Goal: Answer question/provide support: Share knowledge or assist other users

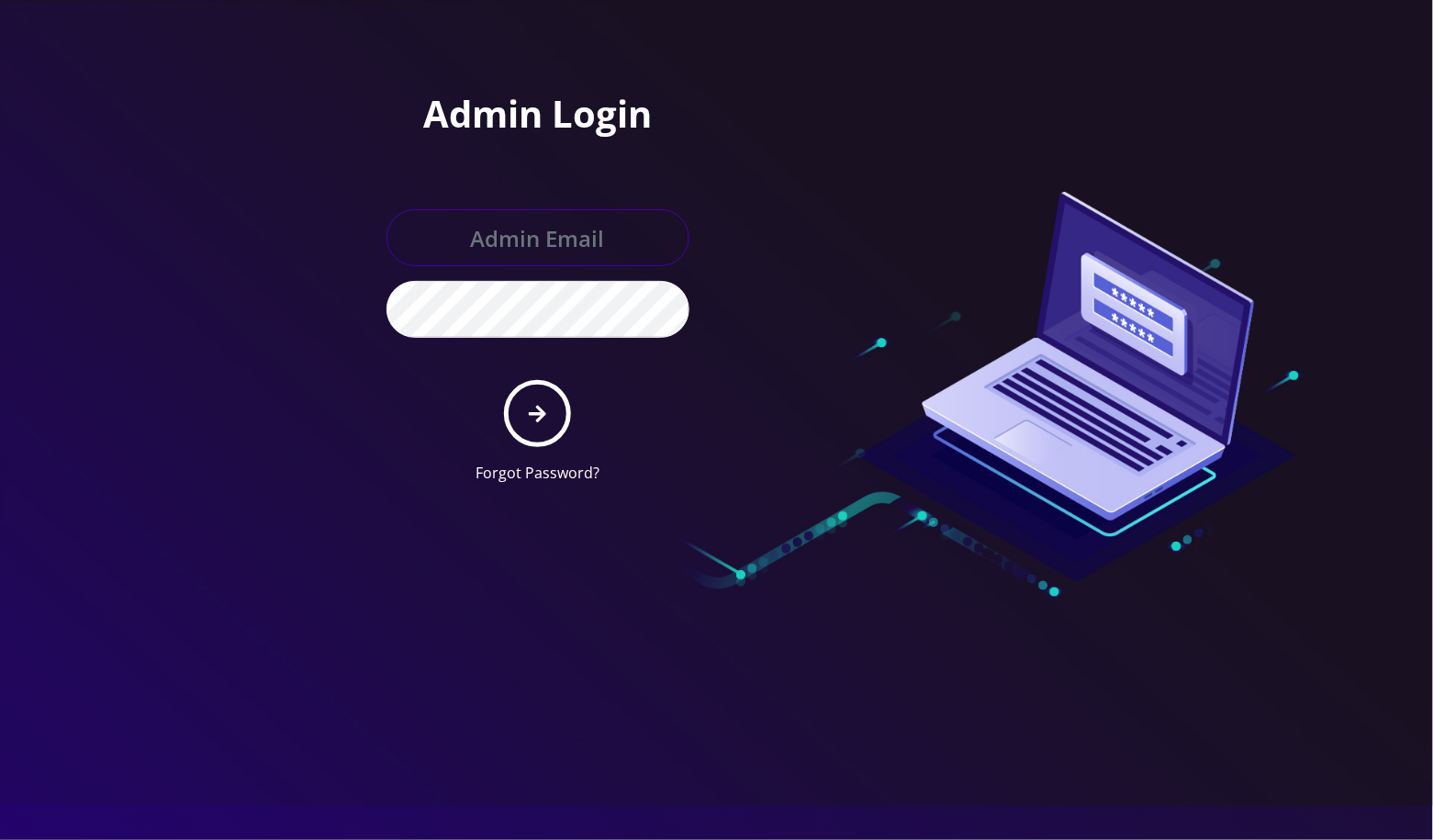
type input "angel@teltik.com"
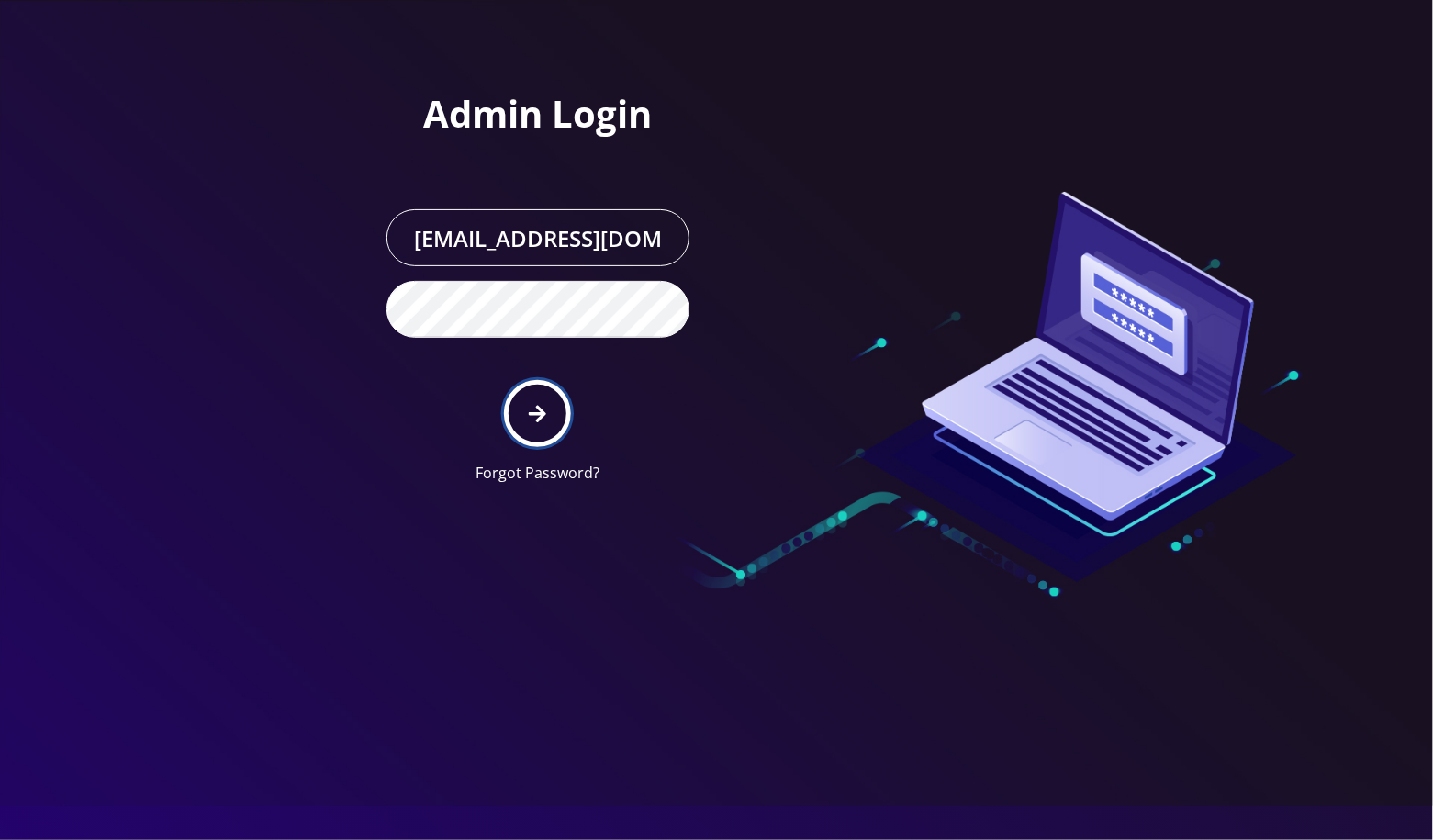
click at [548, 422] on button "submit" at bounding box center [537, 413] width 67 height 67
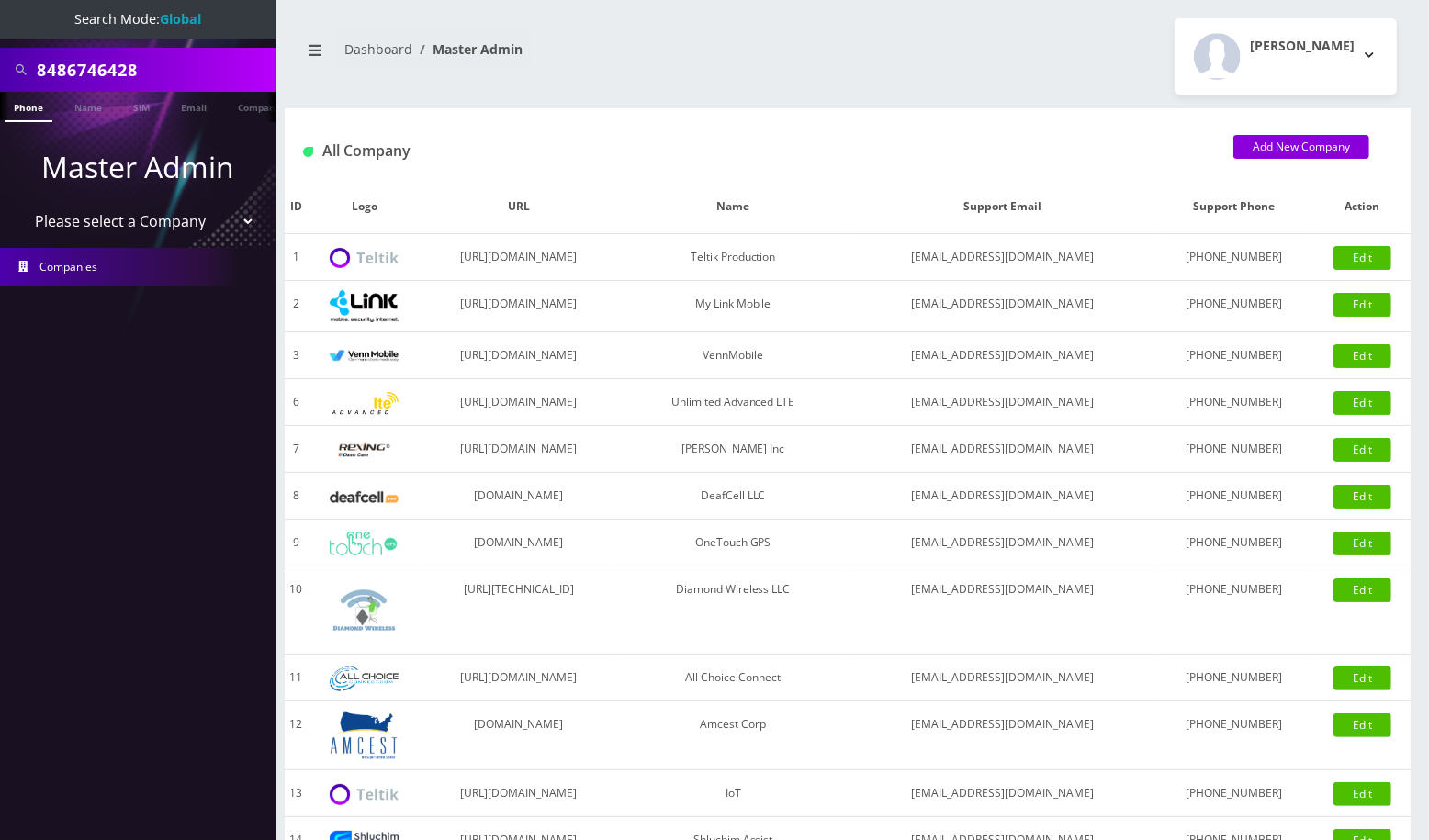
click at [107, 62] on input "8486746428" at bounding box center [154, 70] width 234 height 35
type input "ziemer"
click at [69, 111] on link "Name" at bounding box center [87, 107] width 46 height 31
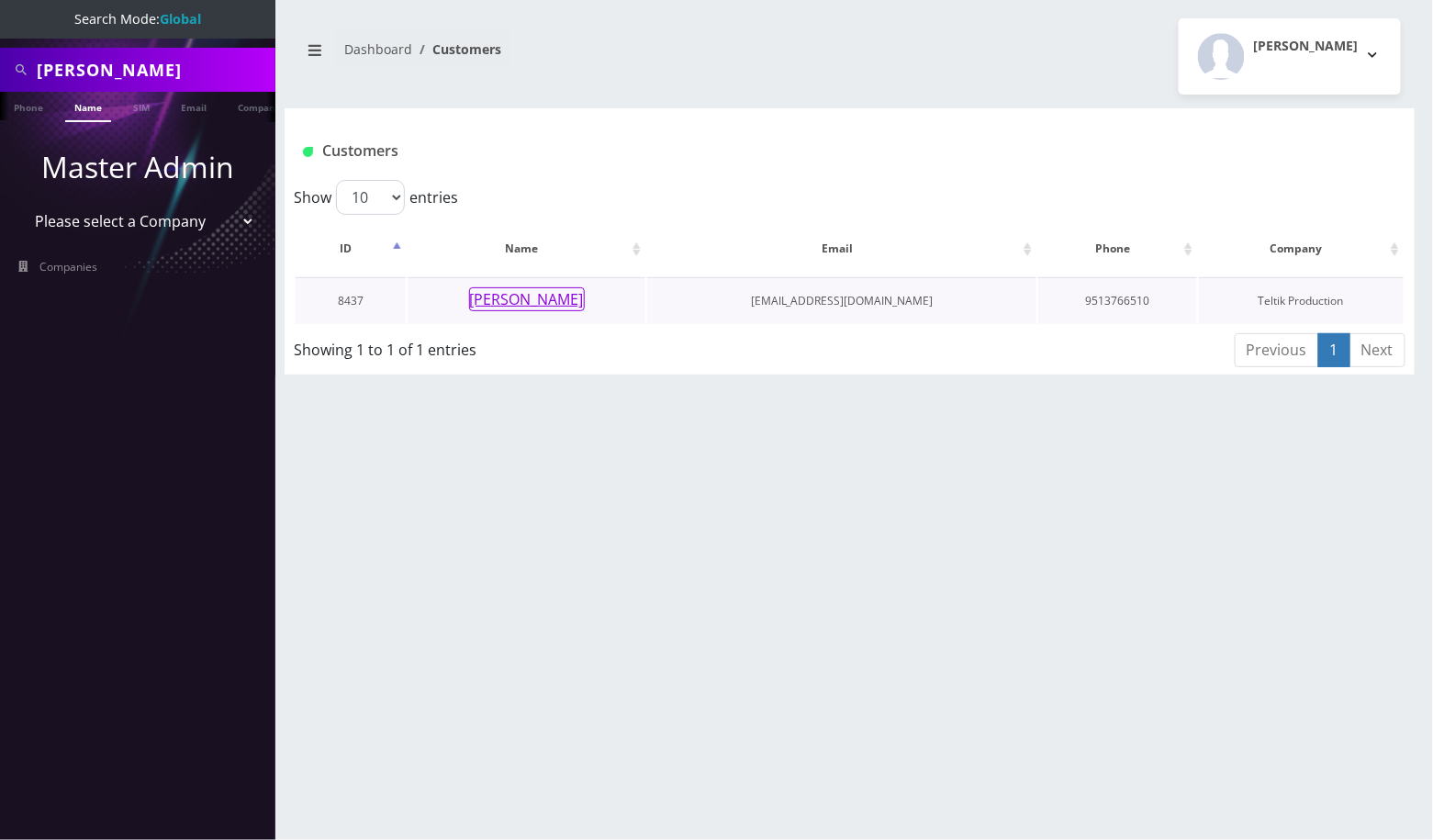
click at [509, 293] on button "[PERSON_NAME]" at bounding box center [527, 299] width 115 height 24
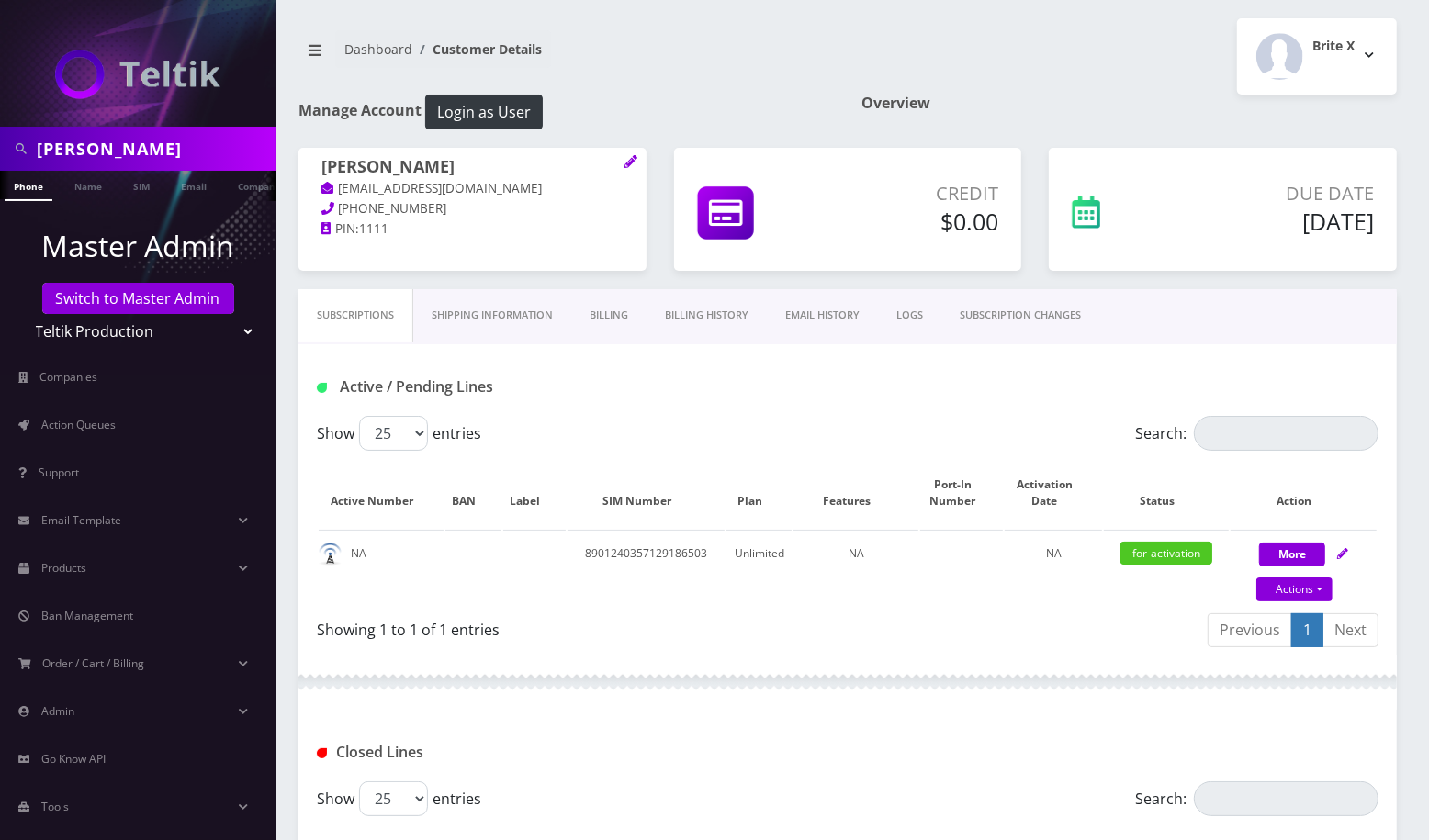
click at [712, 325] on link "Billing History" at bounding box center [706, 315] width 120 height 52
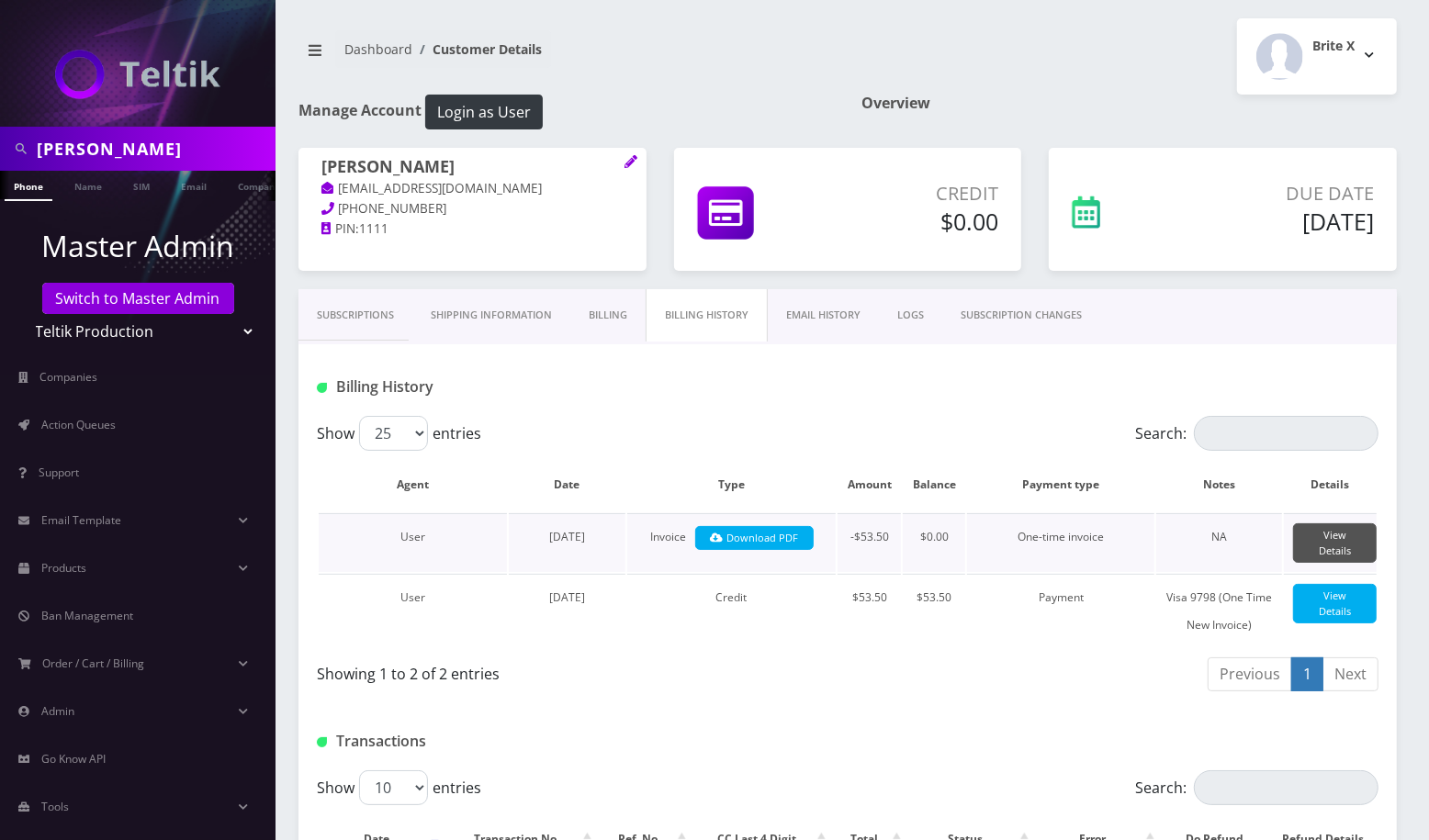
click at [1320, 545] on link "View Details" at bounding box center [1334, 543] width 84 height 39
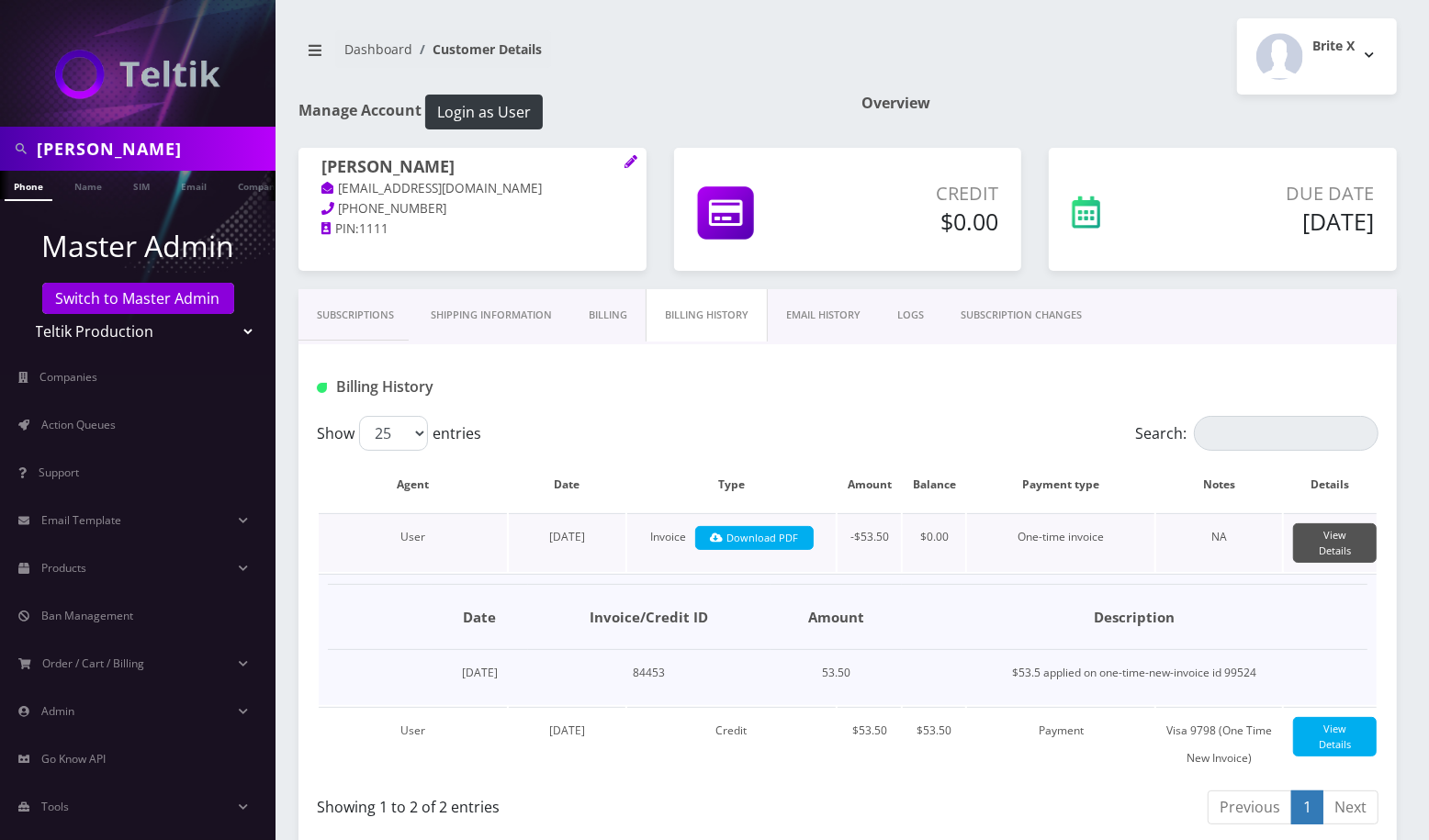
scroll to position [122, 0]
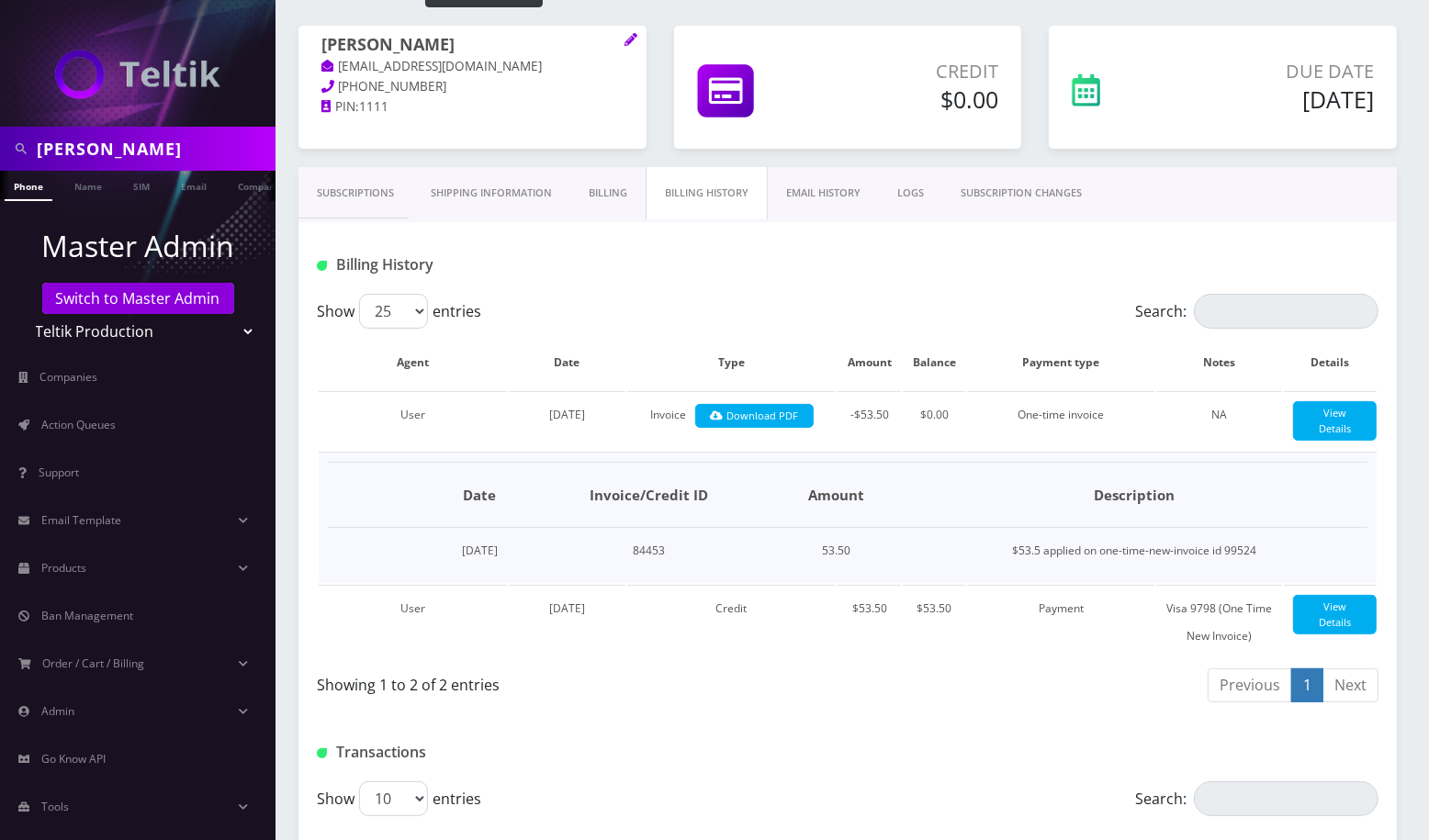
click at [846, 200] on link "EMAIL HISTORY" at bounding box center [823, 193] width 111 height 52
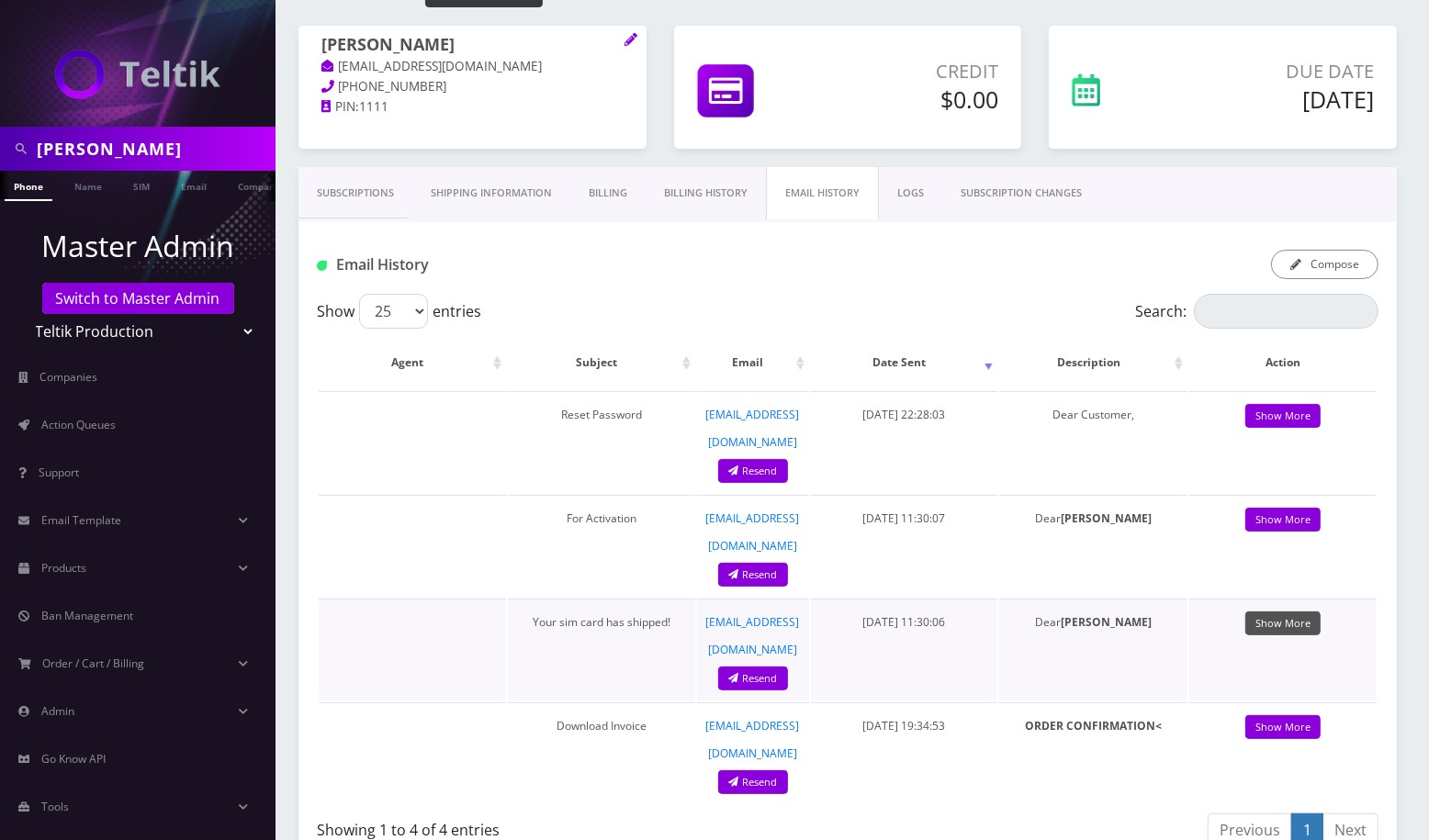
click at [1292, 611] on link "Show More" at bounding box center [1282, 623] width 75 height 25
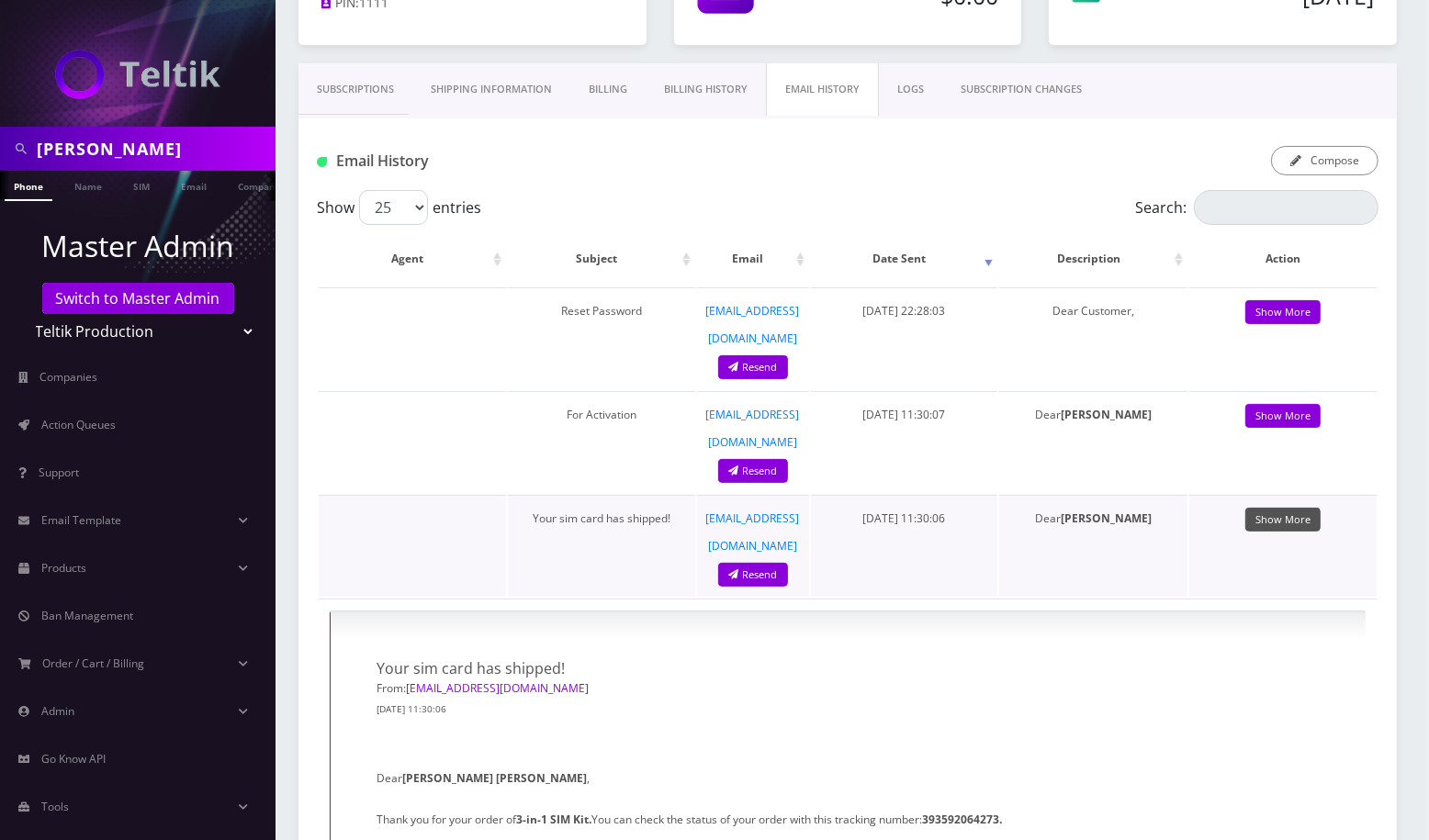
scroll to position [367, 0]
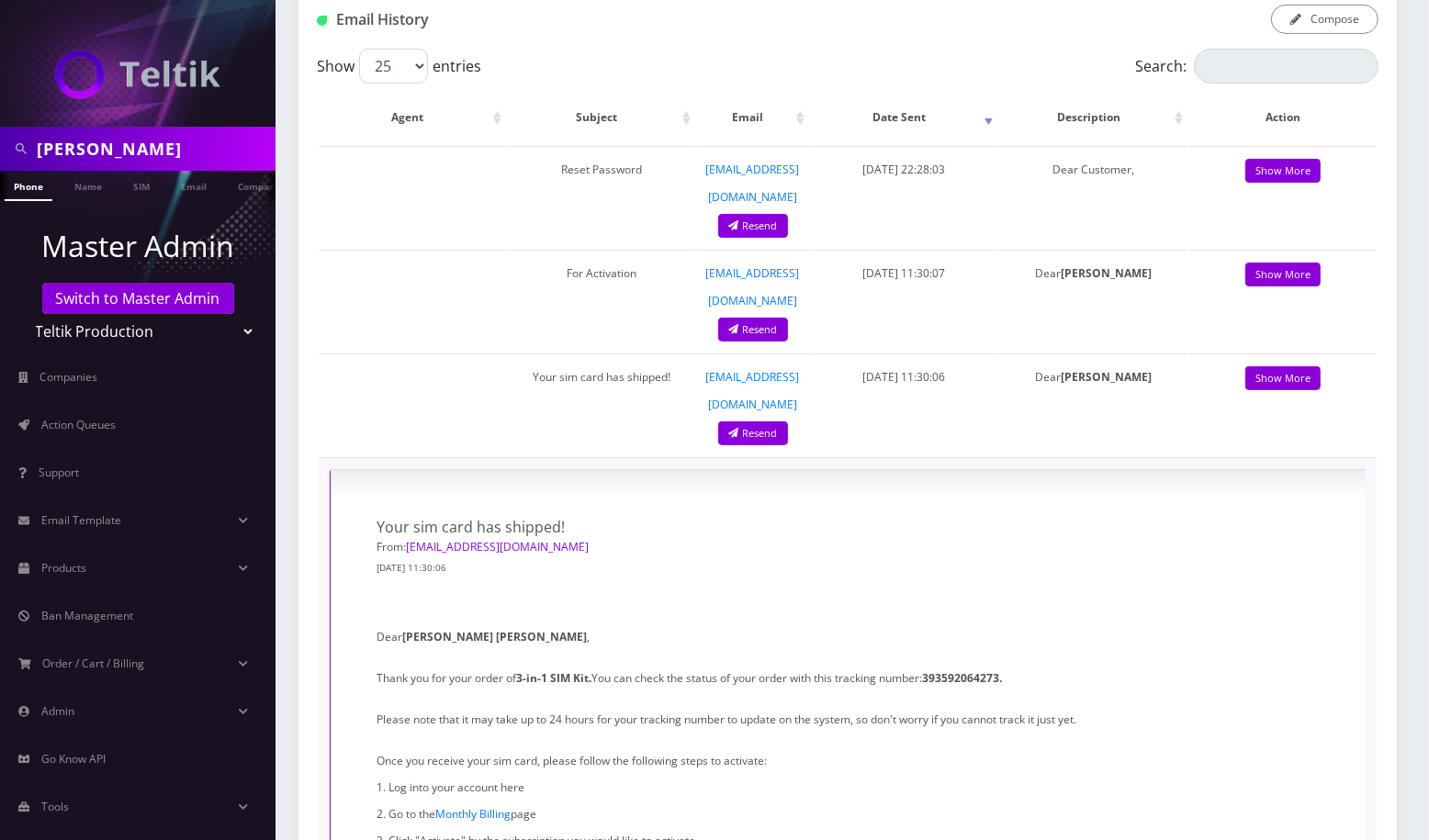
click at [956, 670] on strong "393592064273." at bounding box center [961, 677] width 80 height 16
copy strong "393592064273"
click at [71, 141] on input "ziemer" at bounding box center [154, 149] width 234 height 35
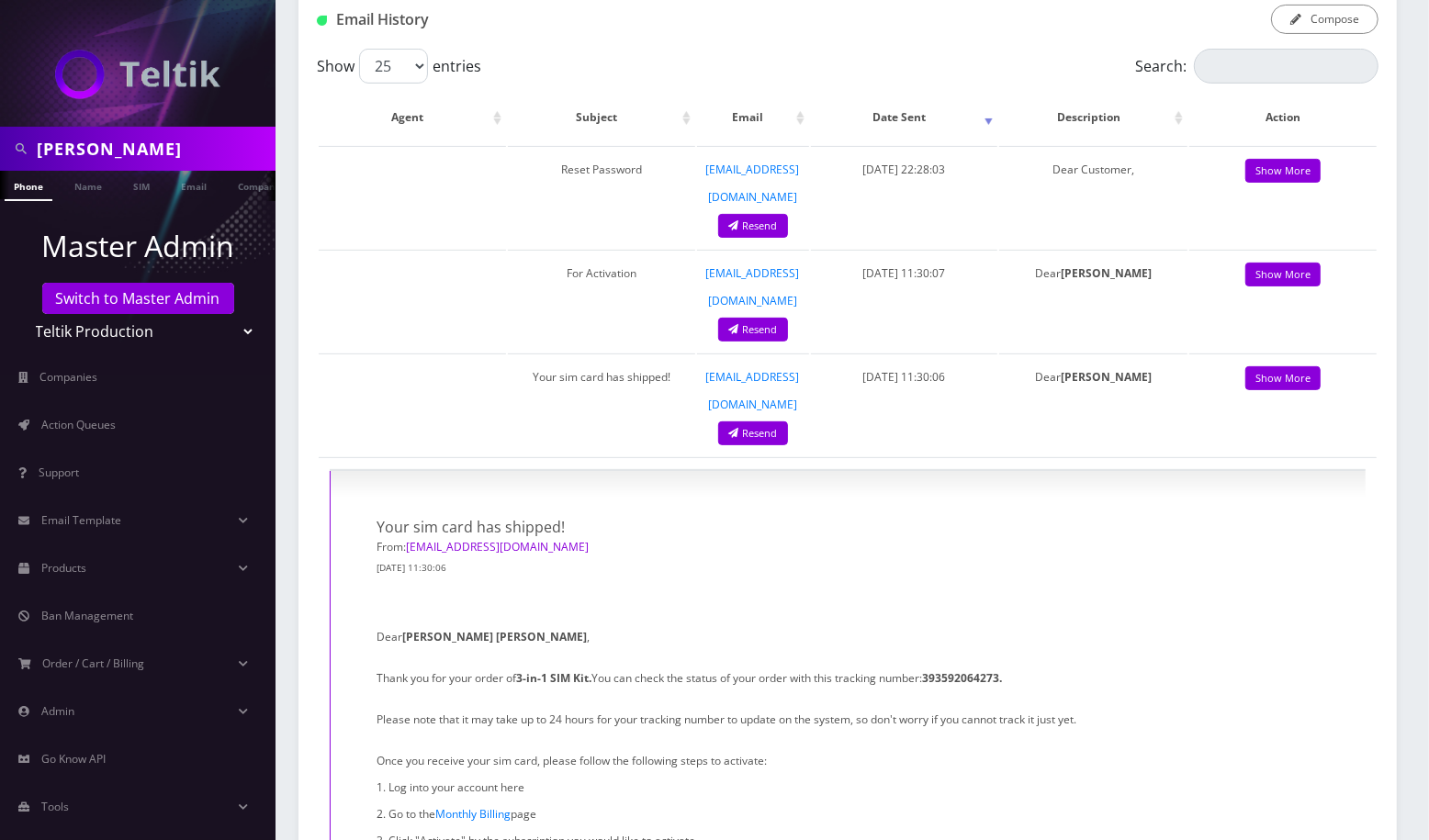
paste input "Adam Ostreich"
type input "Adam Ostreicher"
click at [82, 182] on link "Name" at bounding box center [87, 186] width 46 height 31
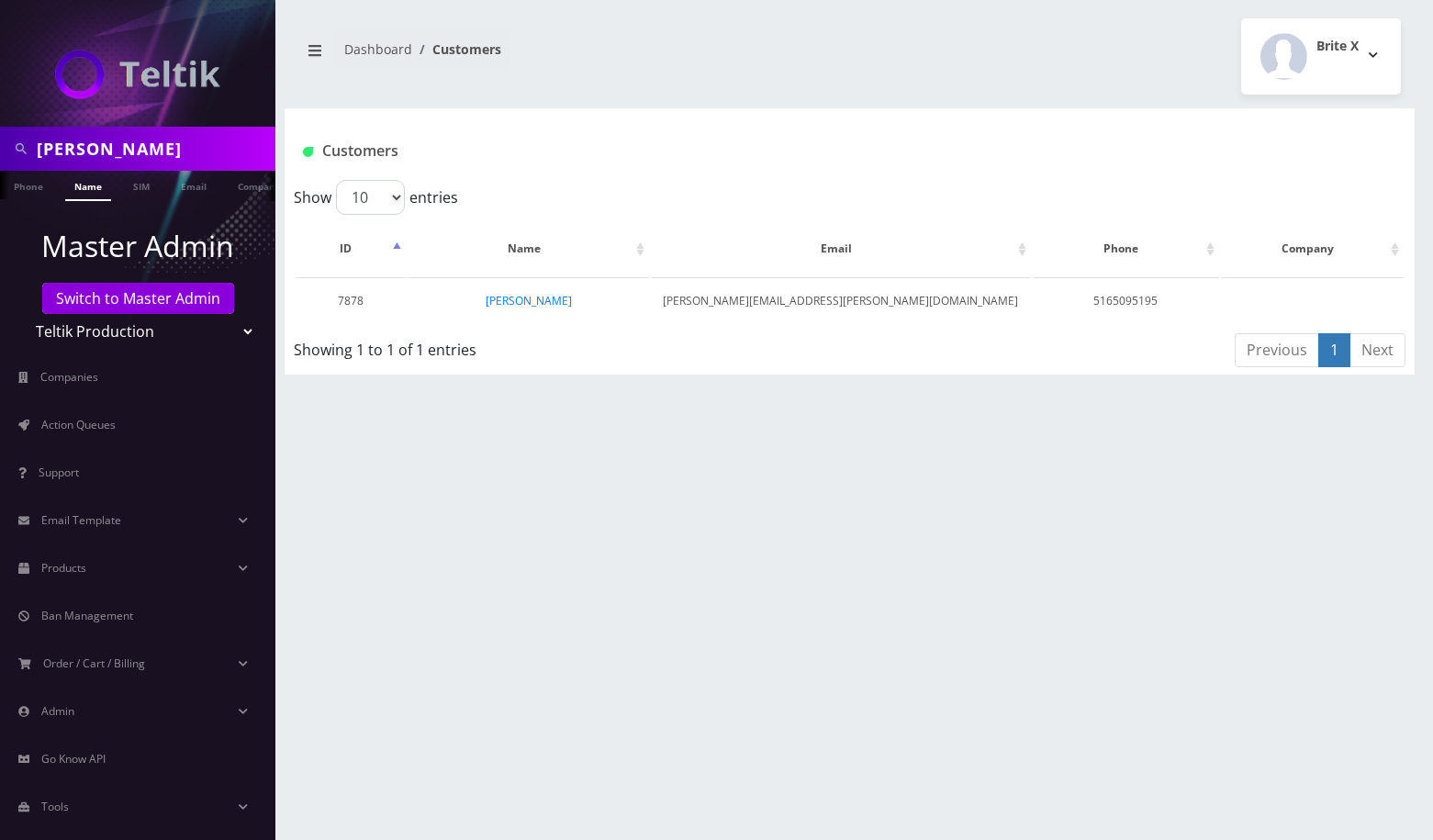
click at [525, 287] on td "[PERSON_NAME]" at bounding box center [528, 300] width 242 height 46
click at [525, 295] on link "[PERSON_NAME]" at bounding box center [528, 300] width 86 height 16
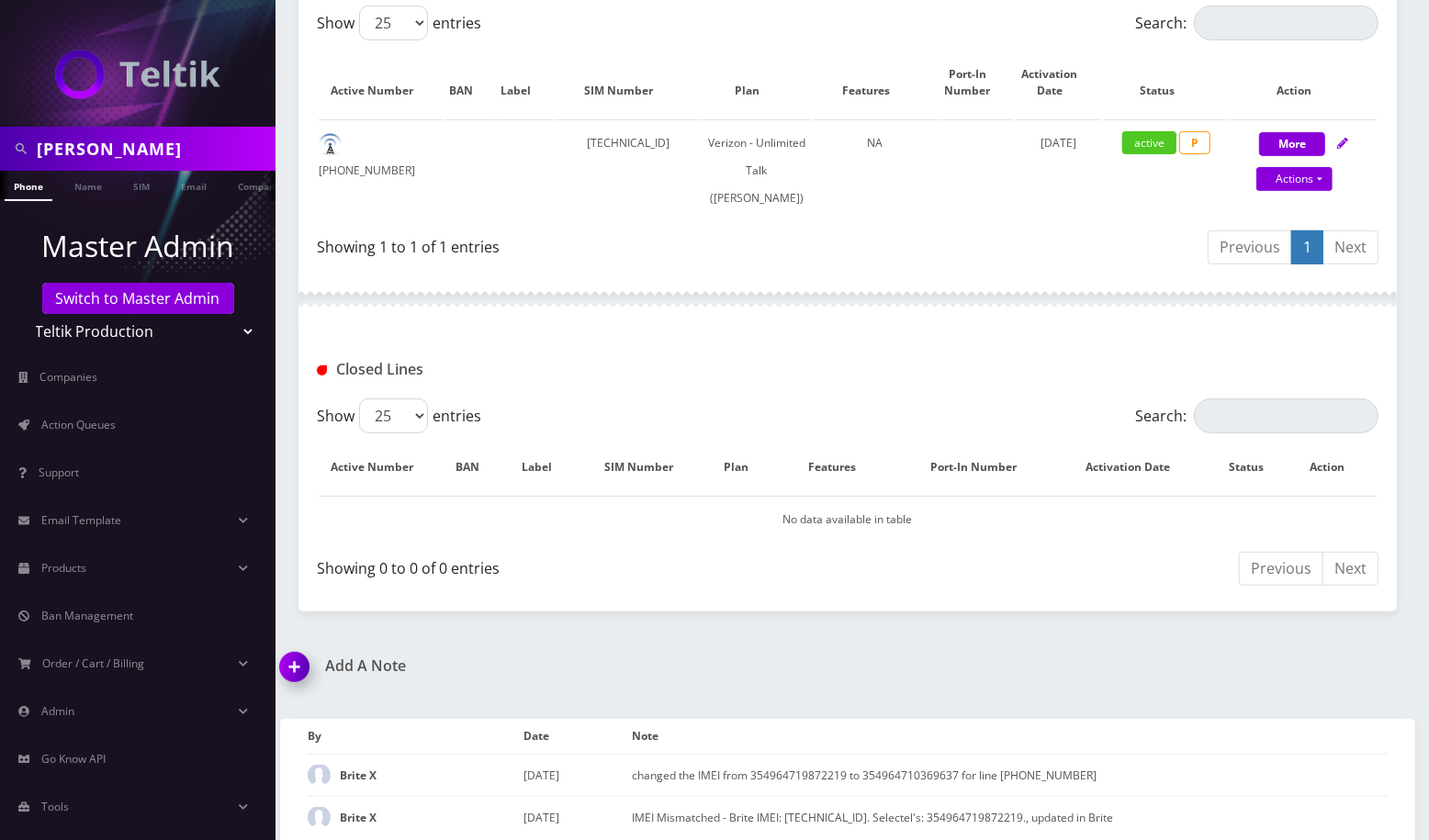
scroll to position [499, 0]
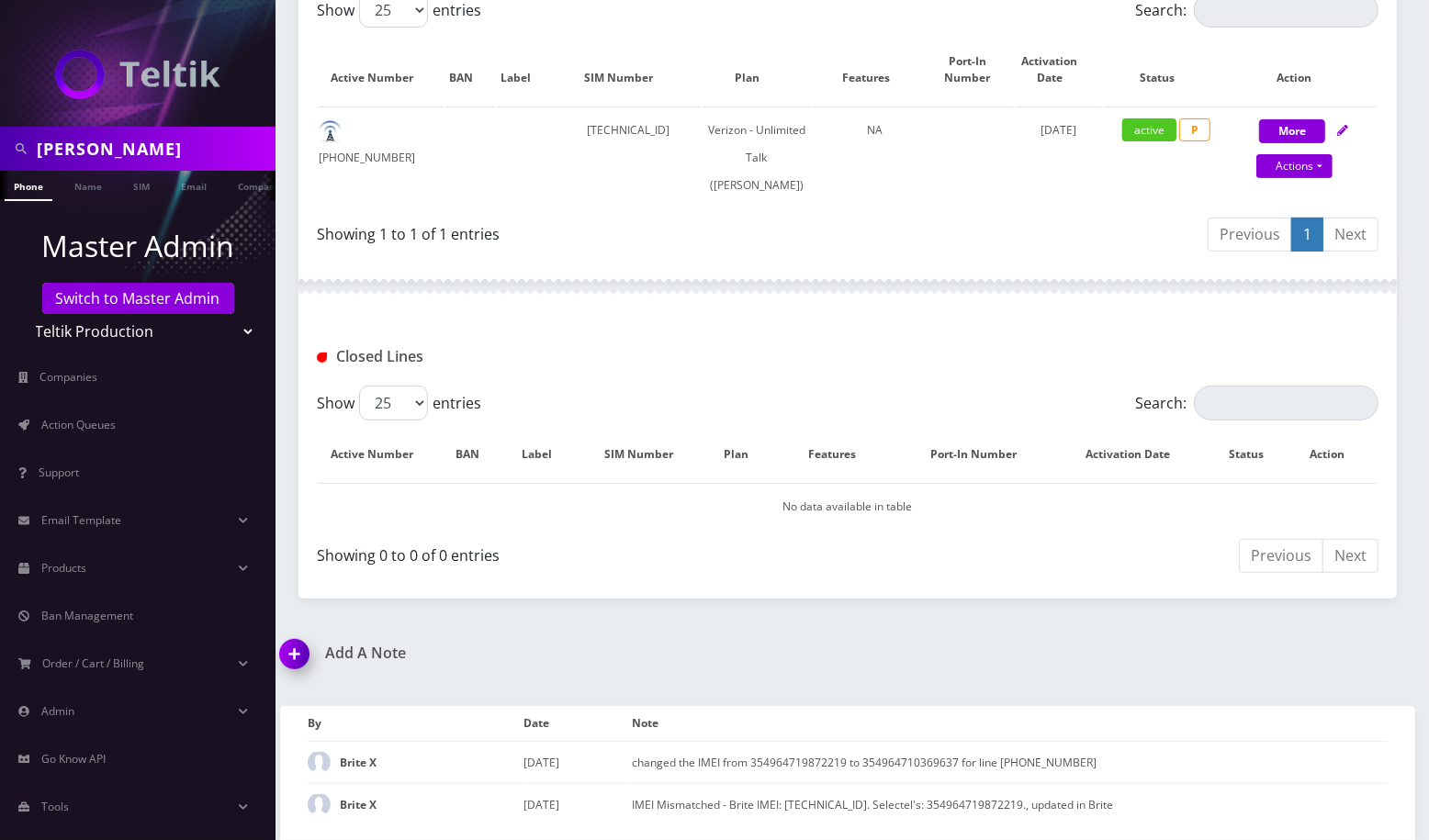
click at [121, 159] on input "Adam Ostreicher" at bounding box center [154, 149] width 234 height 35
click at [164, 306] on link "Switch to Master Admin" at bounding box center [138, 298] width 192 height 32
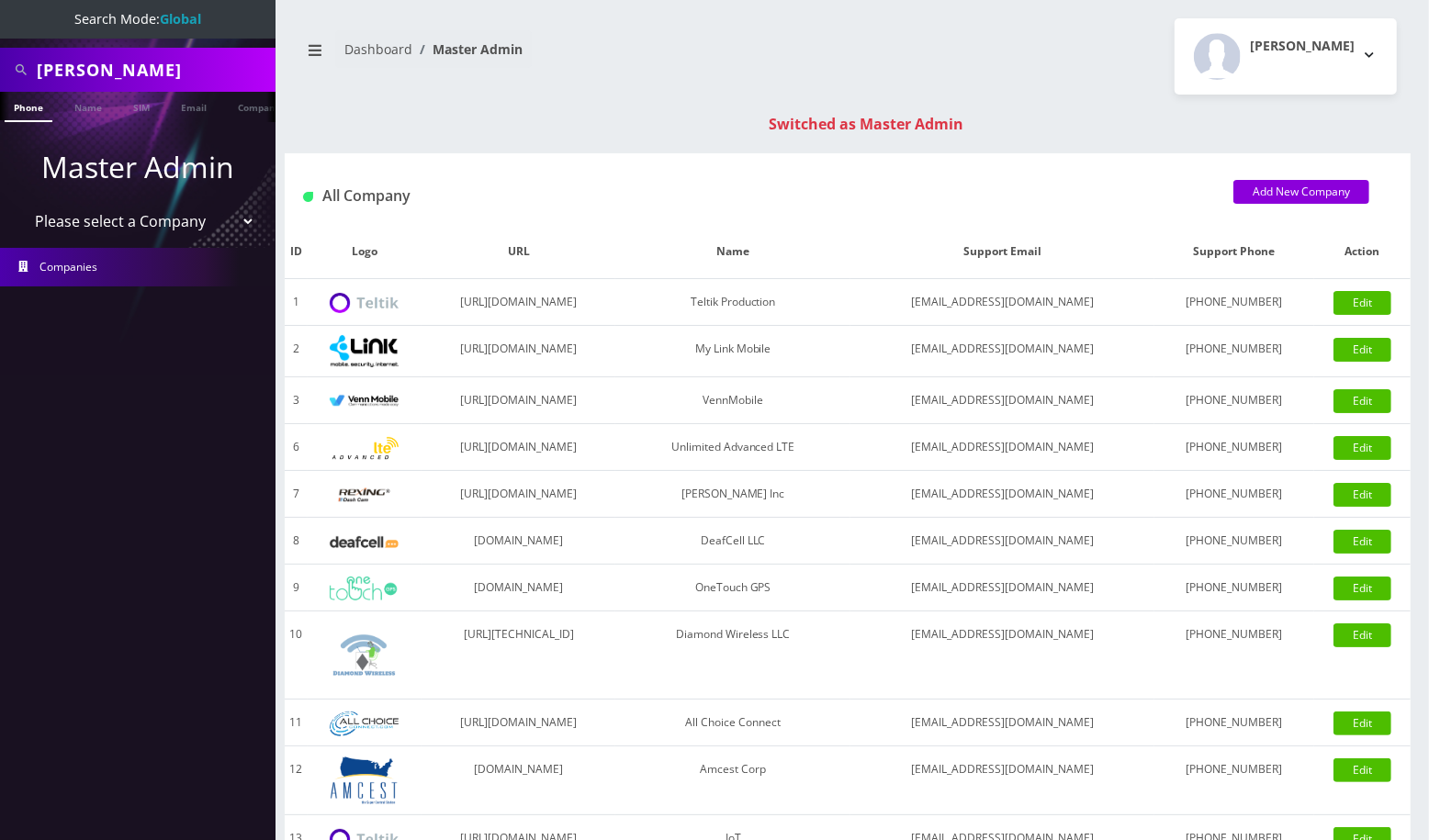
click at [155, 81] on input "Adam Ostreicher" at bounding box center [154, 70] width 234 height 35
paste input "9297376601"
click at [103, 69] on input "Adam 9297376601" at bounding box center [154, 70] width 234 height 35
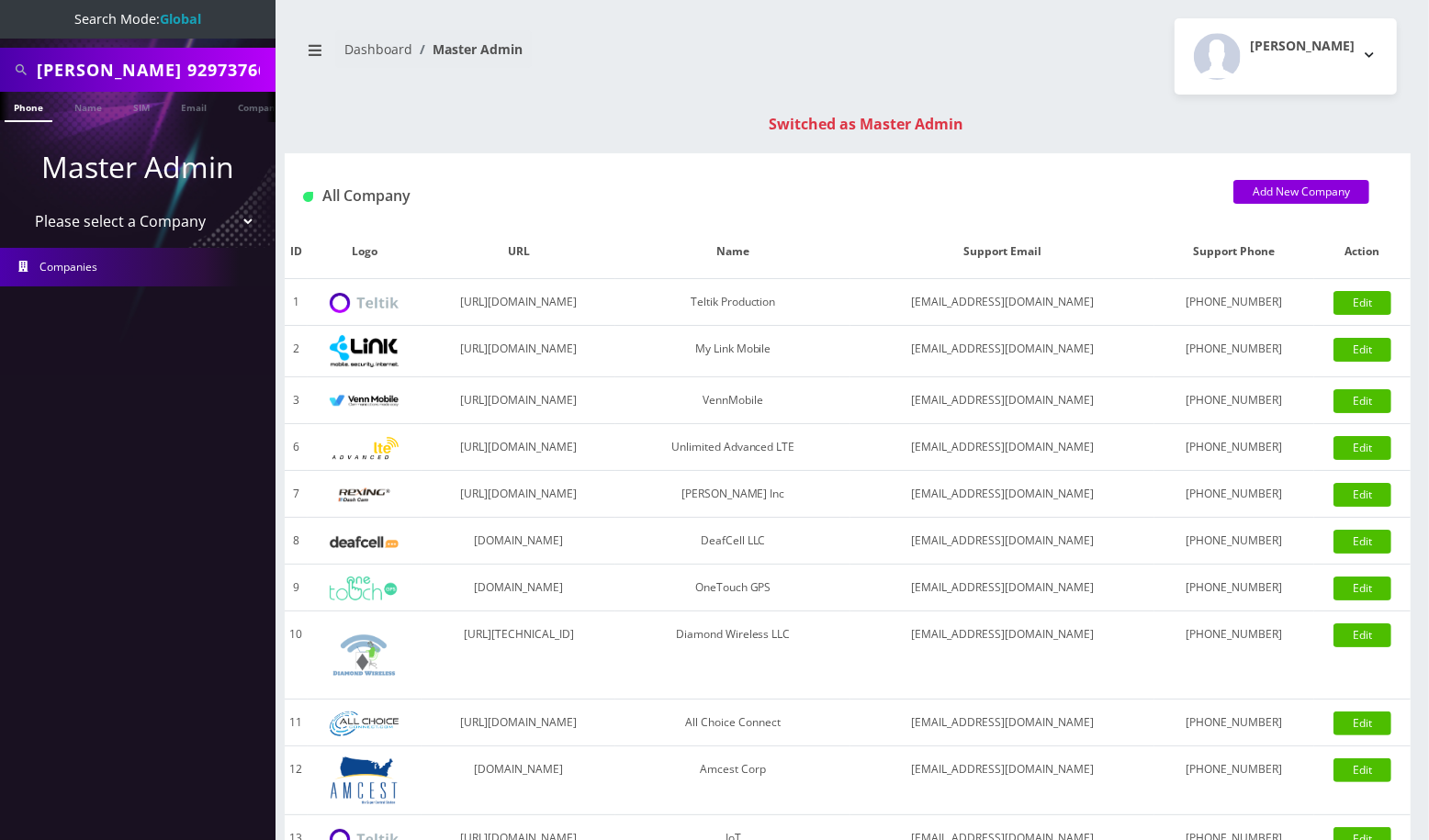
click at [103, 69] on input "Adam 9297376601" at bounding box center [154, 70] width 234 height 35
paste input "text"
type input "9297376601"
click at [37, 109] on link "Phone" at bounding box center [28, 107] width 47 height 31
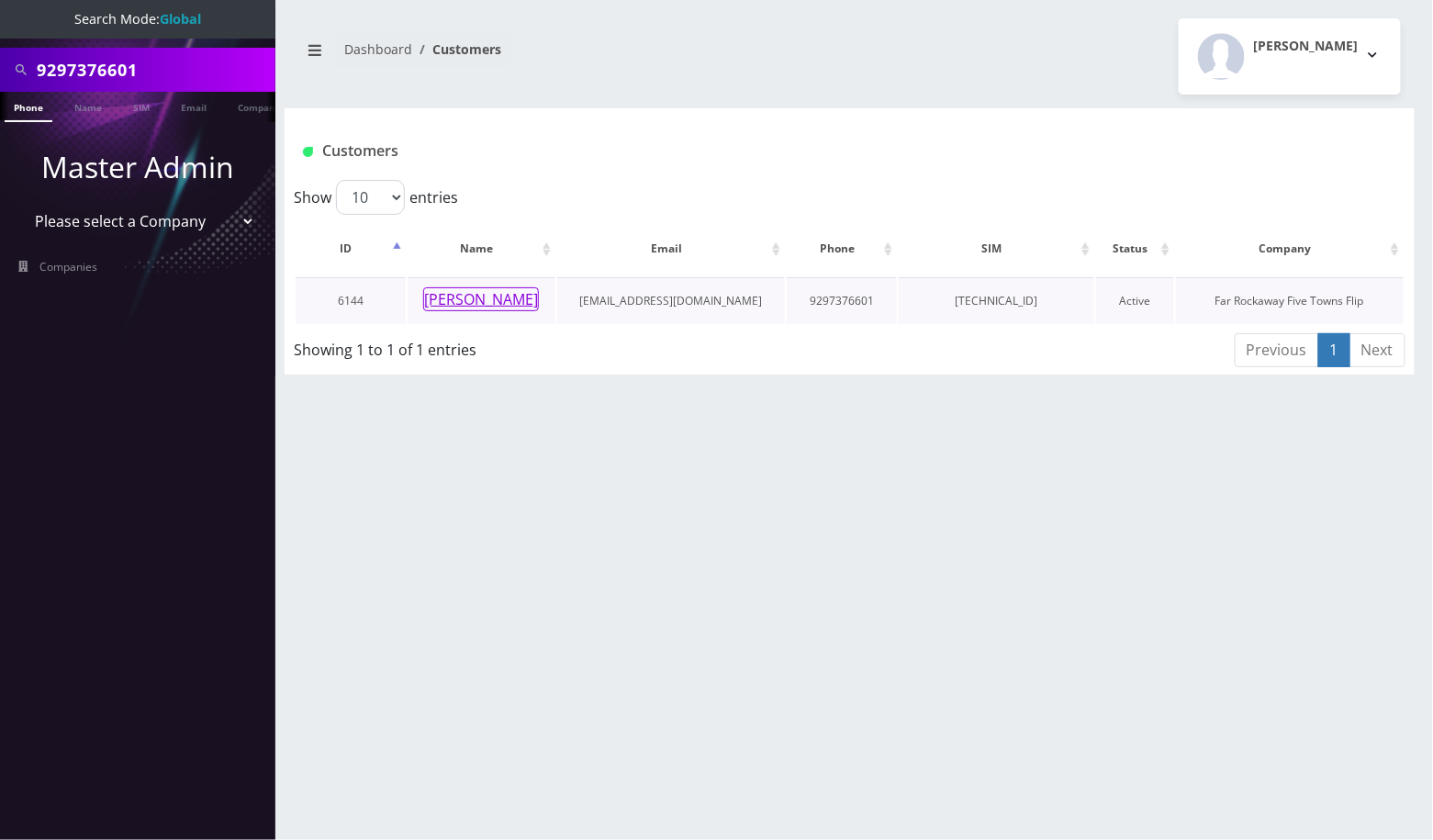
click at [480, 298] on button "[PERSON_NAME]" at bounding box center [480, 299] width 115 height 24
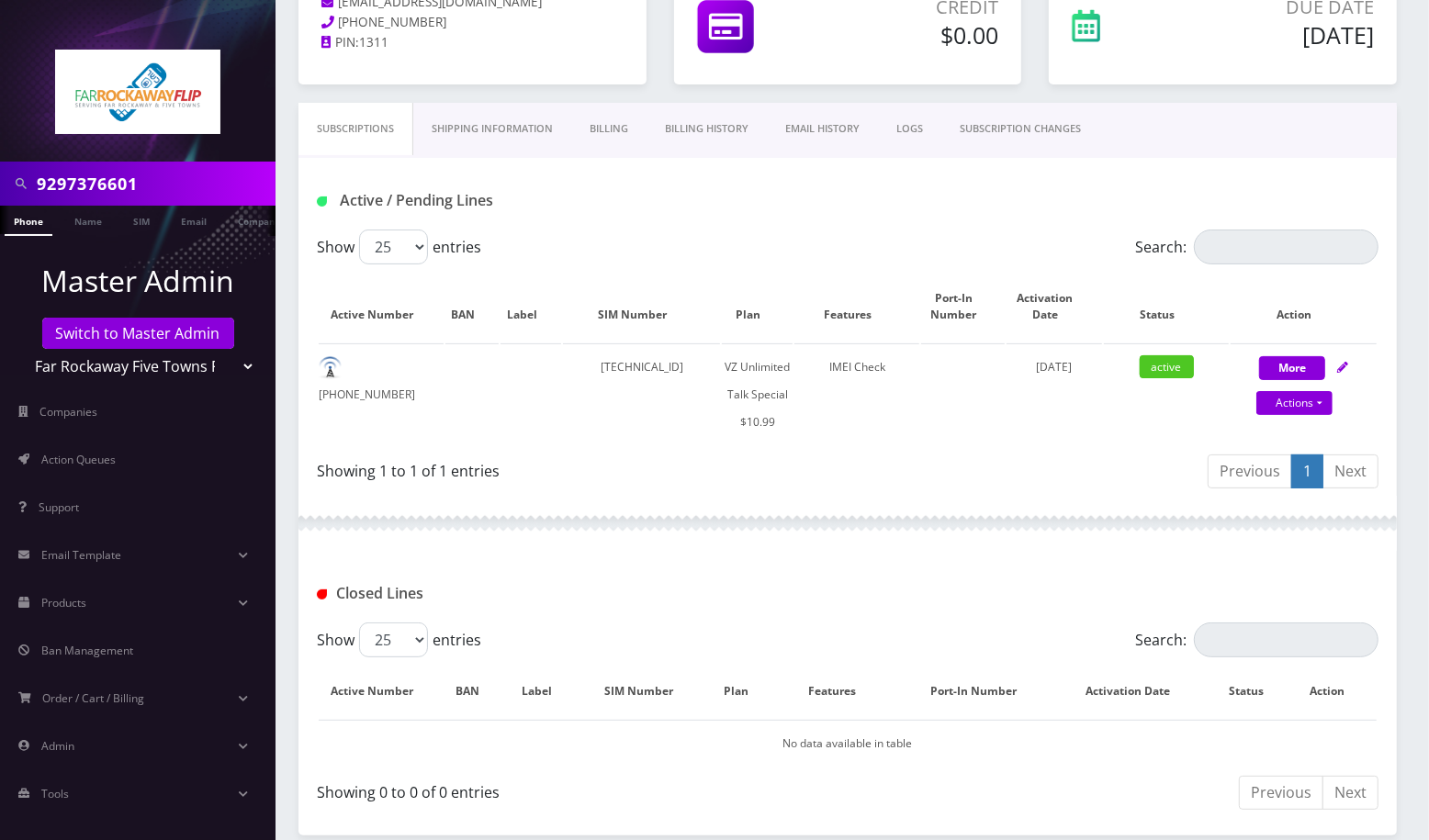
scroll to position [143, 0]
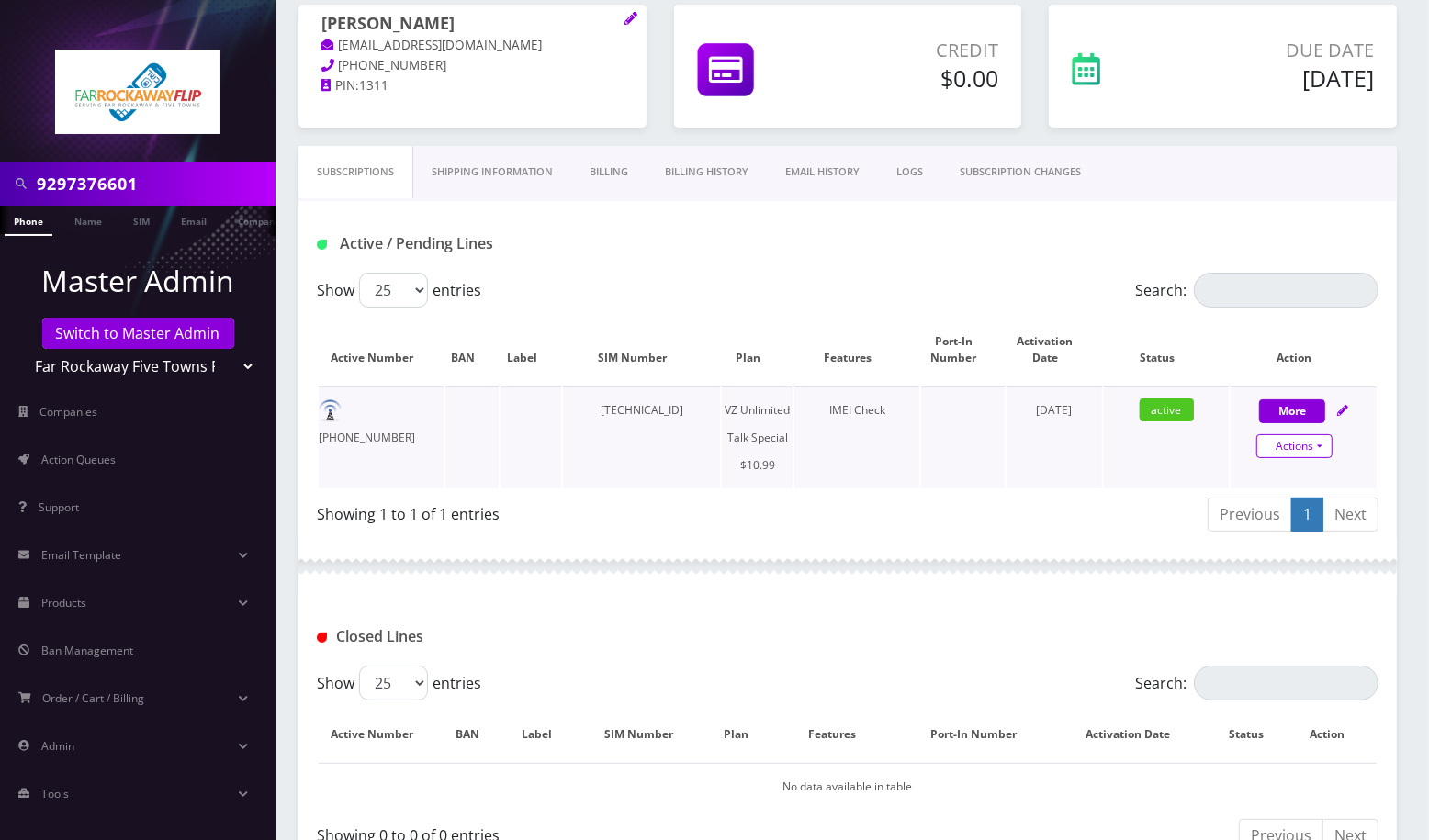
click at [1315, 446] on link "Actions" at bounding box center [1294, 446] width 76 height 24
select select "472"
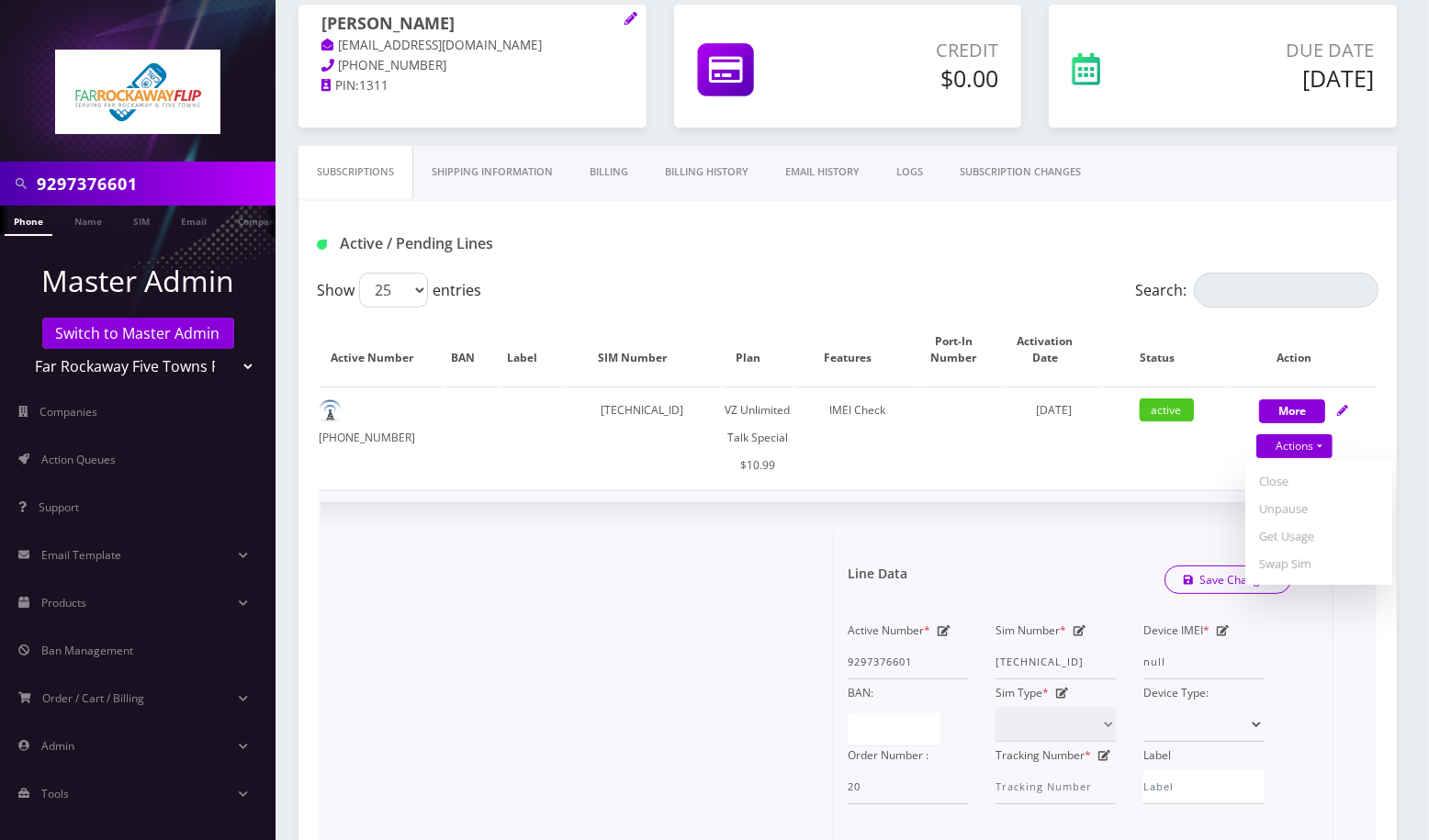
click at [1079, 629] on icon at bounding box center [1079, 631] width 13 height 11
click at [1048, 658] on input "89148000010413031089" at bounding box center [1054, 662] width 120 height 35
paste input "93303"
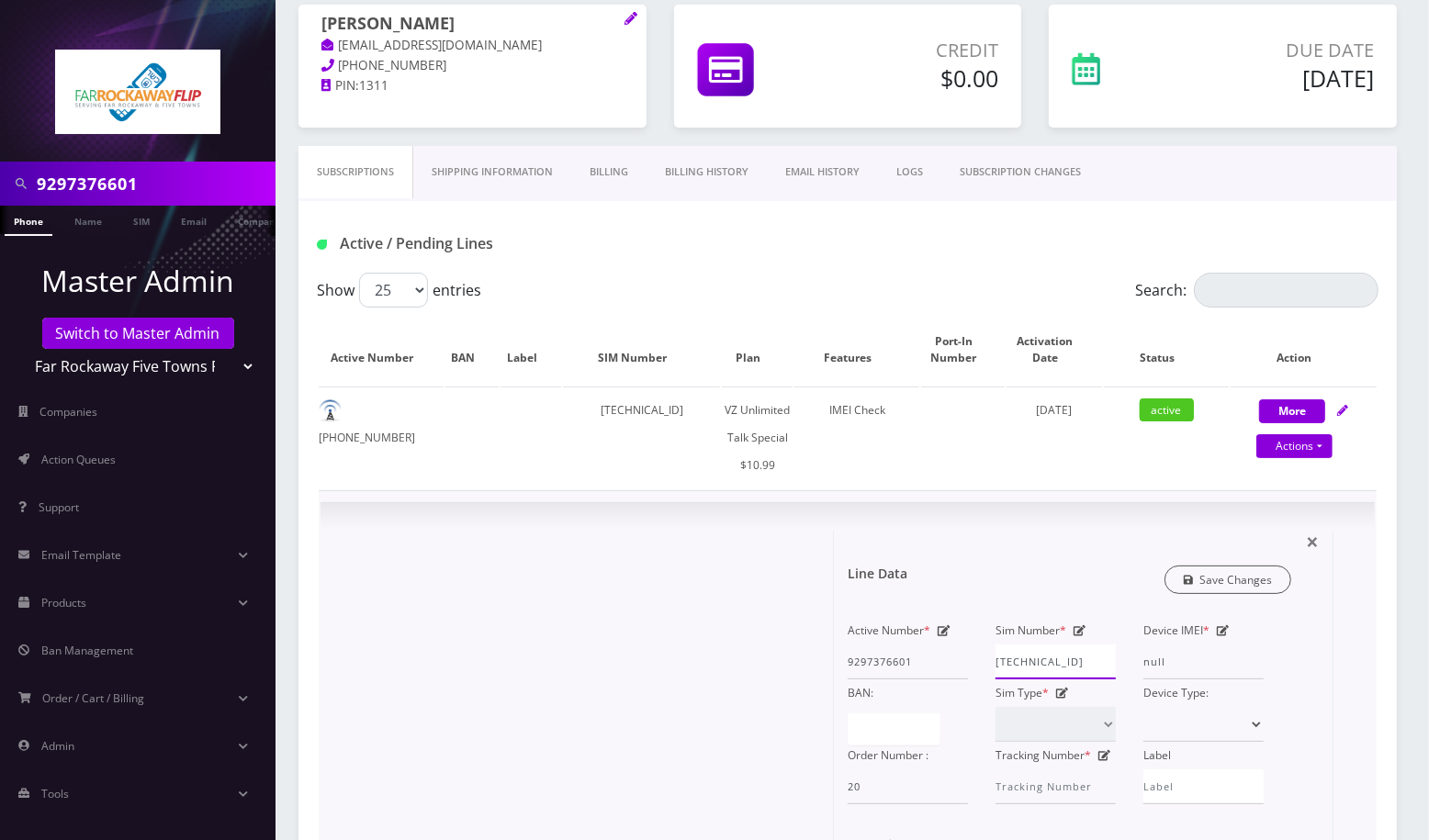
type input "89148000010413093303"
click at [1216, 580] on link "Save Changes" at bounding box center [1227, 579] width 127 height 29
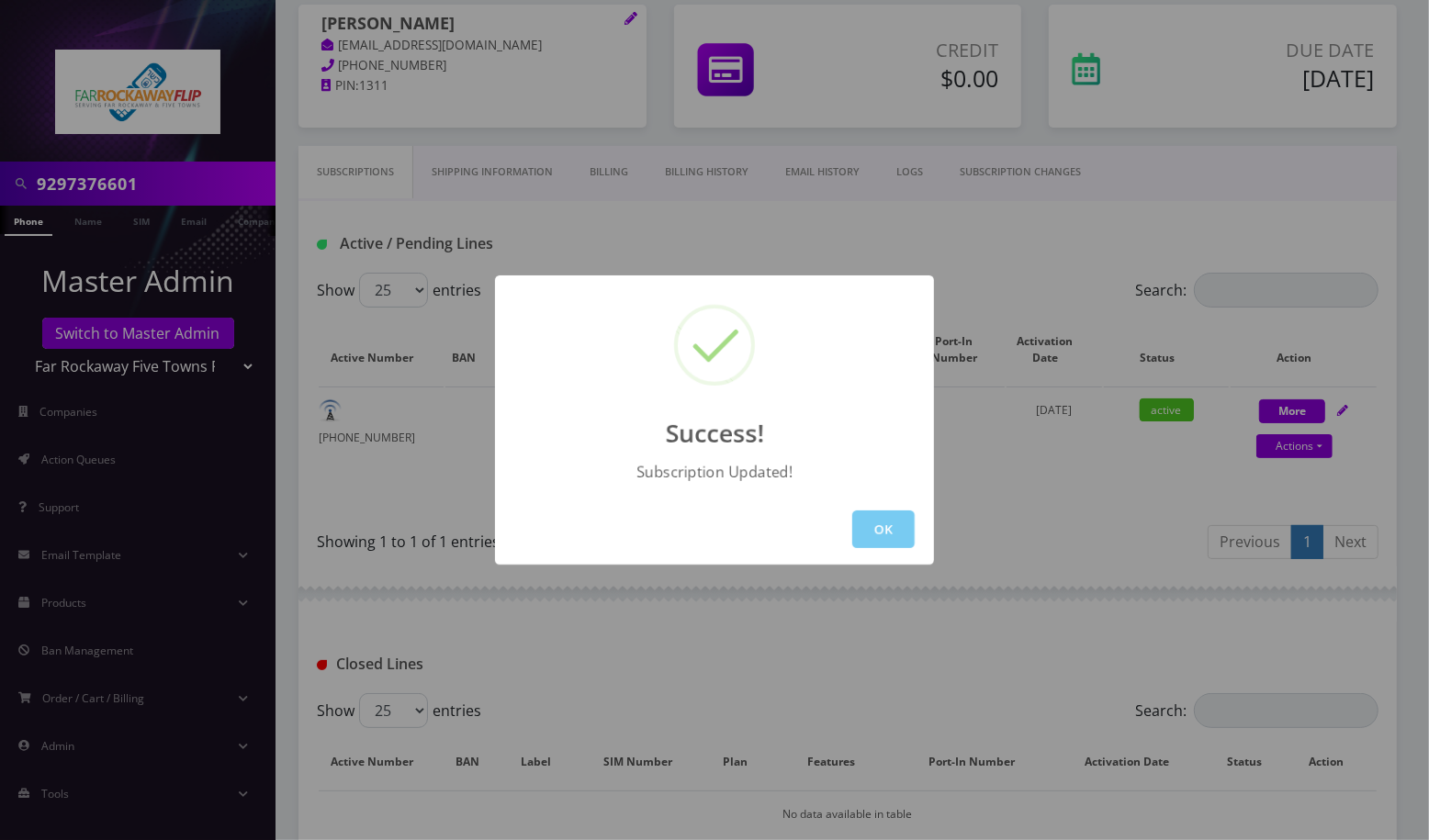
click at [885, 528] on button "OK" at bounding box center [882, 529] width 62 height 37
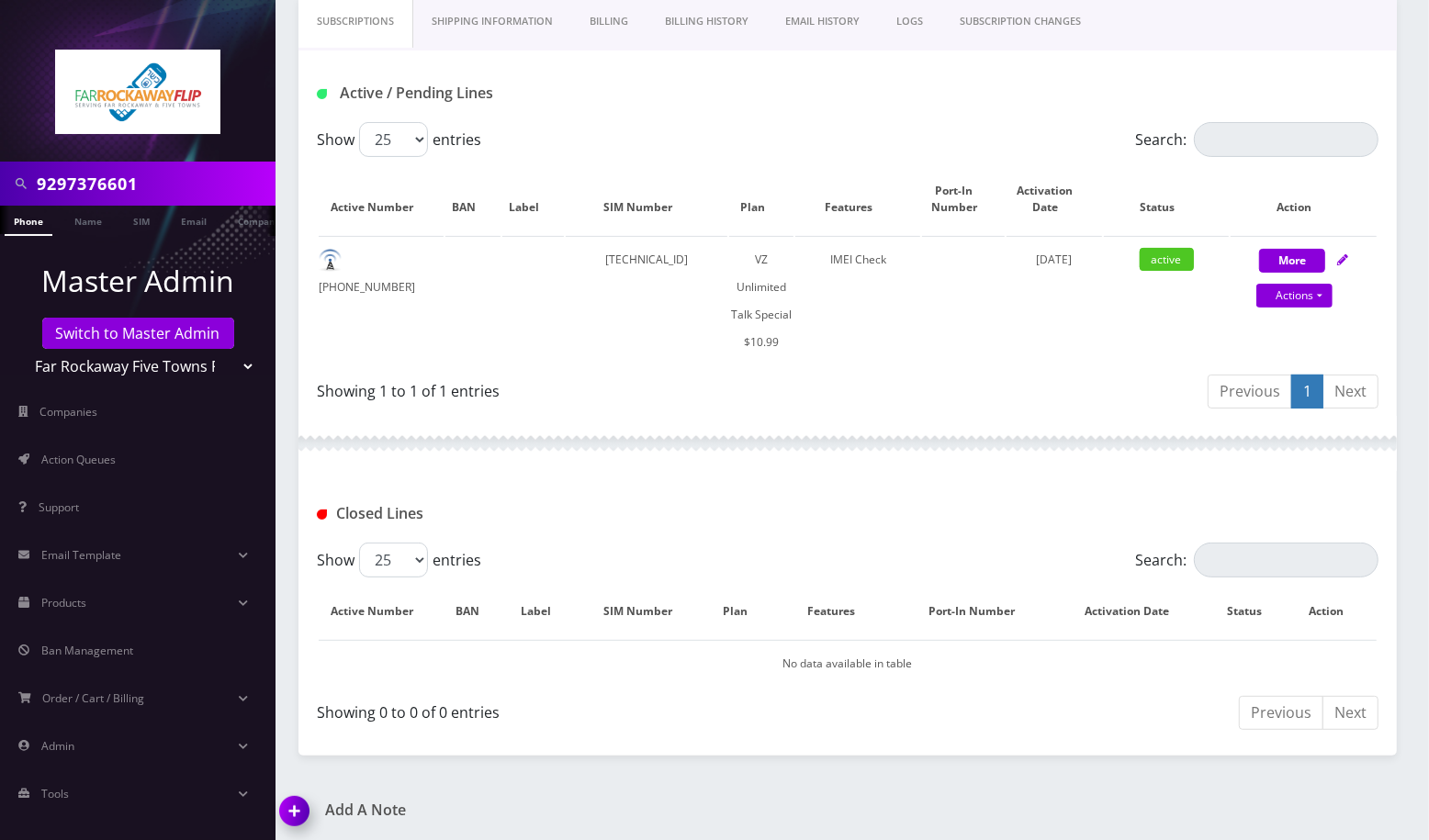
click at [298, 791] on img at bounding box center [298, 817] width 54 height 54
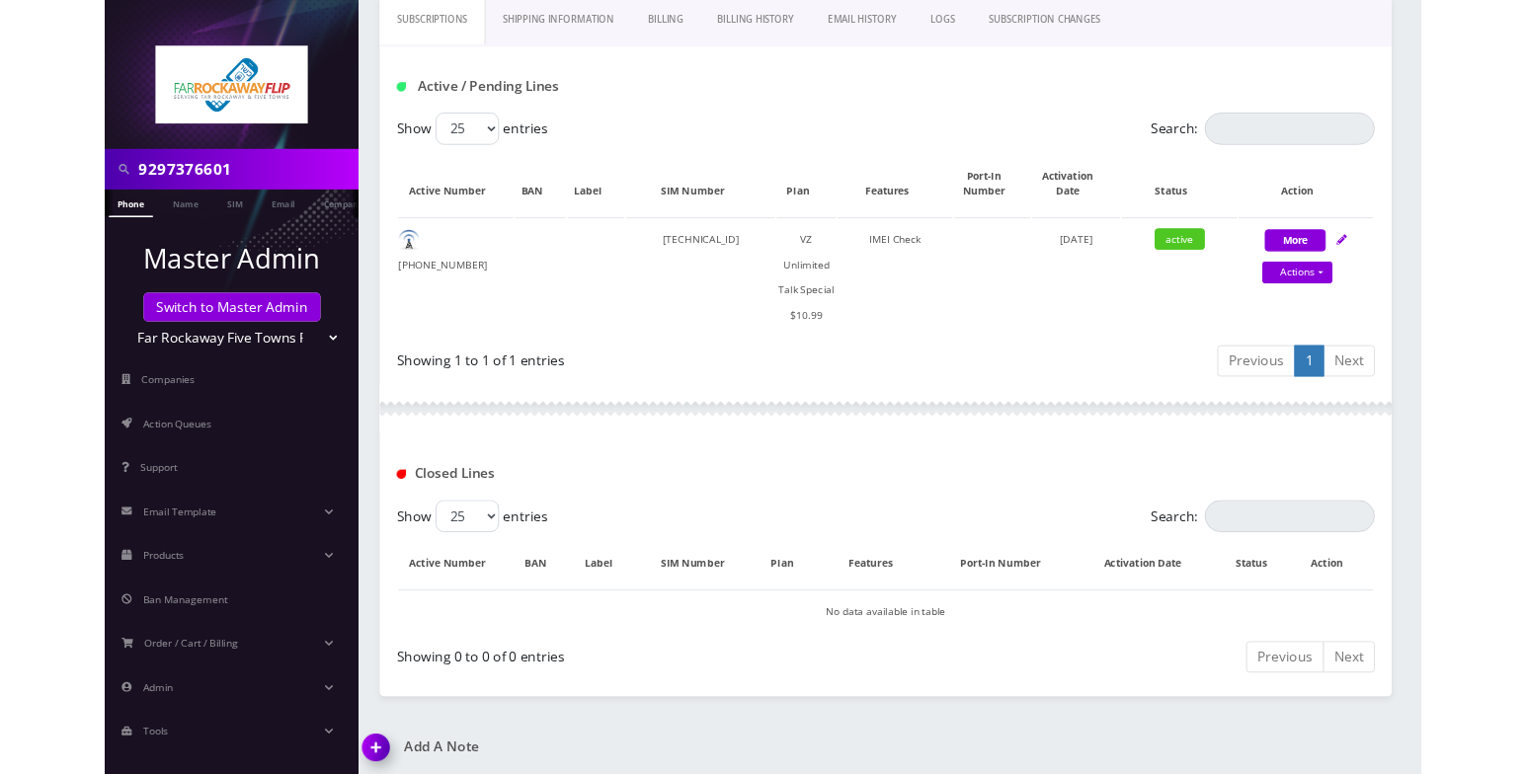
scroll to position [429, 0]
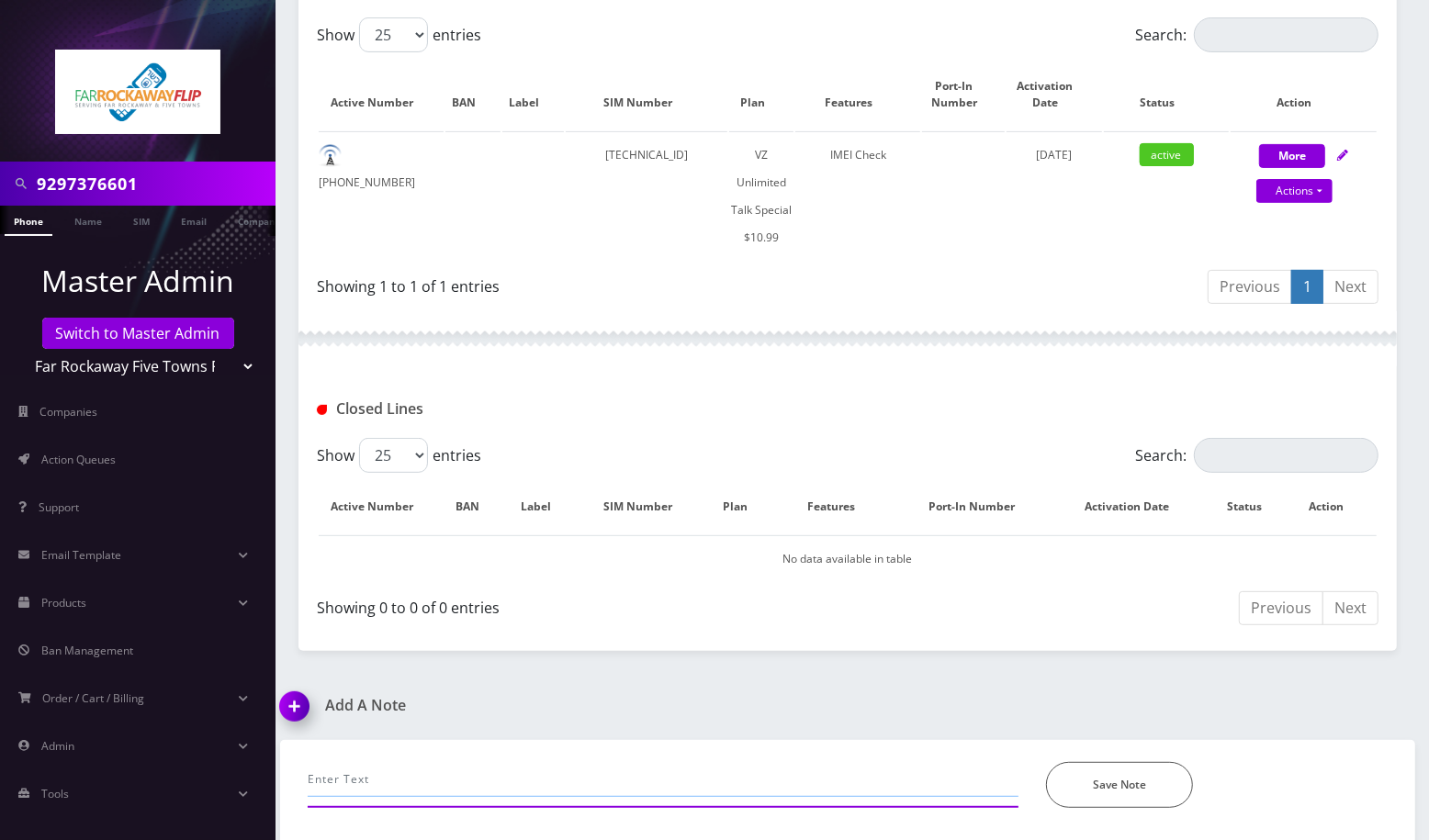
click at [369, 782] on input "text" at bounding box center [663, 780] width 710 height 35
paste input "89148000010413031089"
click at [761, 785] on input "Tzvi requested to swap sim from 89148000010413031089" at bounding box center [663, 780] width 710 height 35
paste input "89148000010413093303"
type input "Tzvi requested to swap sim from 89148000010413031089 to 89148000010413093303--A…"
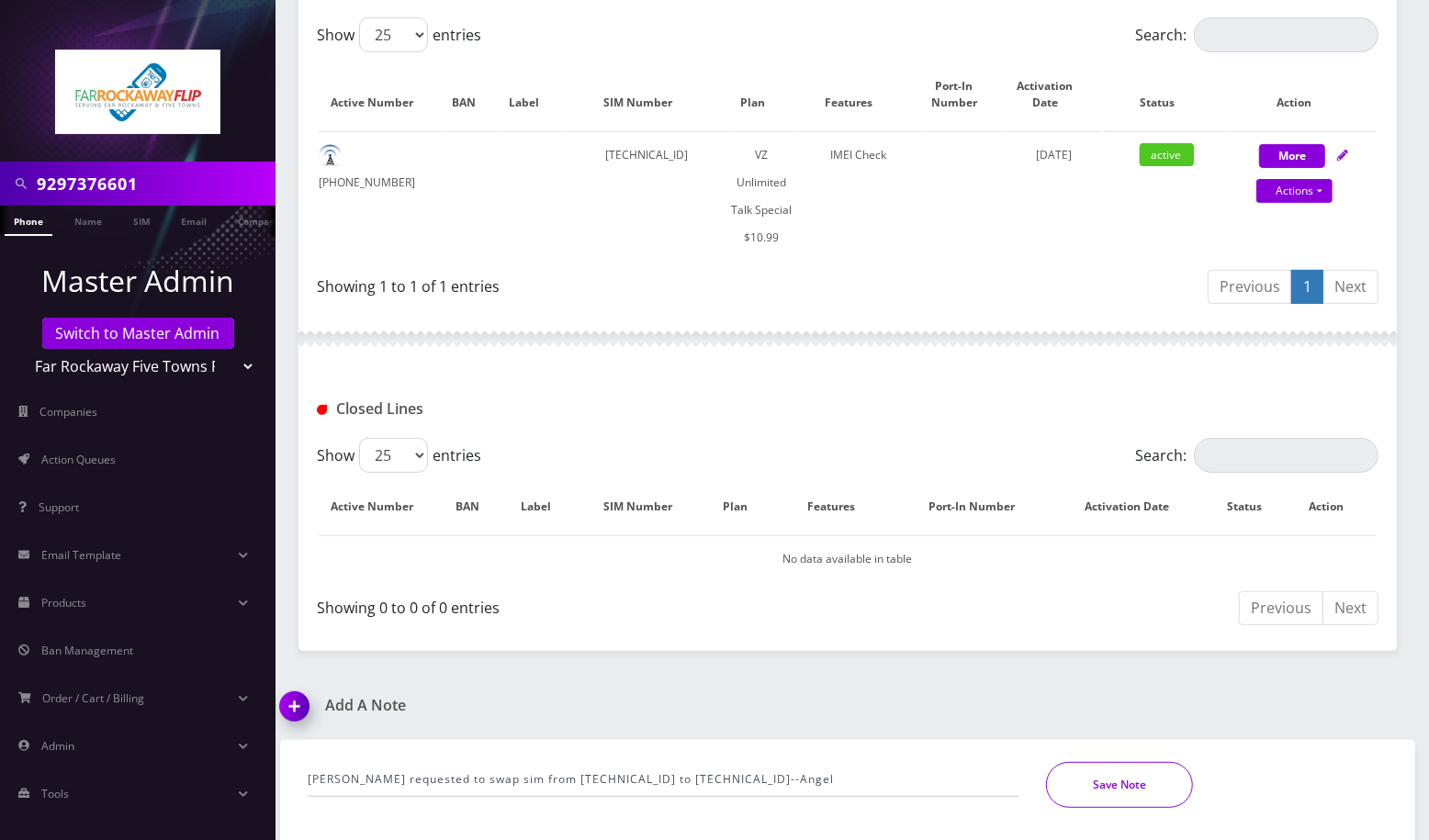
click at [1173, 782] on button "Save Note" at bounding box center [1119, 784] width 147 height 46
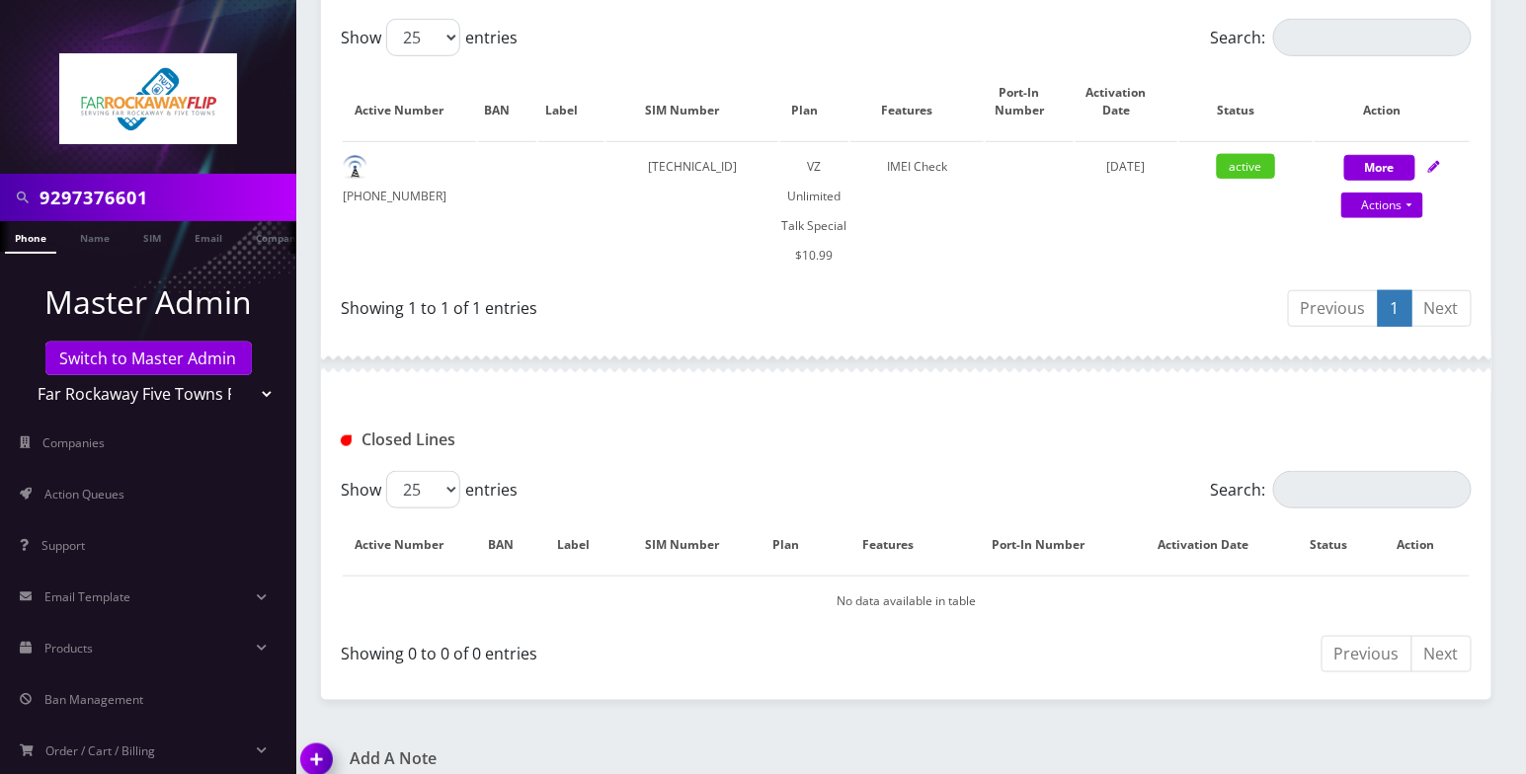
scroll to position [563, 0]
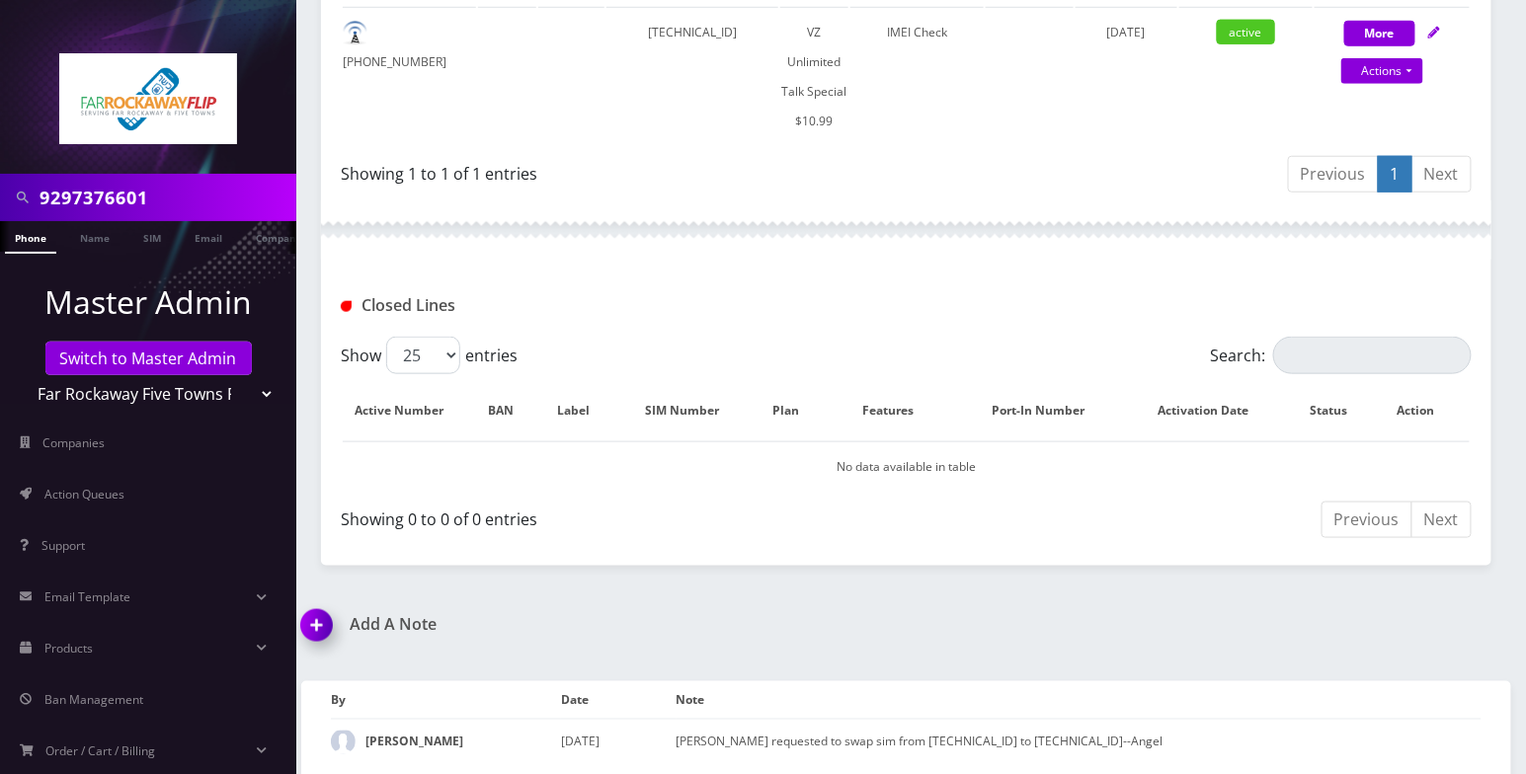
click at [109, 194] on input "9297376601" at bounding box center [166, 198] width 252 height 38
type input "8482243631"
click at [108, 176] on div "8482243631" at bounding box center [148, 197] width 296 height 47
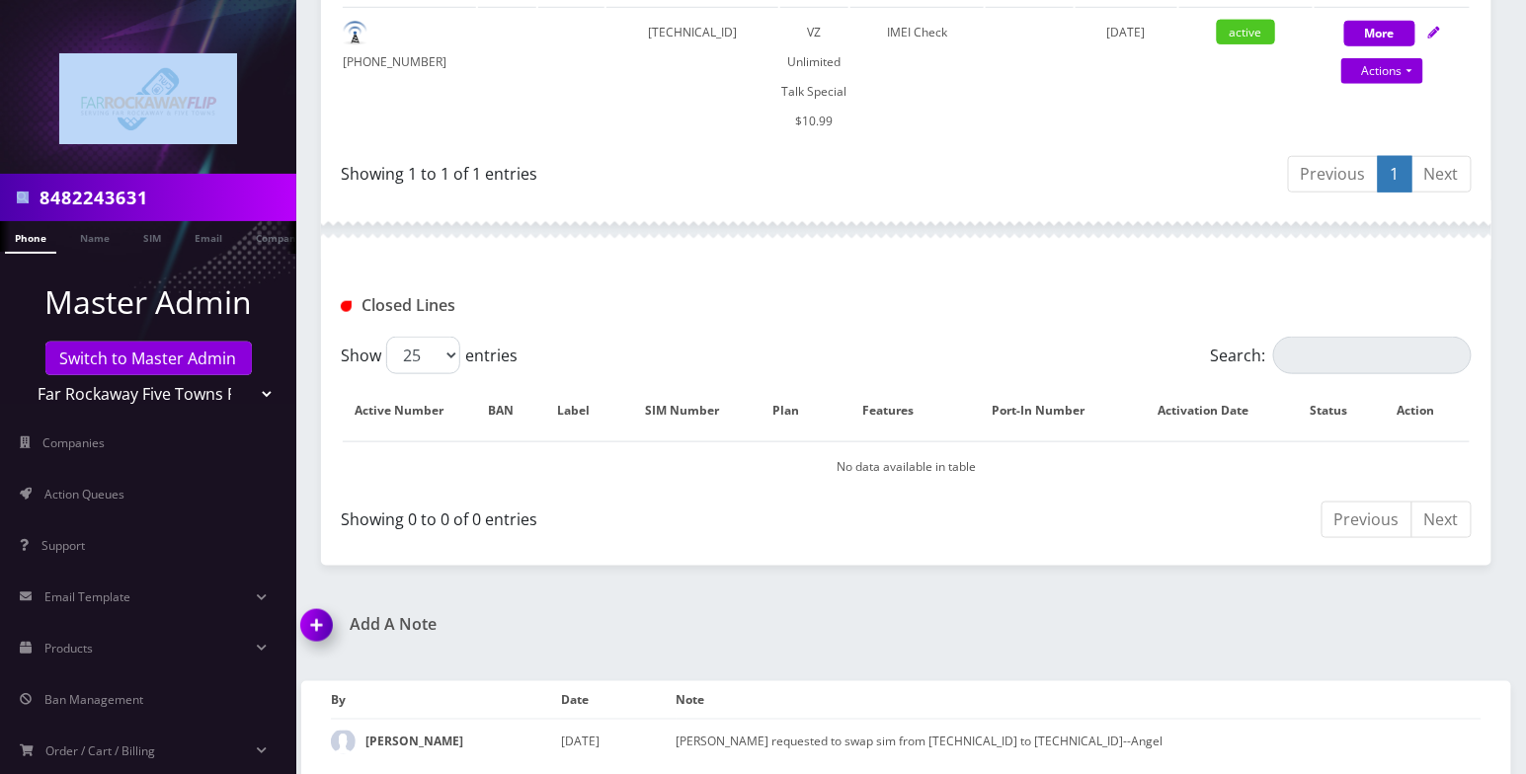
click at [108, 176] on div "8482243631" at bounding box center [148, 197] width 296 height 47
click at [105, 199] on input "8482243631" at bounding box center [166, 198] width 252 height 38
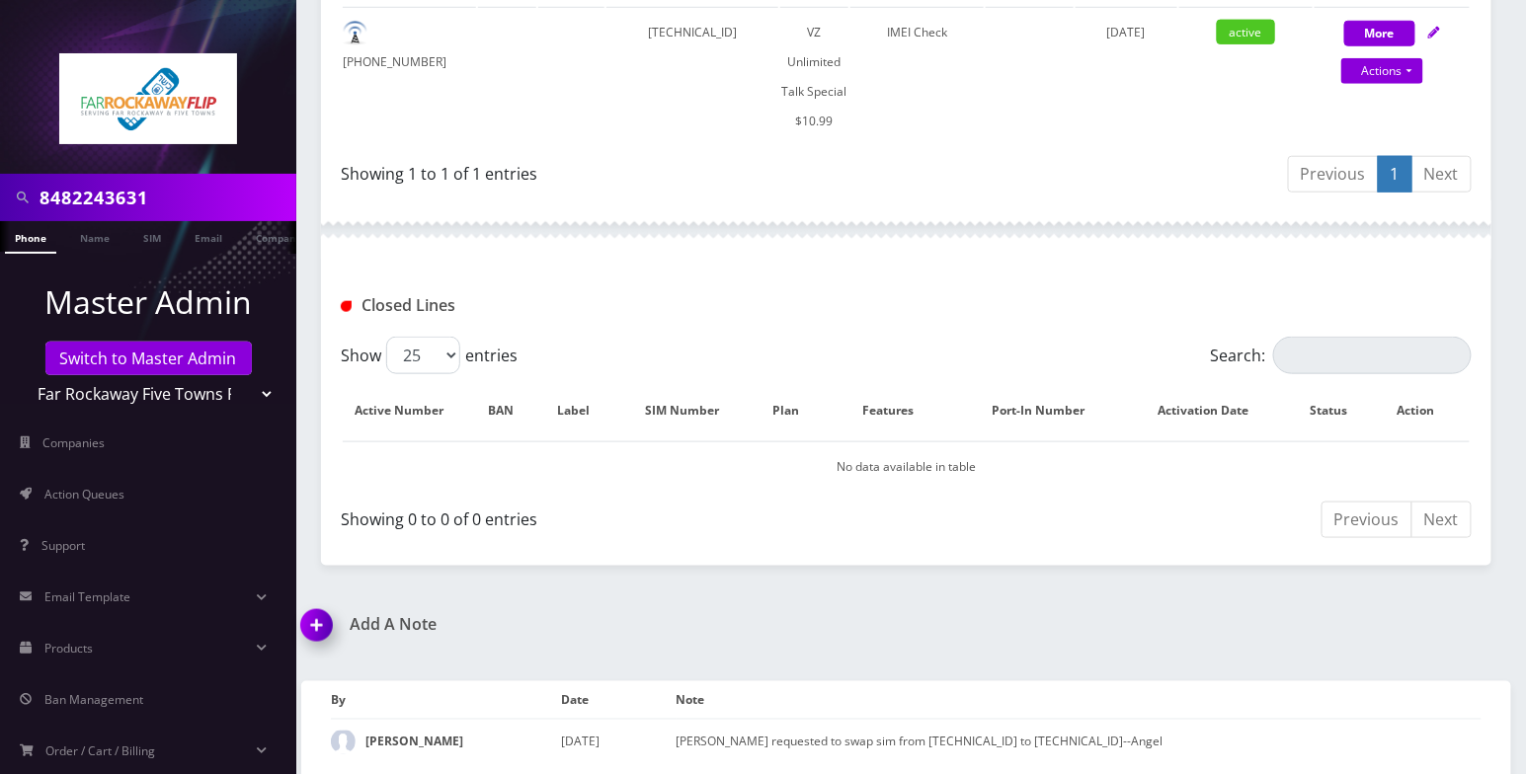
click at [105, 199] on input "8482243631" at bounding box center [166, 198] width 252 height 38
click at [40, 244] on link "Phone" at bounding box center [30, 237] width 51 height 33
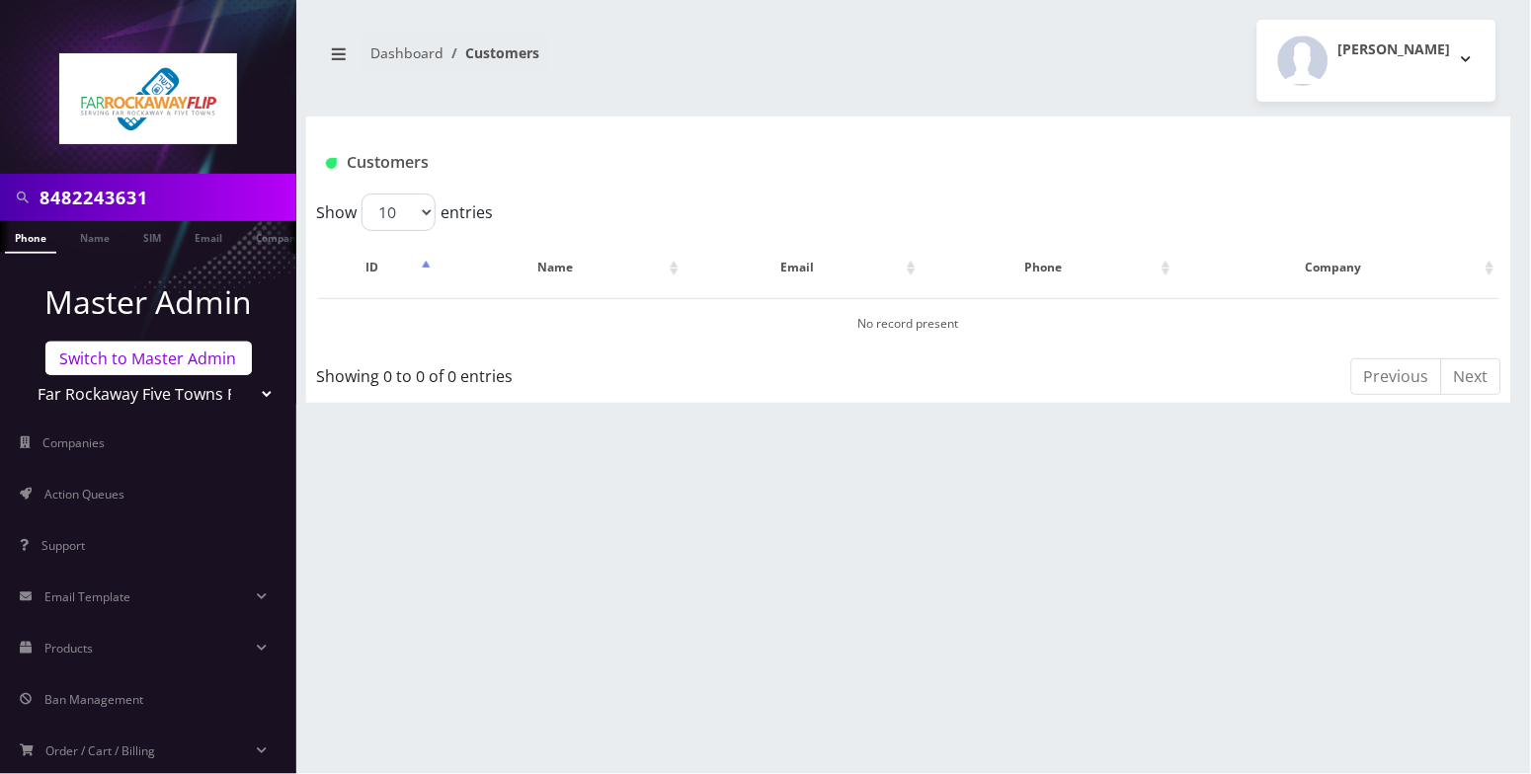
click at [197, 353] on link "Switch to Master Admin" at bounding box center [148, 359] width 206 height 34
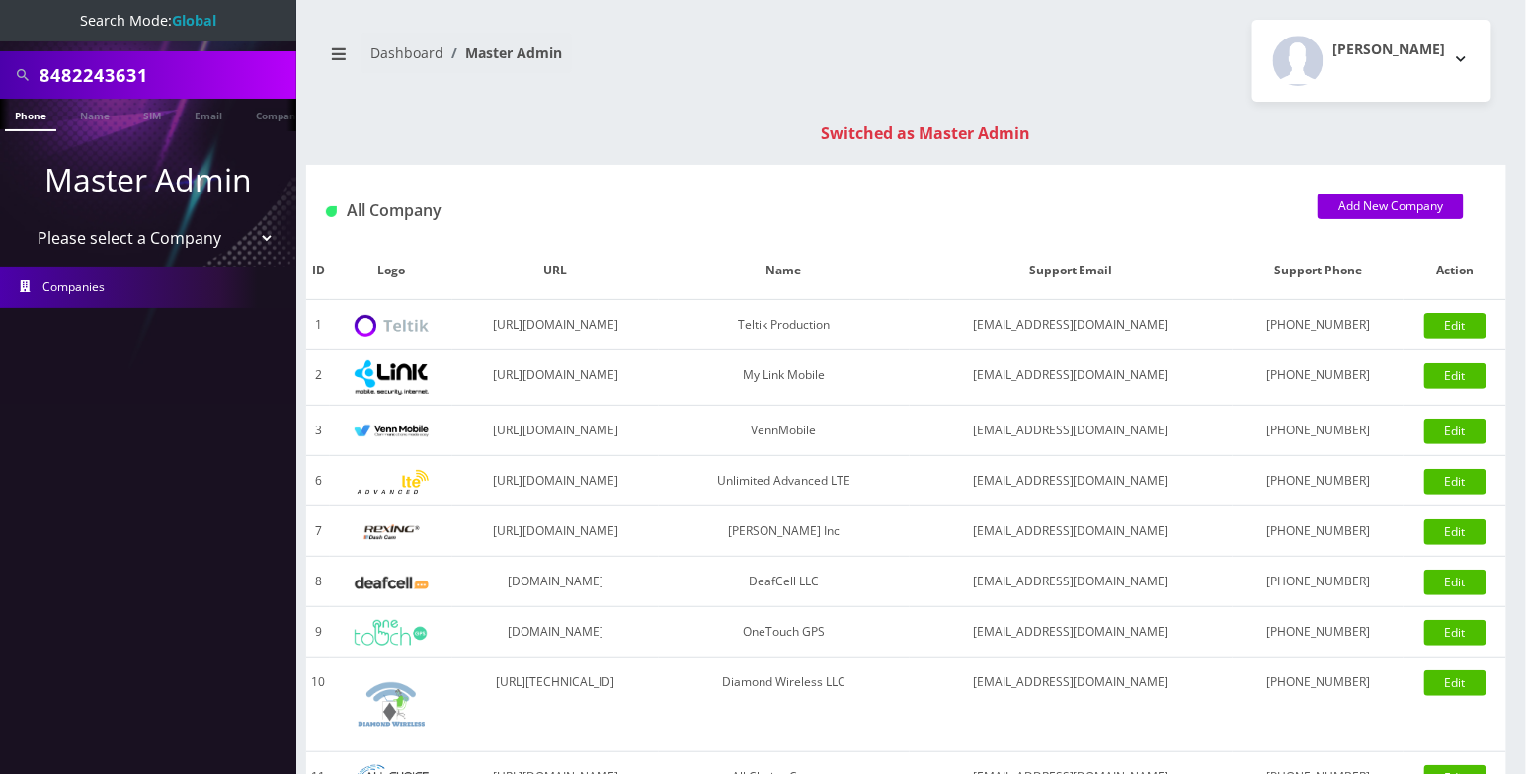
click at [39, 126] on link "Phone" at bounding box center [30, 115] width 51 height 33
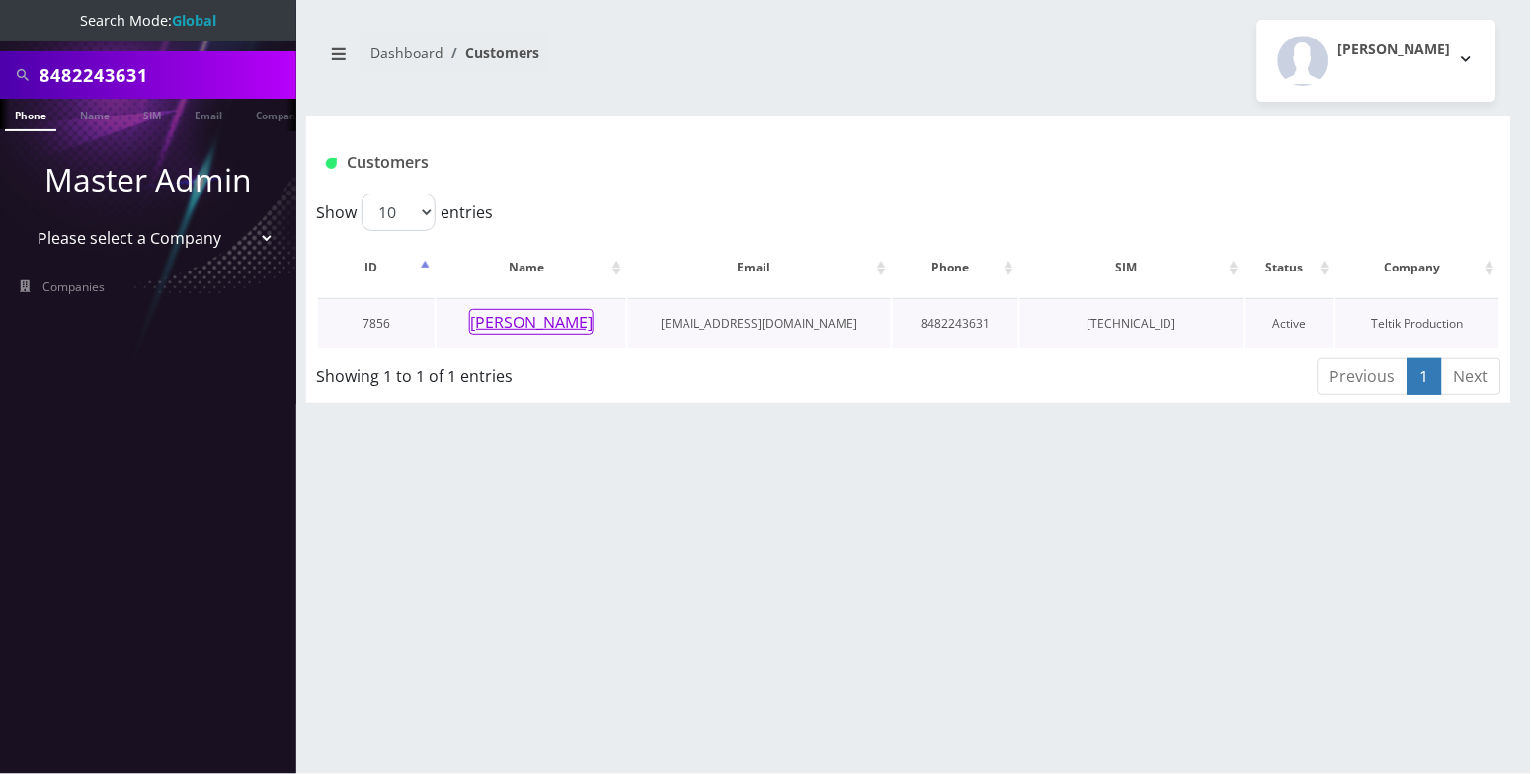
click at [569, 320] on button "[PERSON_NAME]" at bounding box center [531, 322] width 124 height 26
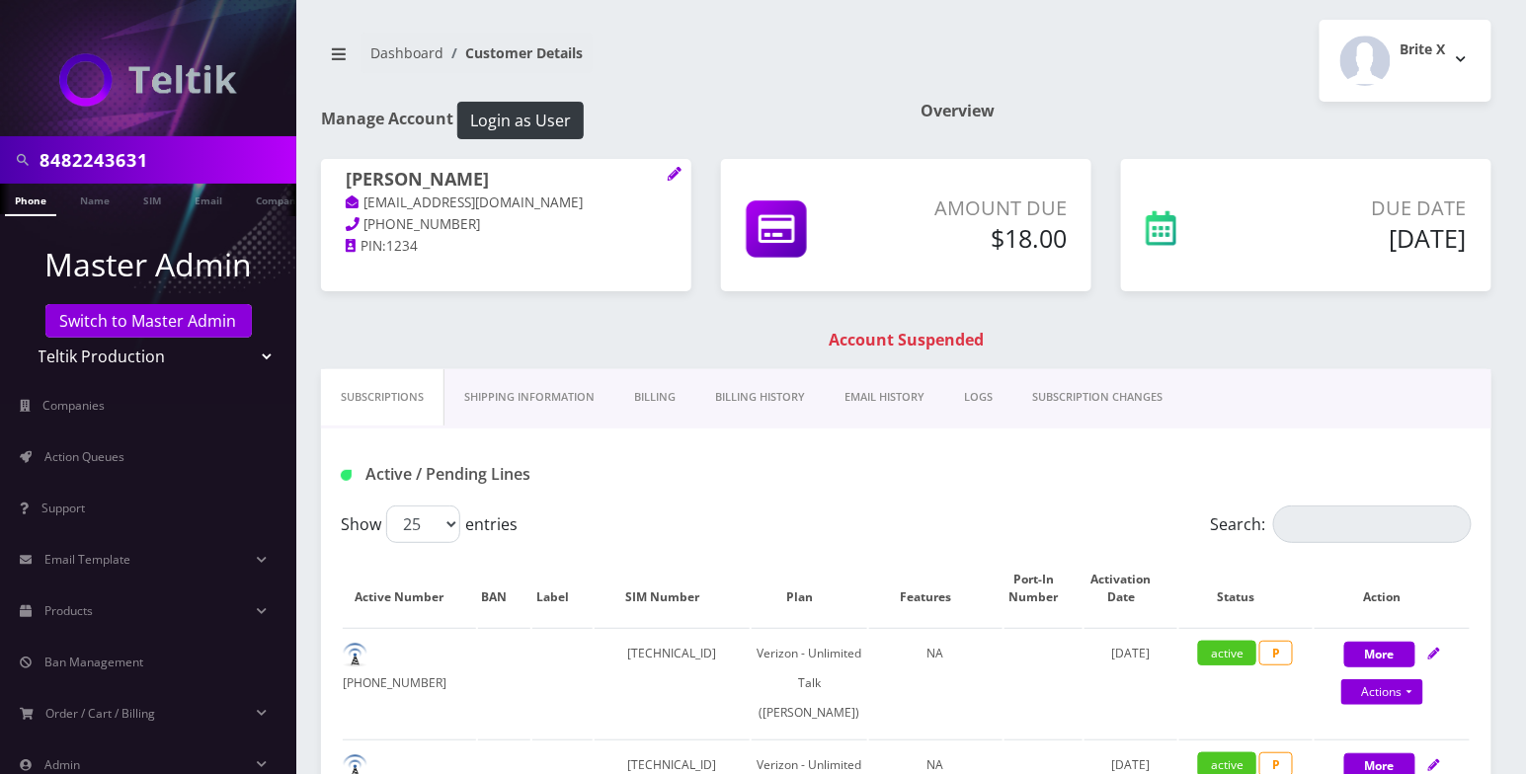
click at [856, 49] on nav "Dashboard Customer Details" at bounding box center [606, 61] width 571 height 56
click at [774, 399] on link "Billing History" at bounding box center [759, 397] width 129 height 56
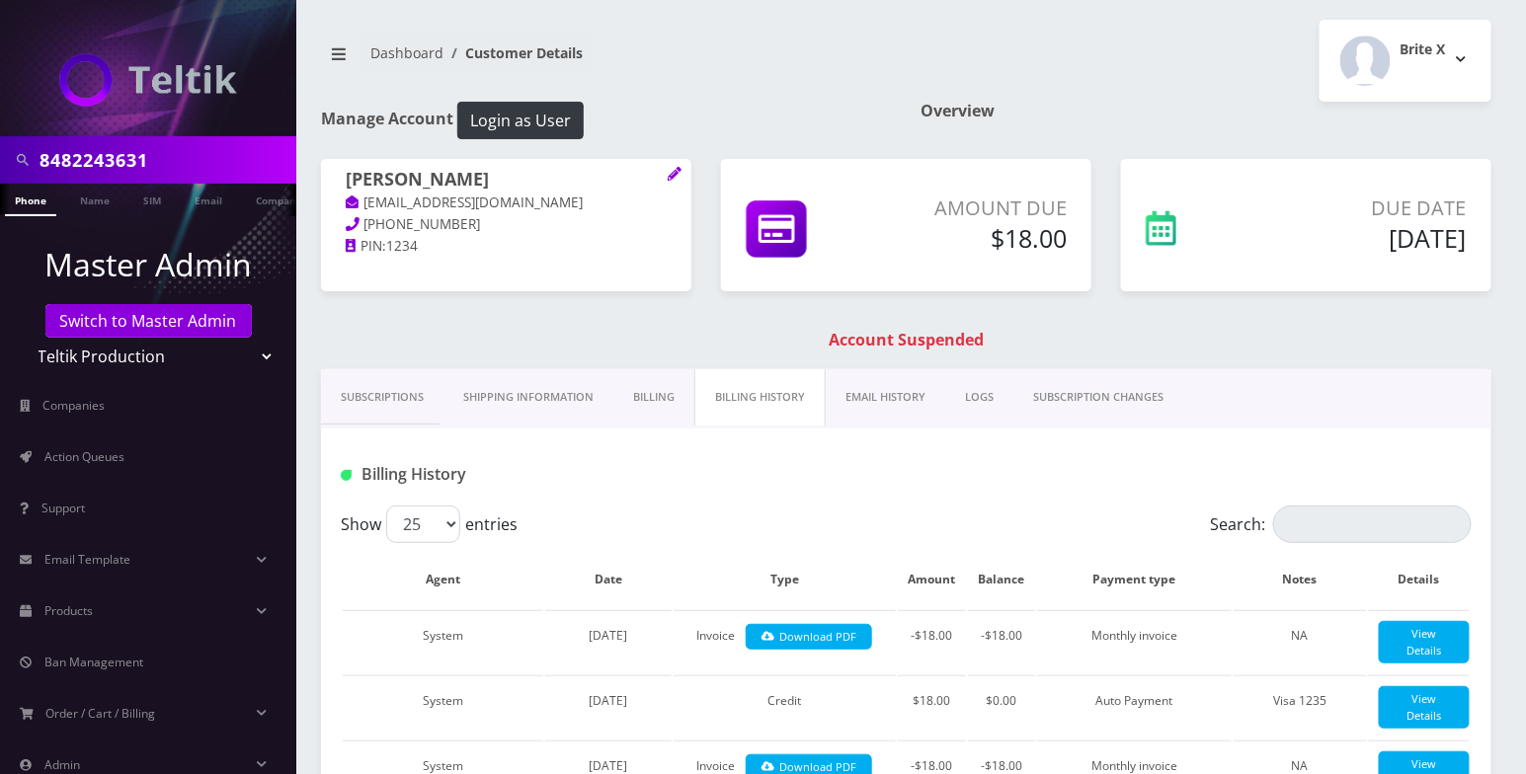
click at [673, 404] on link "Billing" at bounding box center [653, 397] width 81 height 56
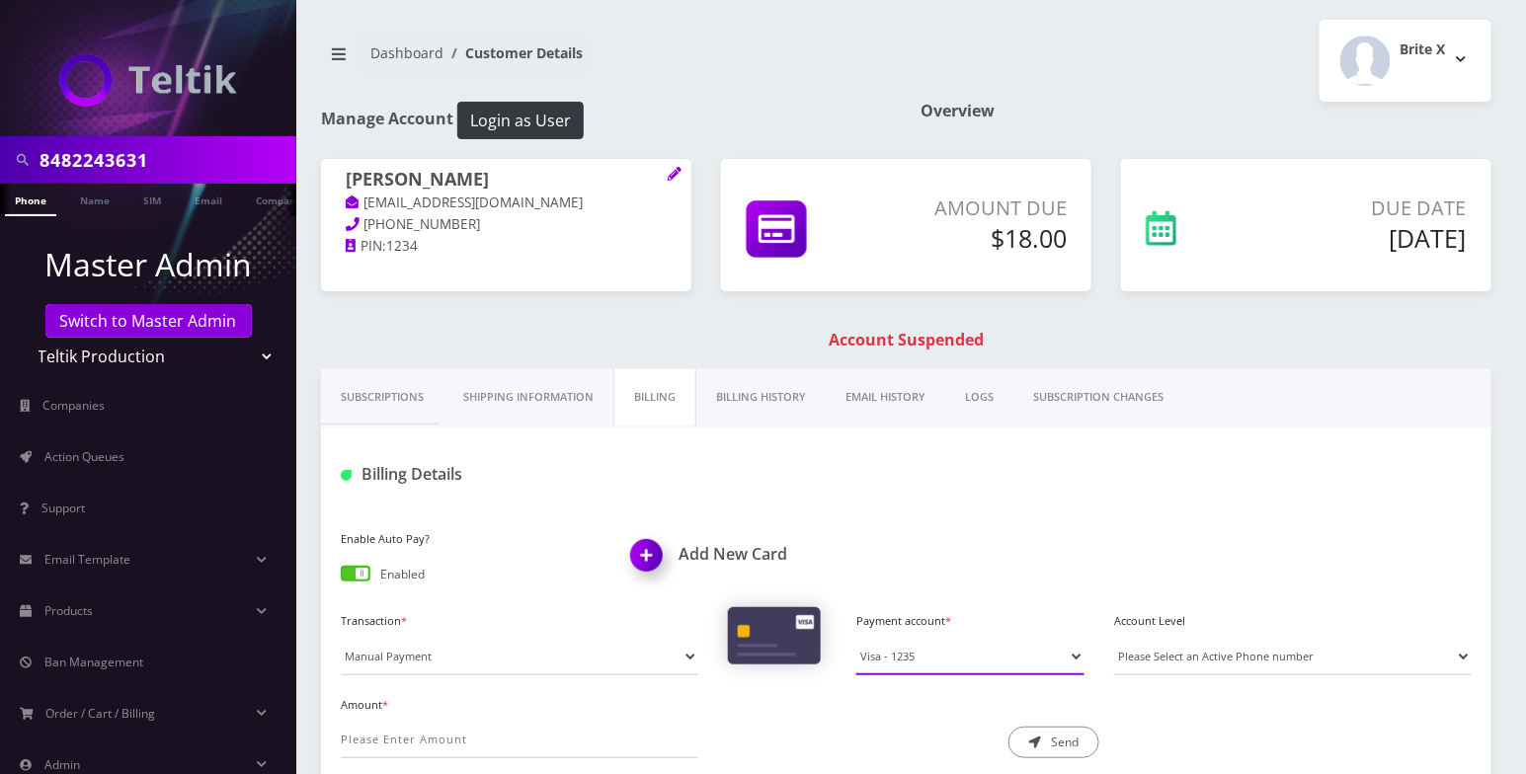
click at [942, 648] on select "Visa - 1235" at bounding box center [970, 657] width 228 height 38
click at [971, 522] on div "Enable Auto Pay? Enabled Add New Card Transaction * Manual Payment Custom Charg…" at bounding box center [906, 650] width 1170 height 288
click at [776, 403] on link "Billing History" at bounding box center [760, 397] width 129 height 56
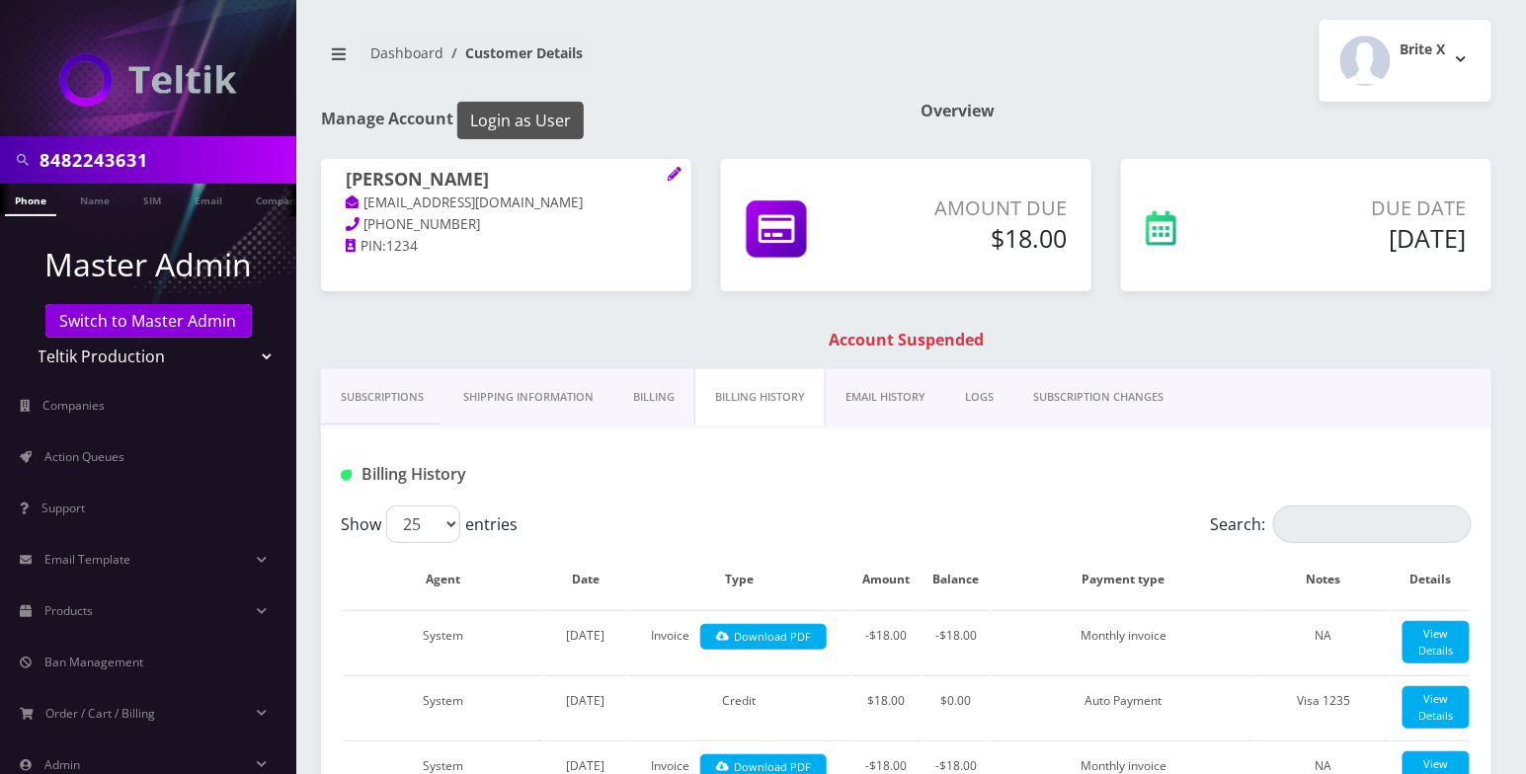
click at [557, 112] on button "Login as User" at bounding box center [520, 121] width 126 height 38
click at [21, 206] on link "Phone" at bounding box center [30, 200] width 51 height 33
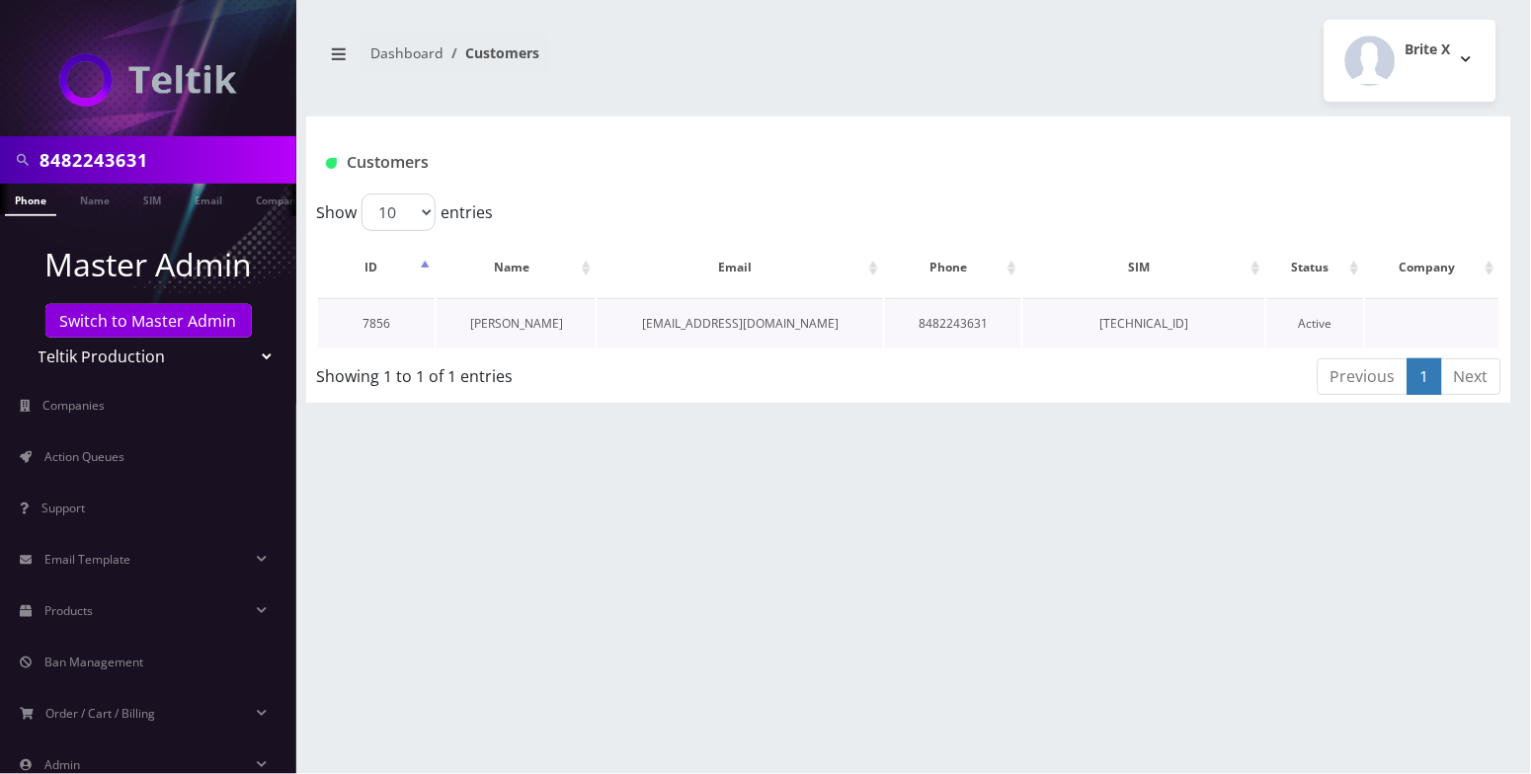
click at [504, 315] on link "[PERSON_NAME]" at bounding box center [516, 323] width 93 height 17
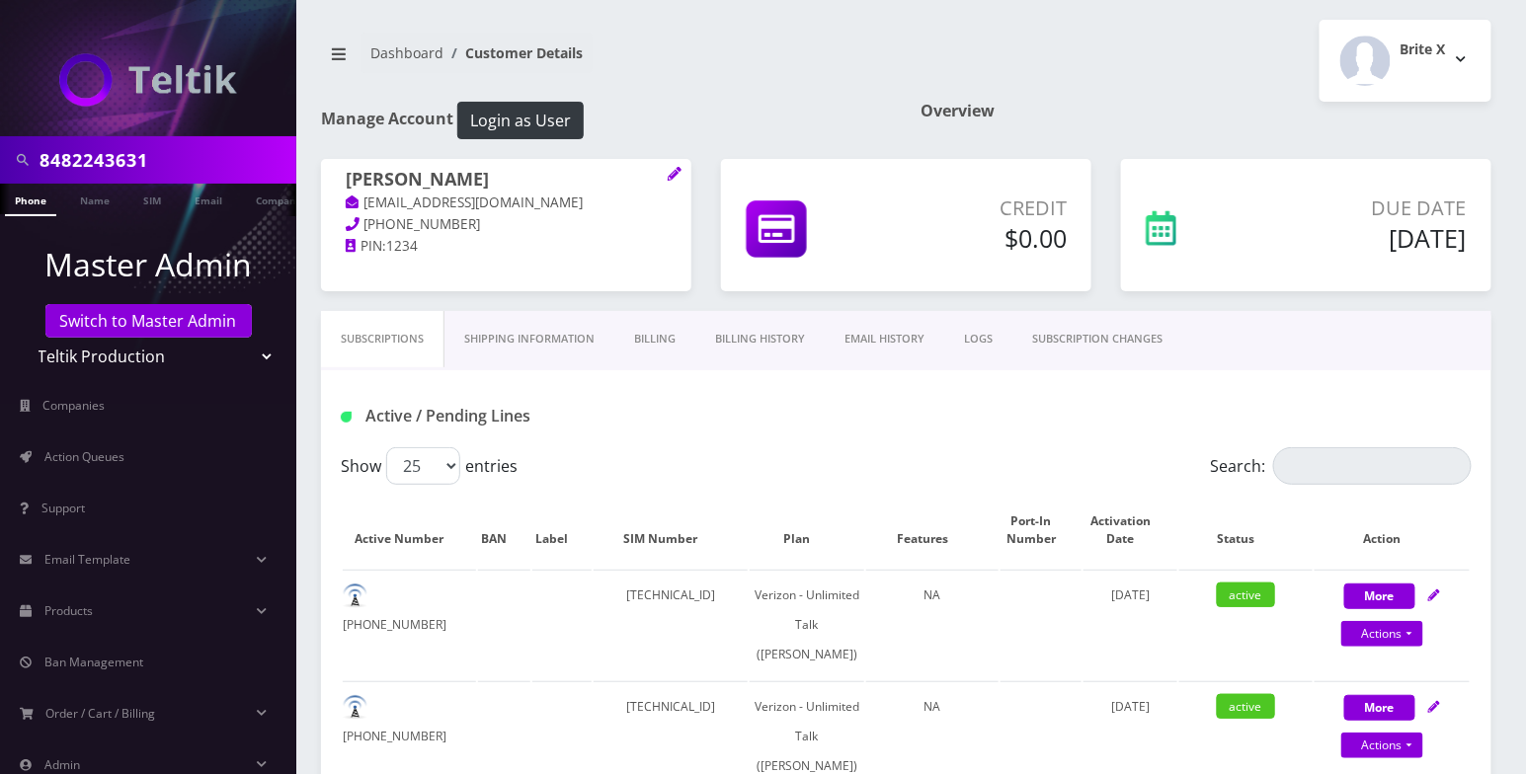
click at [764, 341] on link "Billing History" at bounding box center [759, 339] width 129 height 56
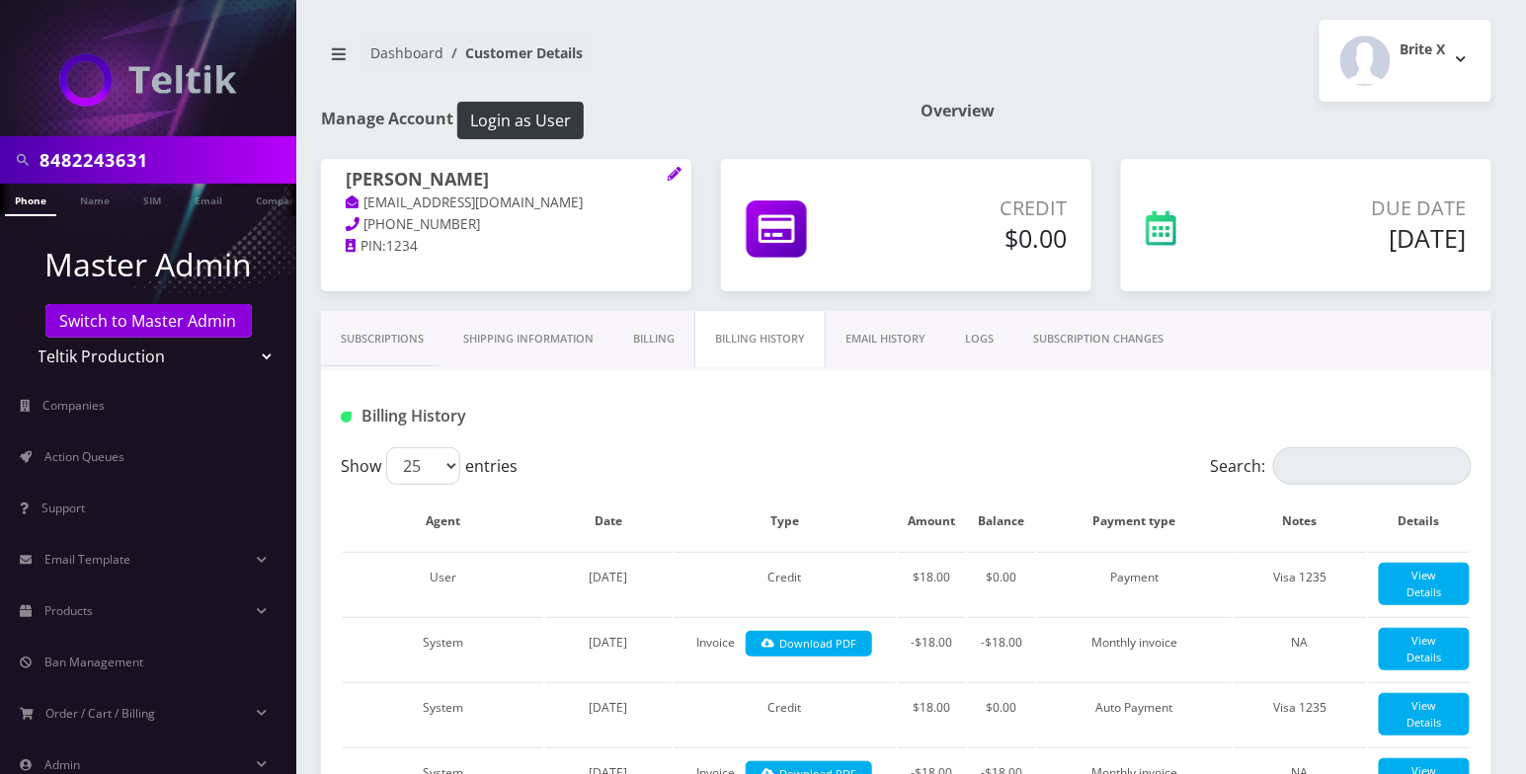
click at [359, 326] on link "Subscriptions" at bounding box center [382, 339] width 122 height 56
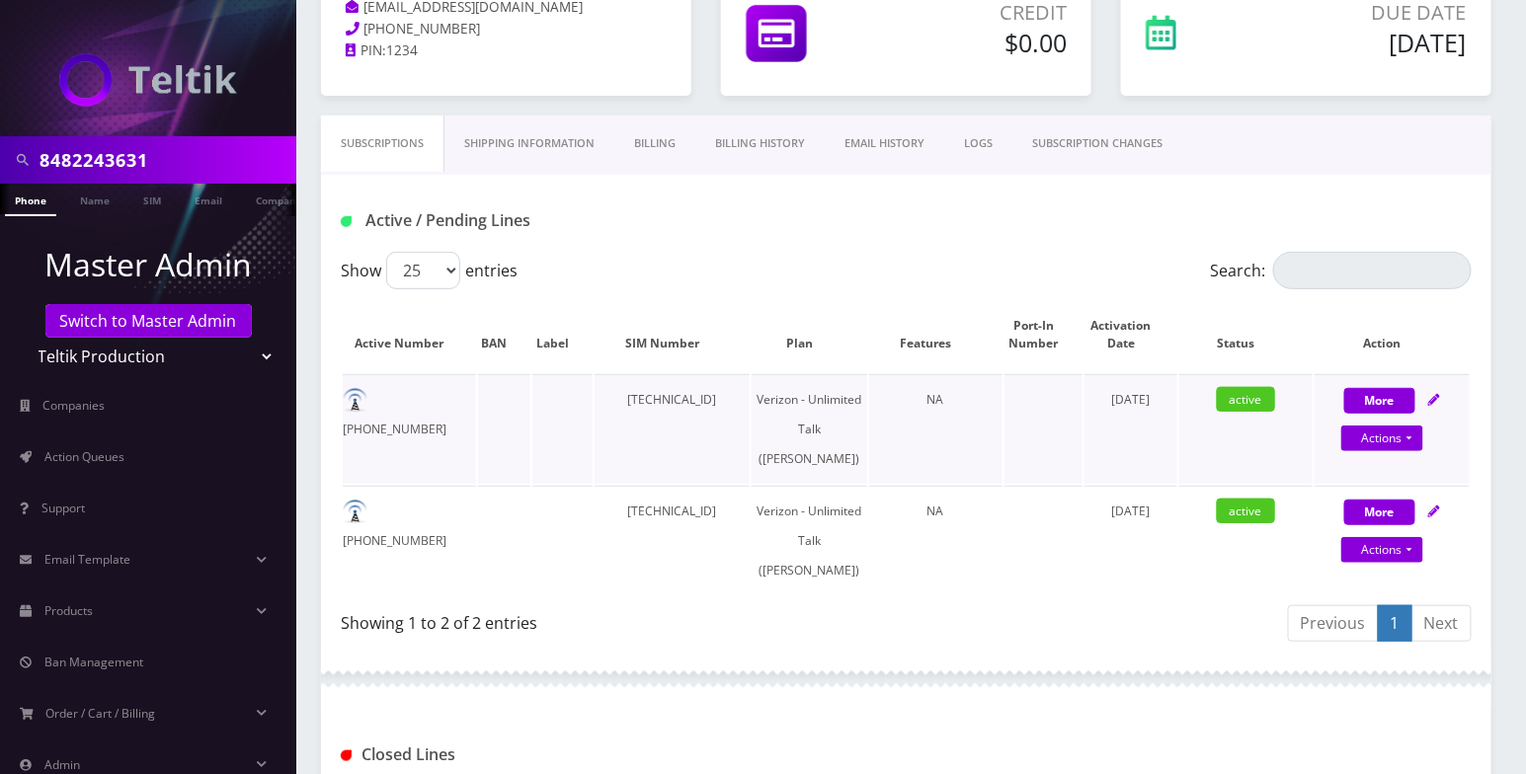
scroll to position [131, 0]
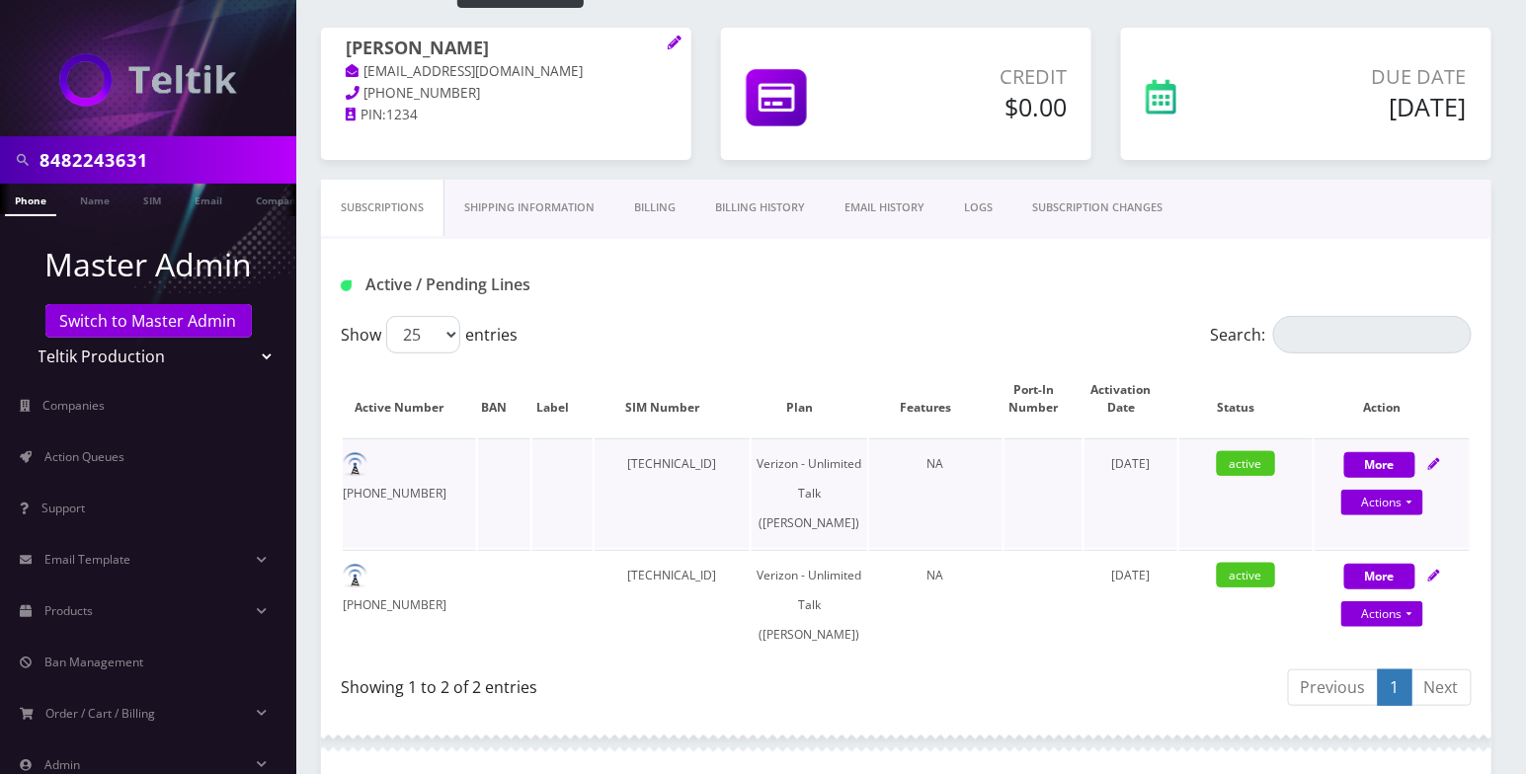
click at [407, 465] on td "[PHONE_NUMBER]" at bounding box center [409, 493] width 133 height 110
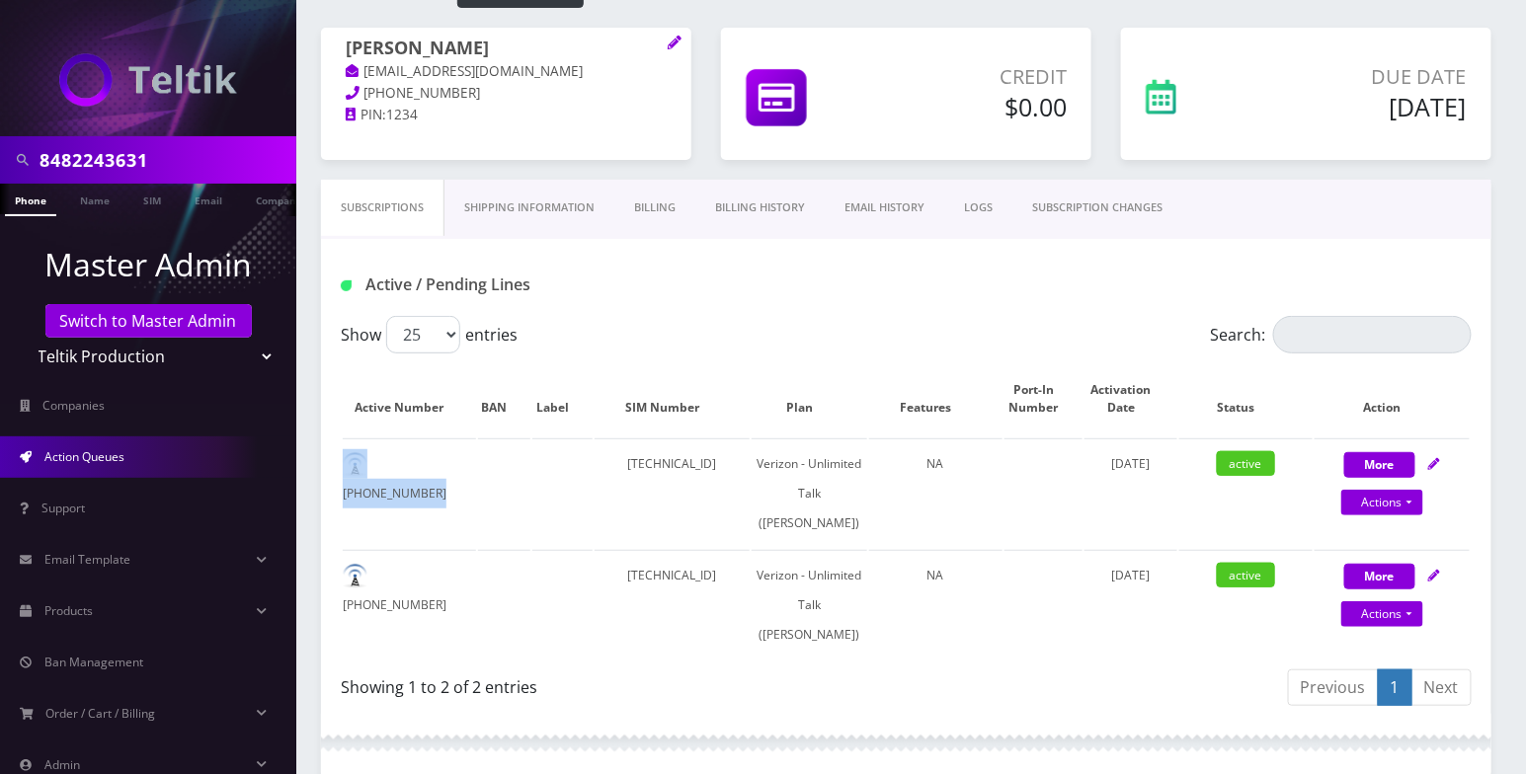
copy td "[PHONE_NUMBER]"
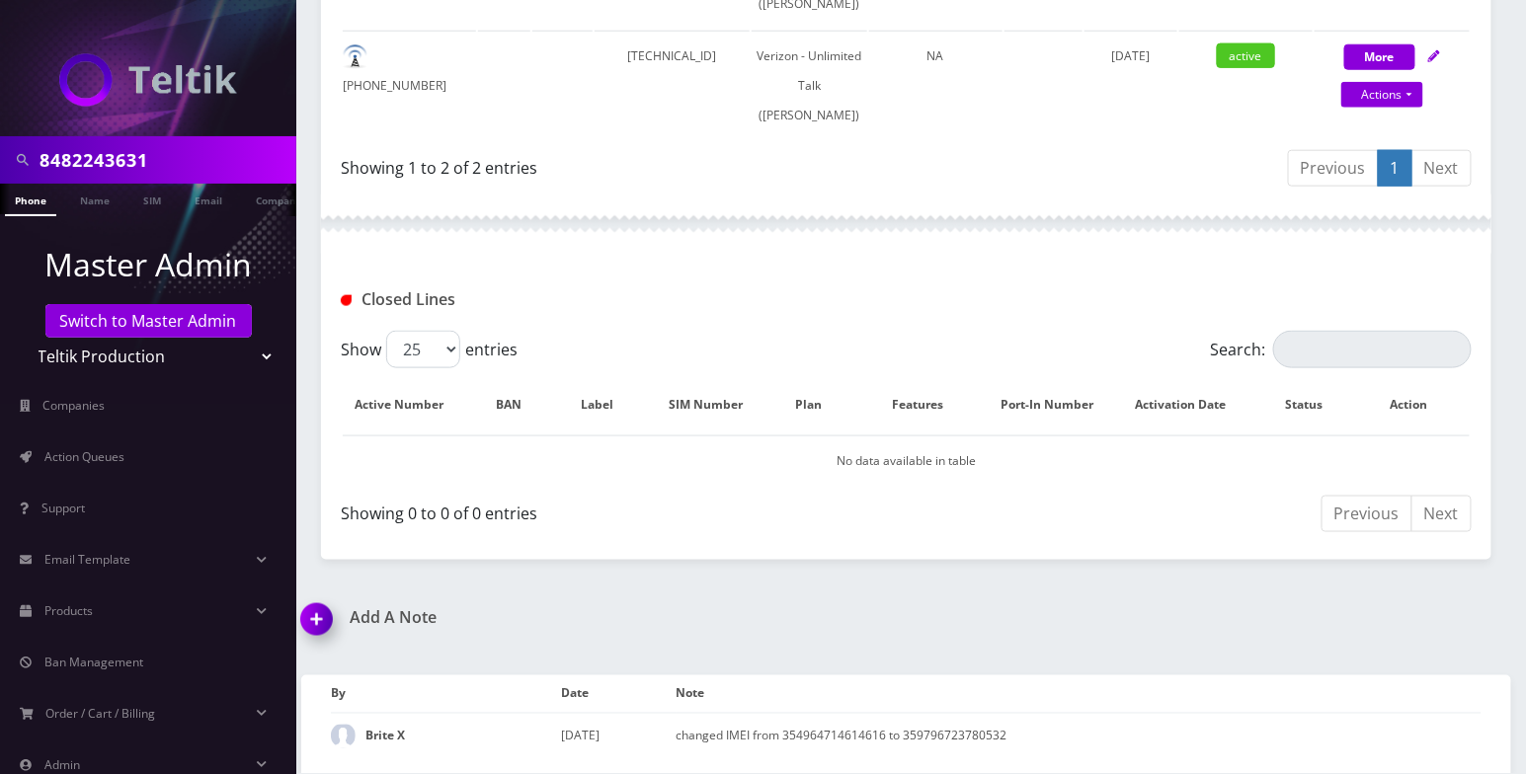
click at [321, 622] on img at bounding box center [320, 626] width 58 height 58
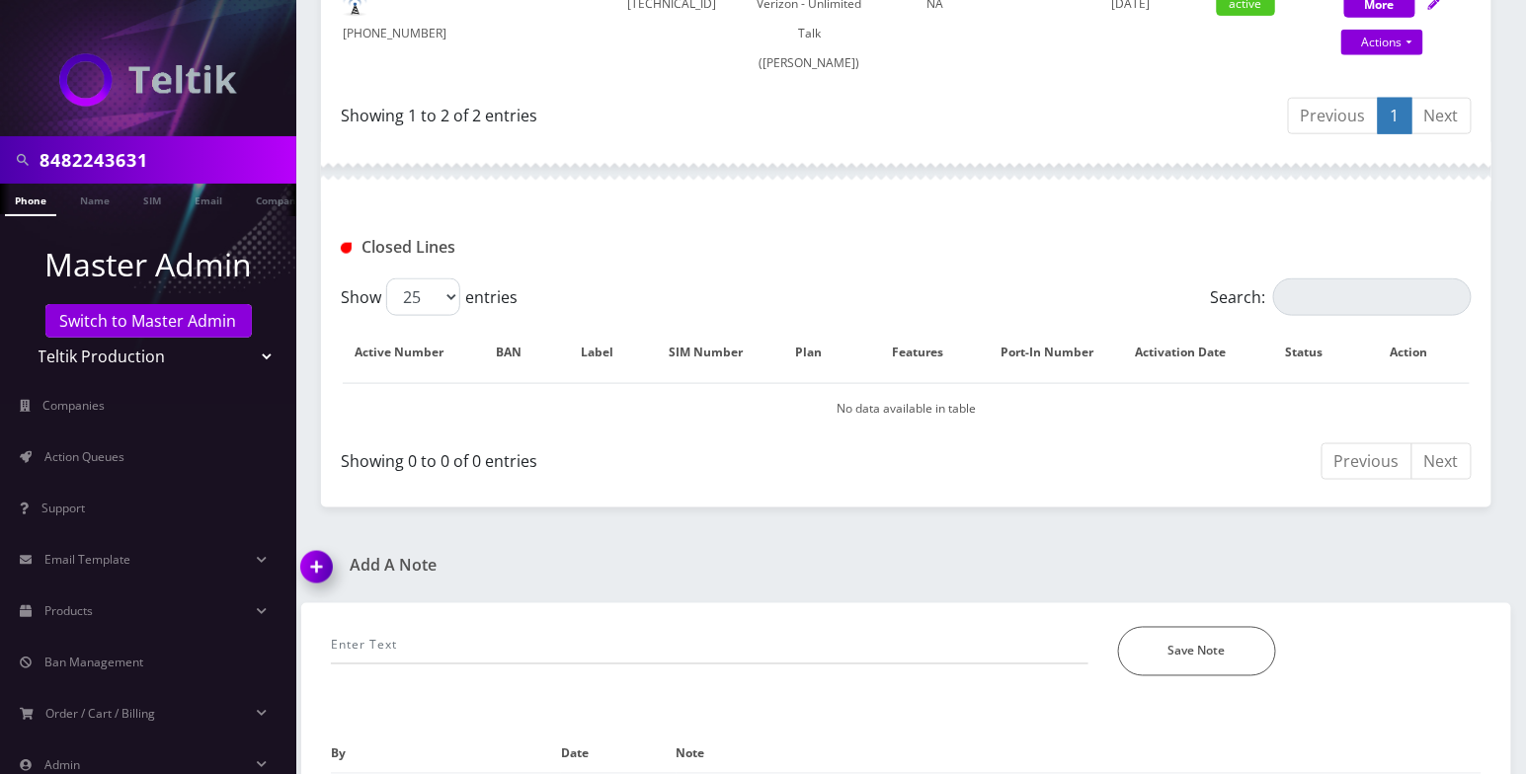
scroll to position [816, 0]
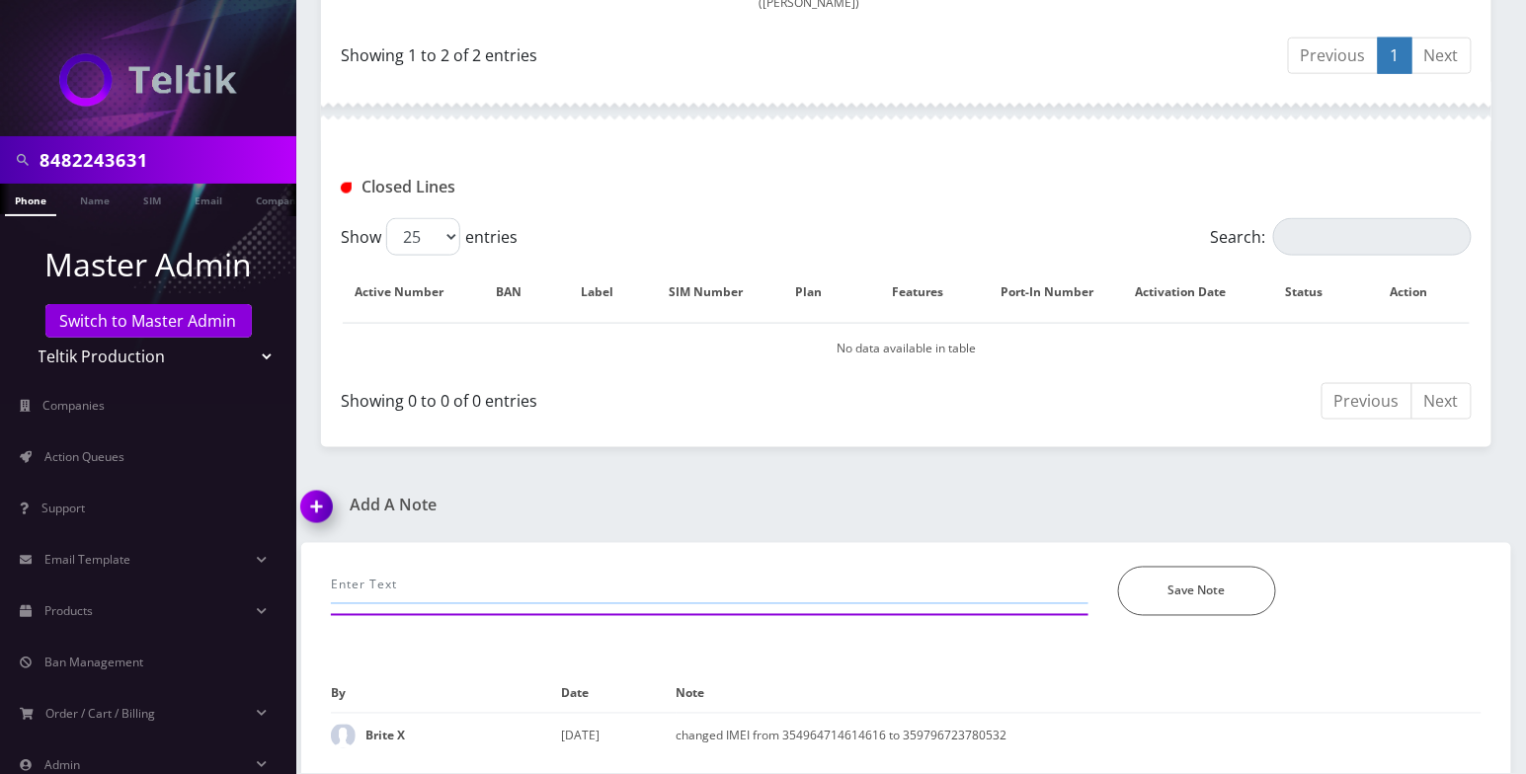
click at [512, 577] on input "text" at bounding box center [709, 586] width 757 height 38
click at [543, 537] on div "Add A Note" at bounding box center [596, 520] width 620 height 46
click at [509, 576] on input "text" at bounding box center [709, 586] width 757 height 38
drag, startPoint x: 1195, startPoint y: 594, endPoint x: 1153, endPoint y: 598, distance: 41.8
click at [1196, 593] on button "Save Note" at bounding box center [1197, 591] width 158 height 49
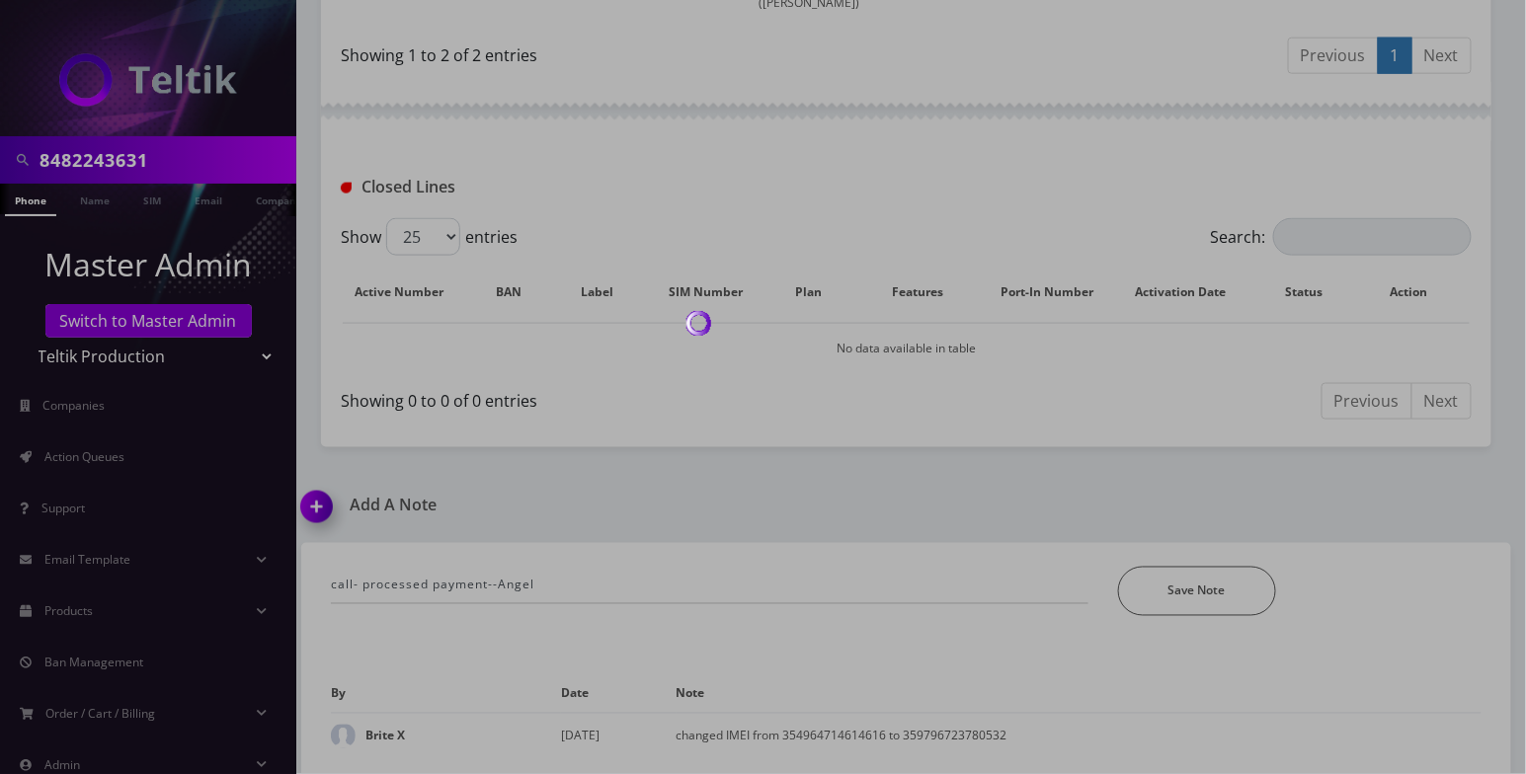
scroll to position [749, 0]
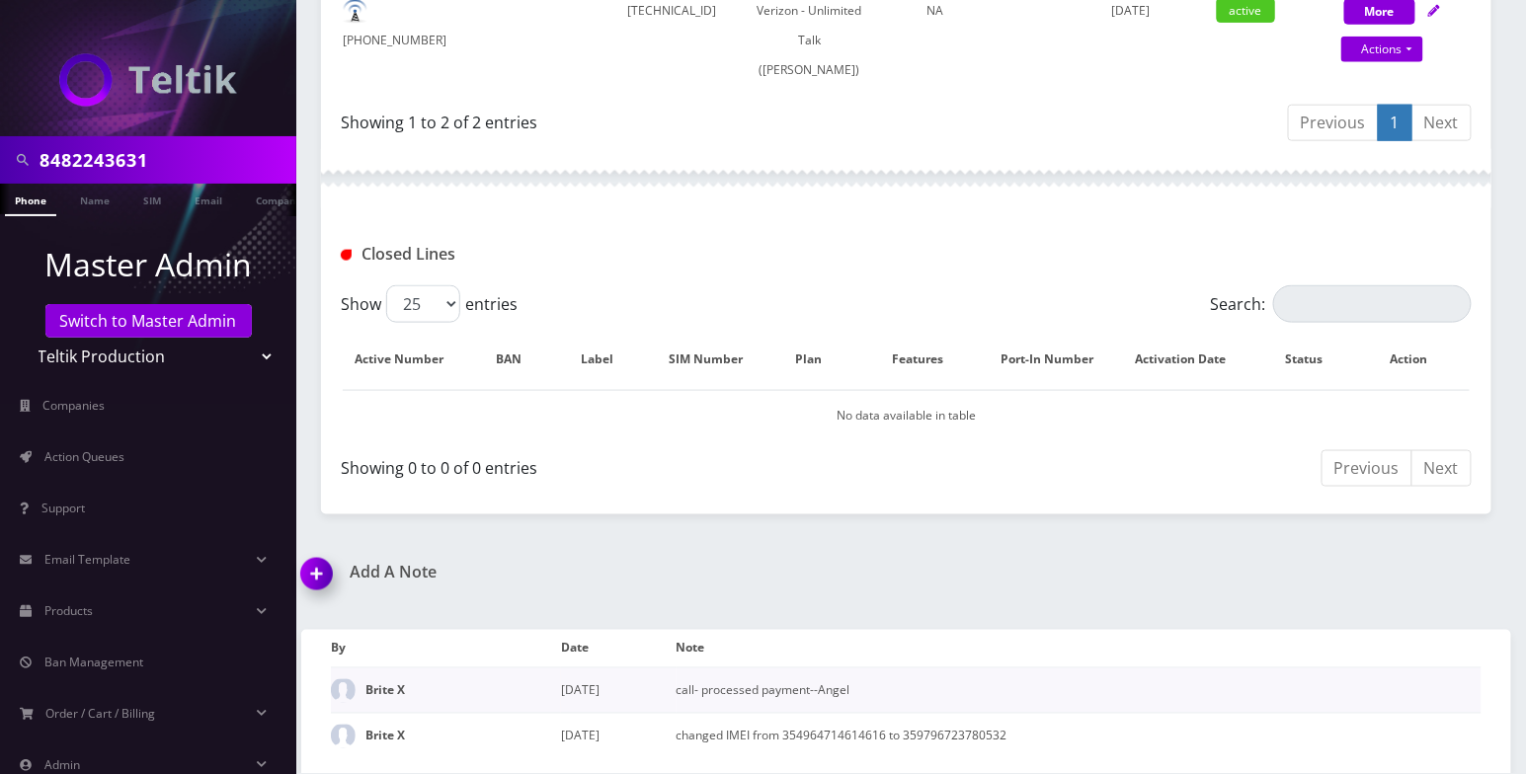
click at [722, 680] on td "call- processed payment--Angel" at bounding box center [1079, 691] width 806 height 45
click at [723, 680] on td "call- processed payment--Angel" at bounding box center [1079, 691] width 806 height 45
copy tbody "call- processed payment--Angel"
click at [327, 569] on img at bounding box center [320, 581] width 58 height 58
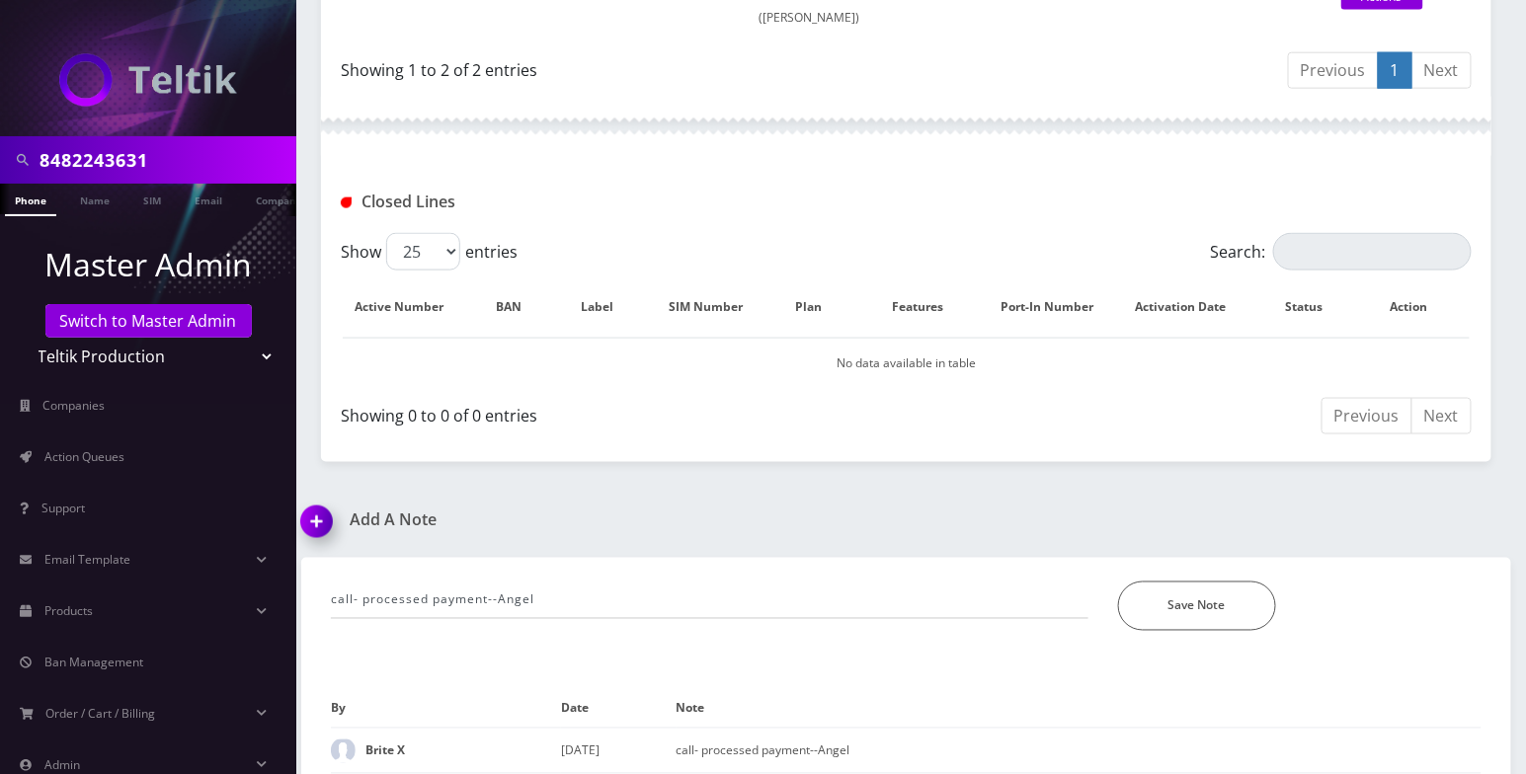
scroll to position [861, 0]
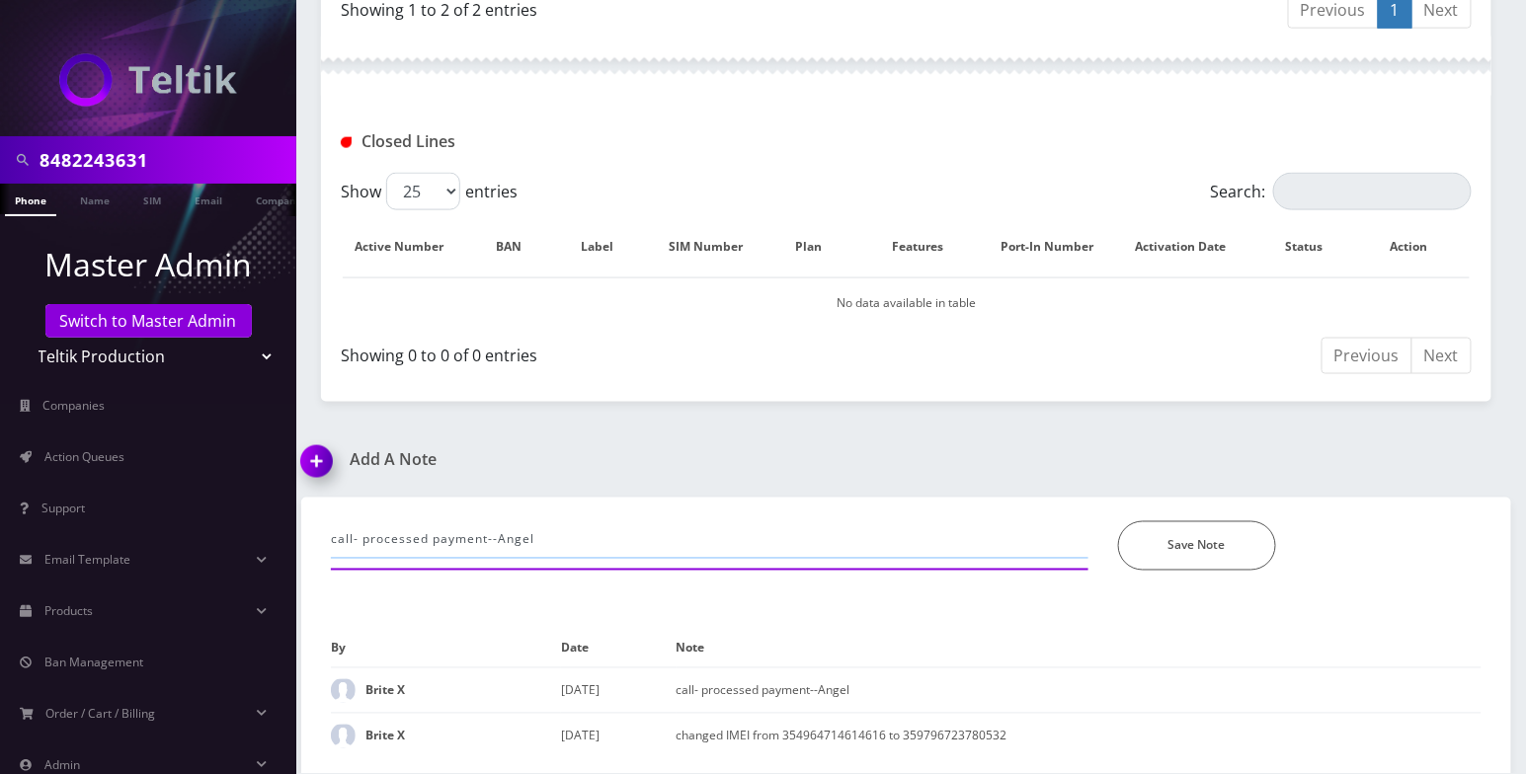
click at [488, 543] on input "call- processed payment--Angel" at bounding box center [709, 540] width 757 height 38
drag, startPoint x: 641, startPoint y: 542, endPoint x: 658, endPoint y: 544, distance: 16.9
click at [641, 542] on input "call- processed payment, added plan Selectel to --Angel" at bounding box center [709, 540] width 757 height 38
paste input "8482243631 and 8483894255"
type input "call- processed payment, added plan Selectel to 8482243631 and 8483894255 --Ang…"
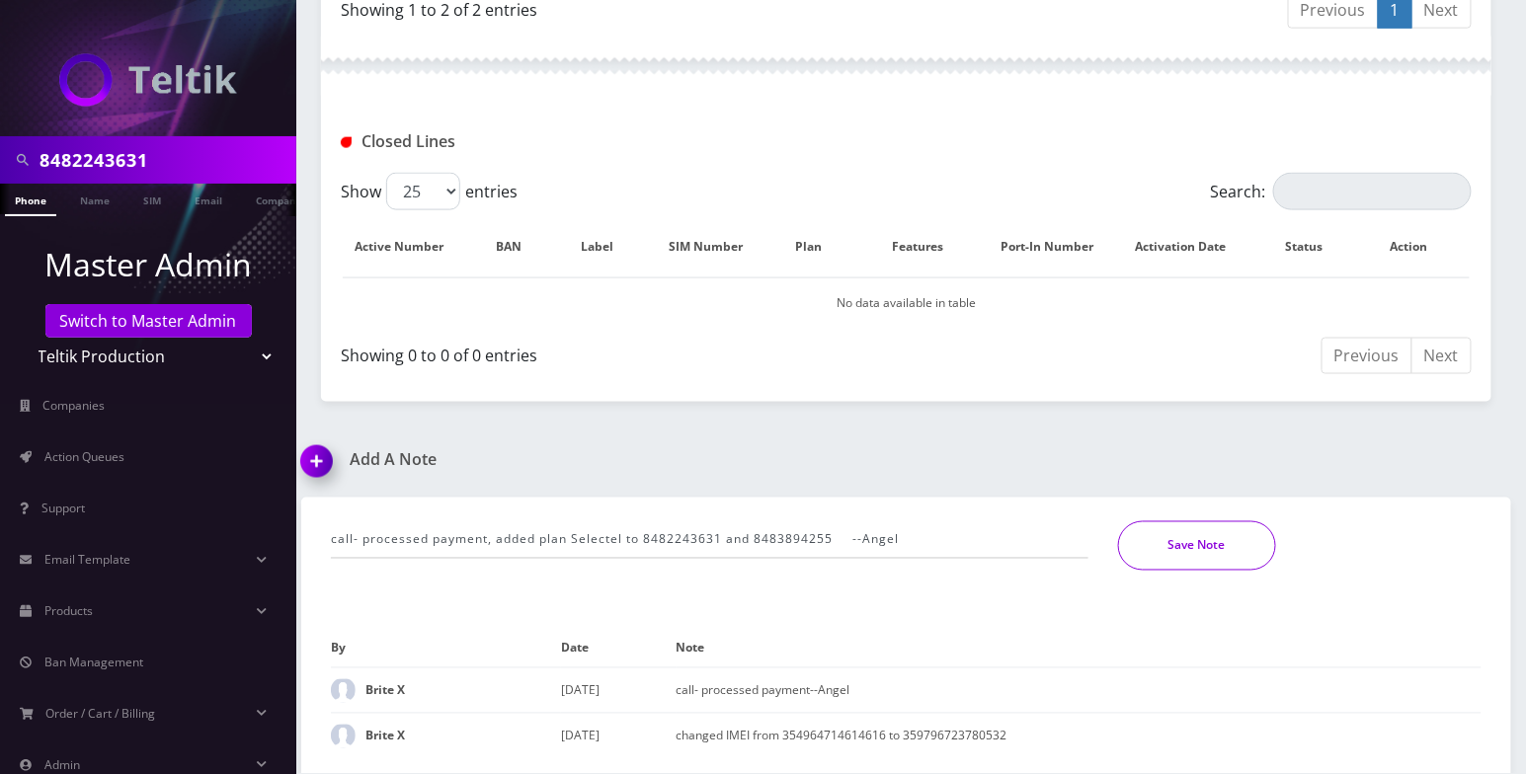
click at [1207, 538] on button "Save Note" at bounding box center [1197, 545] width 158 height 49
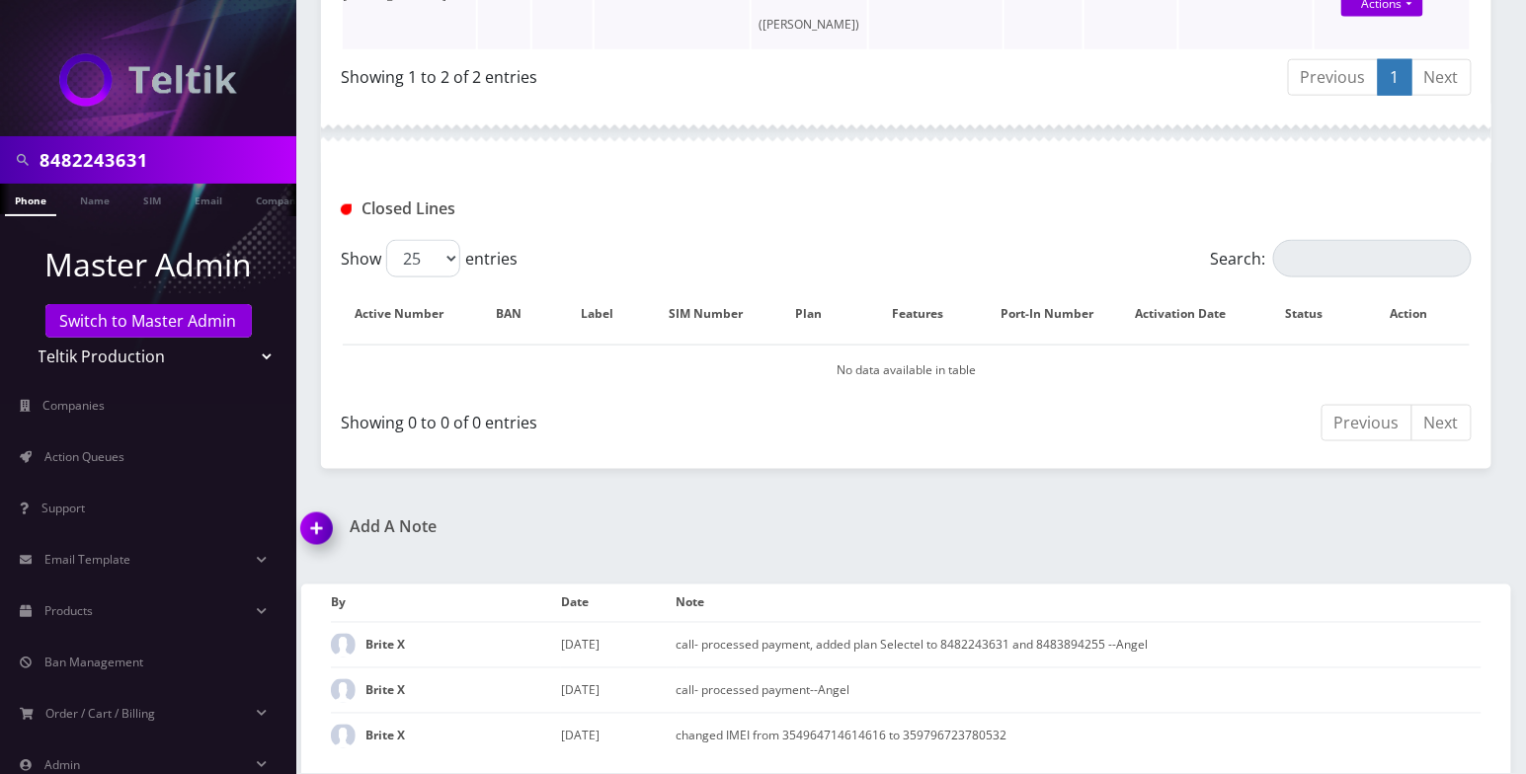
scroll to position [0, 9]
click at [159, 324] on link "Switch to Master Admin" at bounding box center [148, 321] width 206 height 34
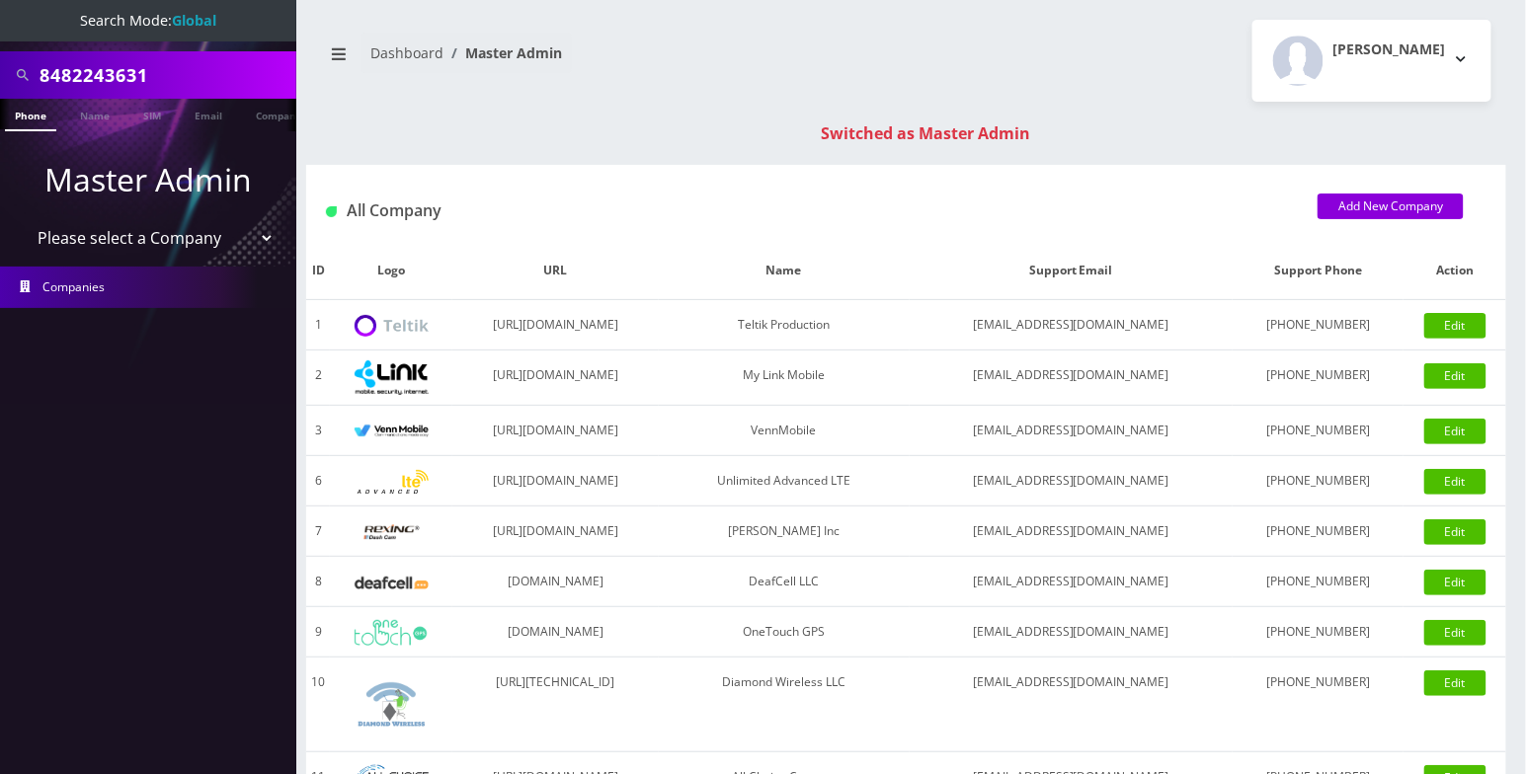
click at [123, 71] on input "8482243631" at bounding box center [166, 75] width 252 height 38
paste input "3632106793"
type input "3632106793"
click at [25, 110] on link "Phone" at bounding box center [30, 115] width 51 height 33
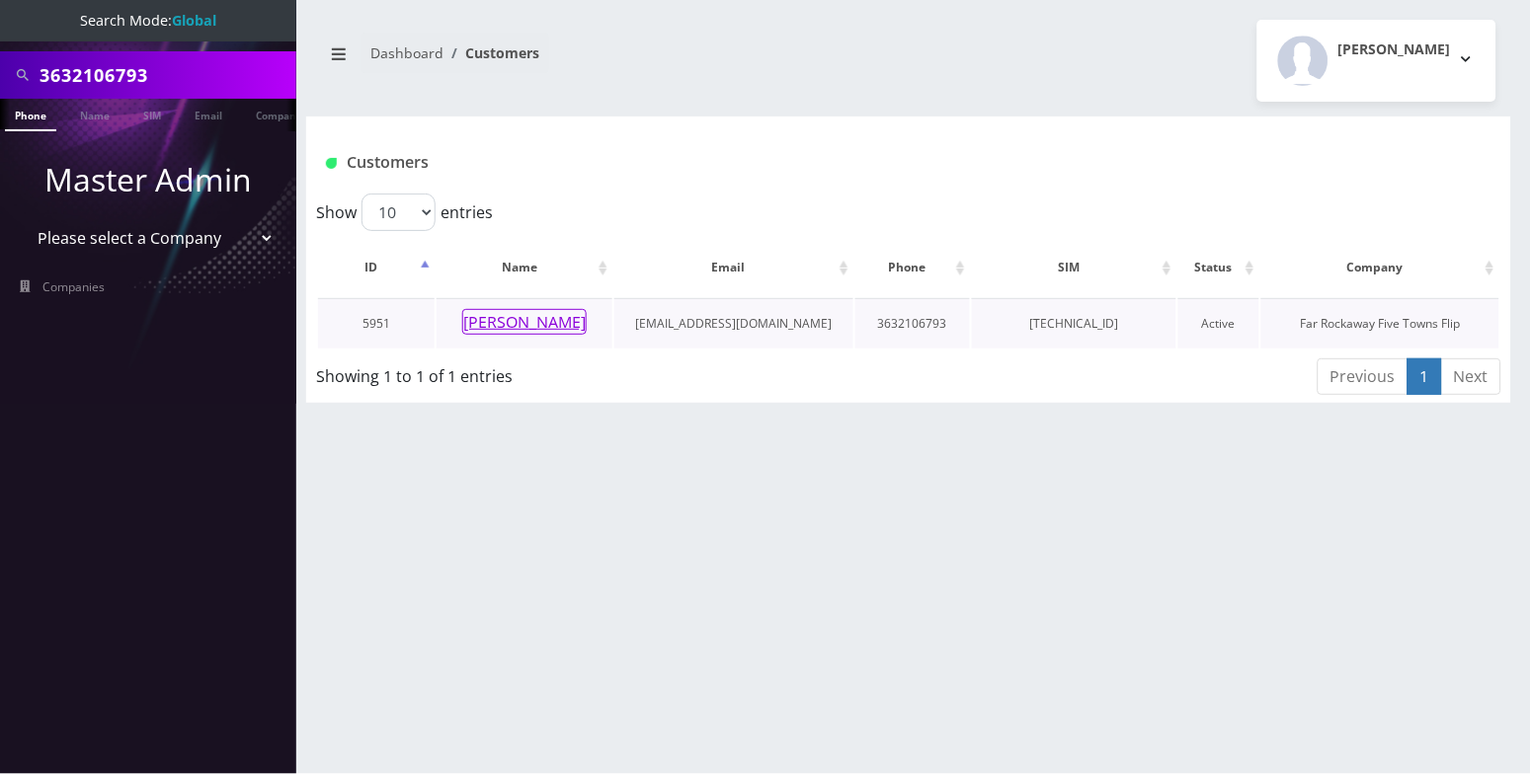
click at [542, 327] on button "[PERSON_NAME]" at bounding box center [524, 322] width 124 height 26
click at [544, 318] on button "[PERSON_NAME]" at bounding box center [524, 322] width 124 height 26
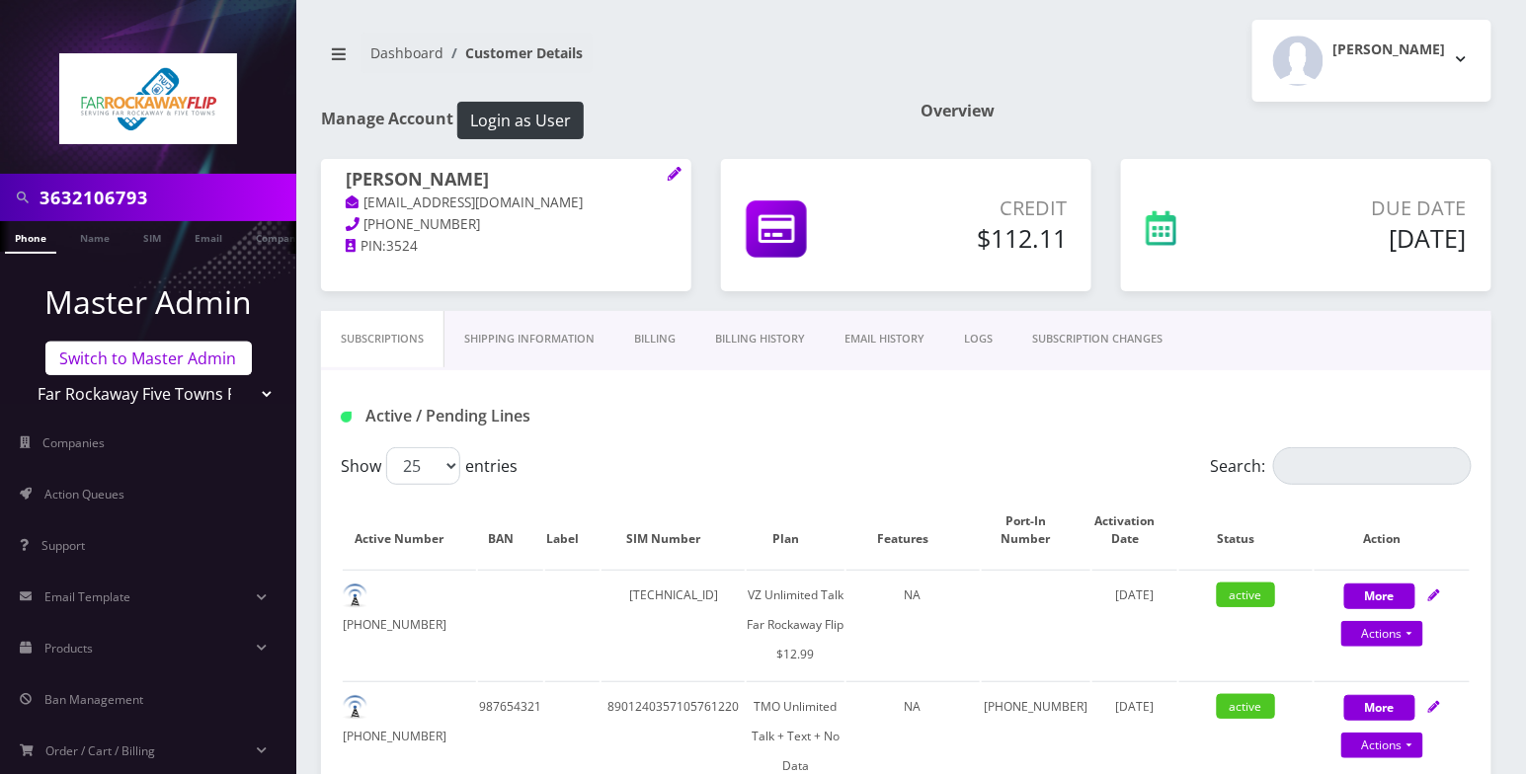
click at [159, 362] on link "Switch to Master Admin" at bounding box center [148, 359] width 206 height 34
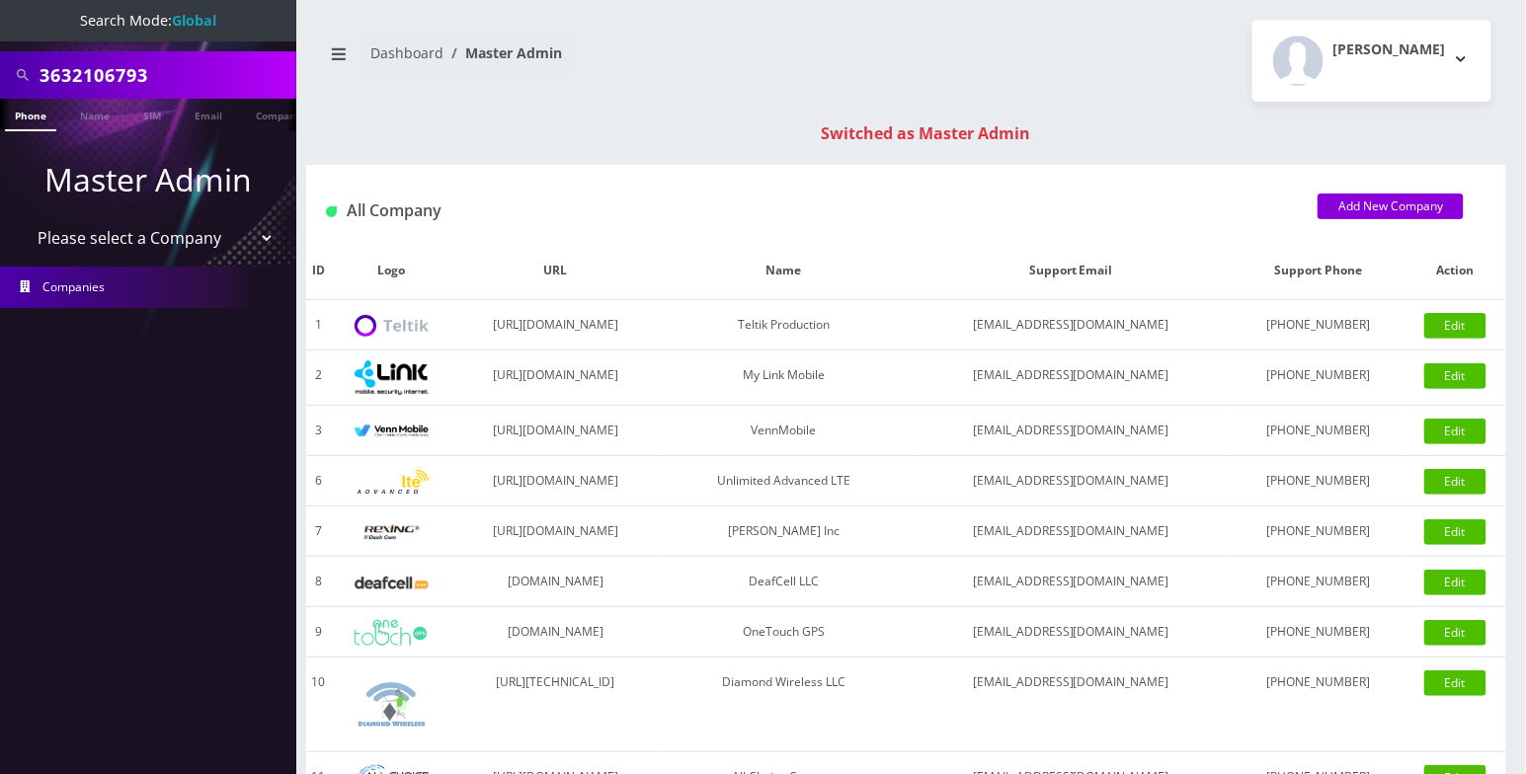
click at [111, 71] on input "3632106793" at bounding box center [166, 75] width 252 height 38
paste input "Adam Ostreicher"
type input "Adam Ostreicher"
click at [95, 116] on link "Name" at bounding box center [94, 115] width 49 height 33
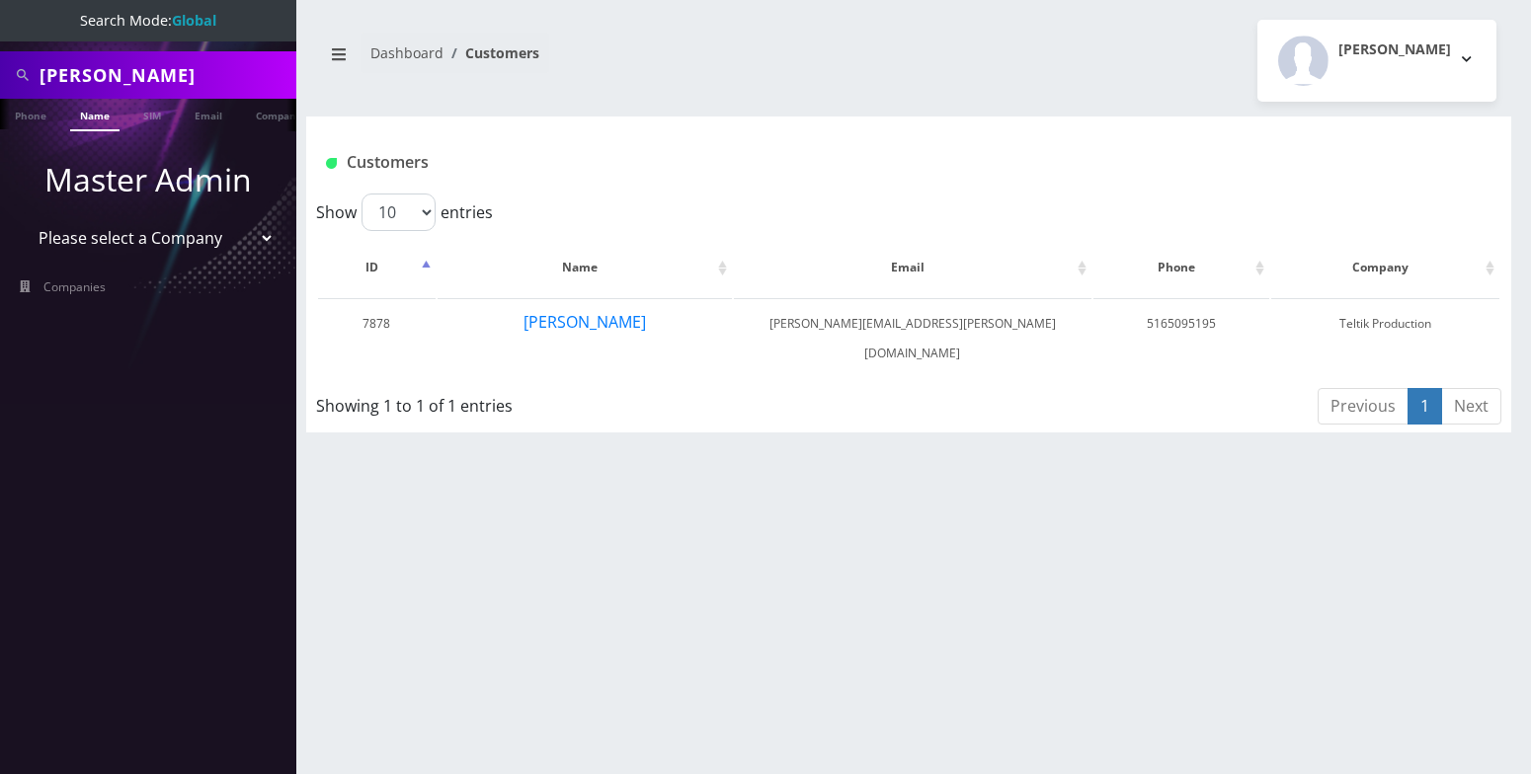
click at [597, 330] on button "[PERSON_NAME]" at bounding box center [584, 322] width 124 height 26
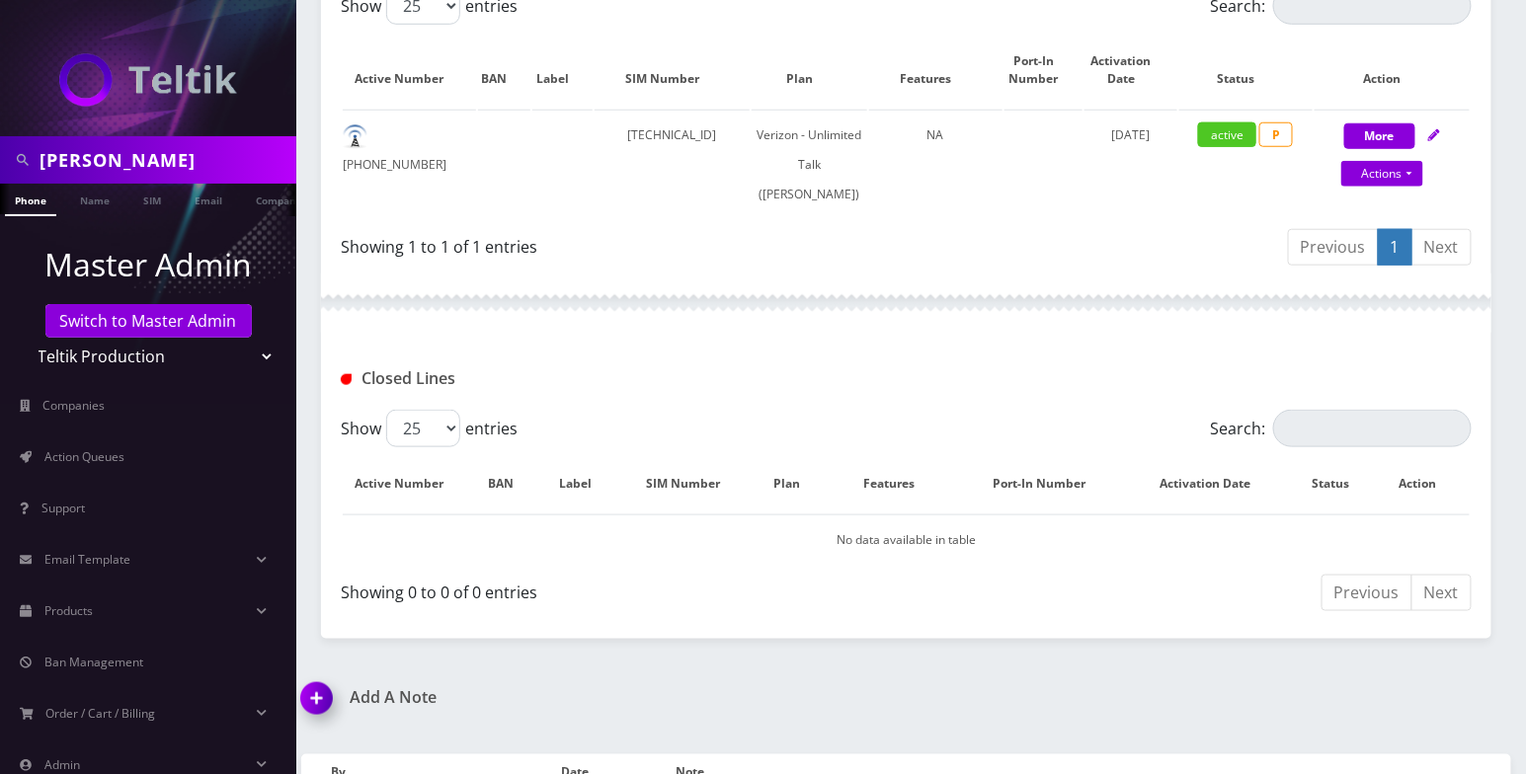
scroll to position [526, 0]
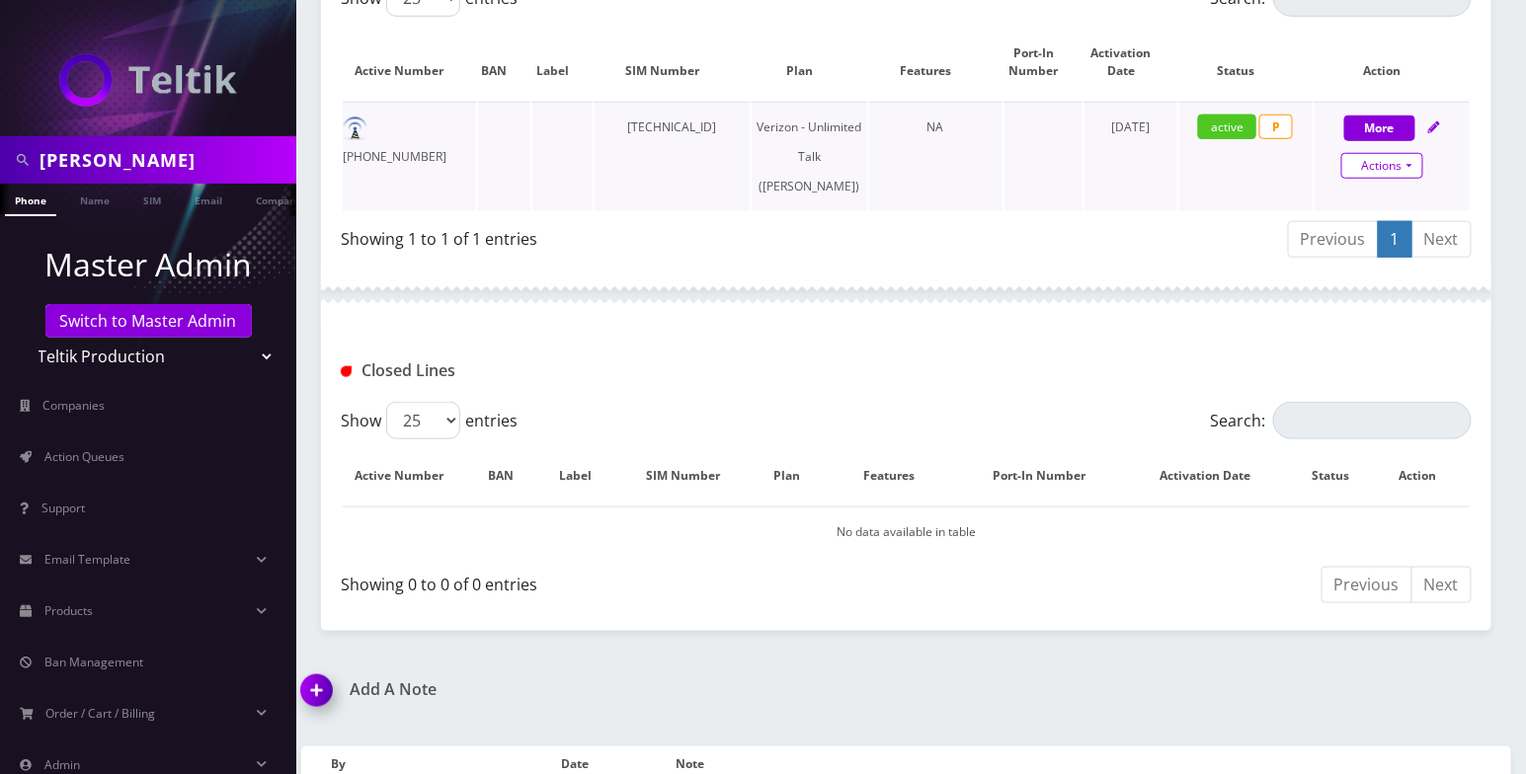
click at [1407, 162] on link "Actions" at bounding box center [1382, 166] width 82 height 26
select select "459"
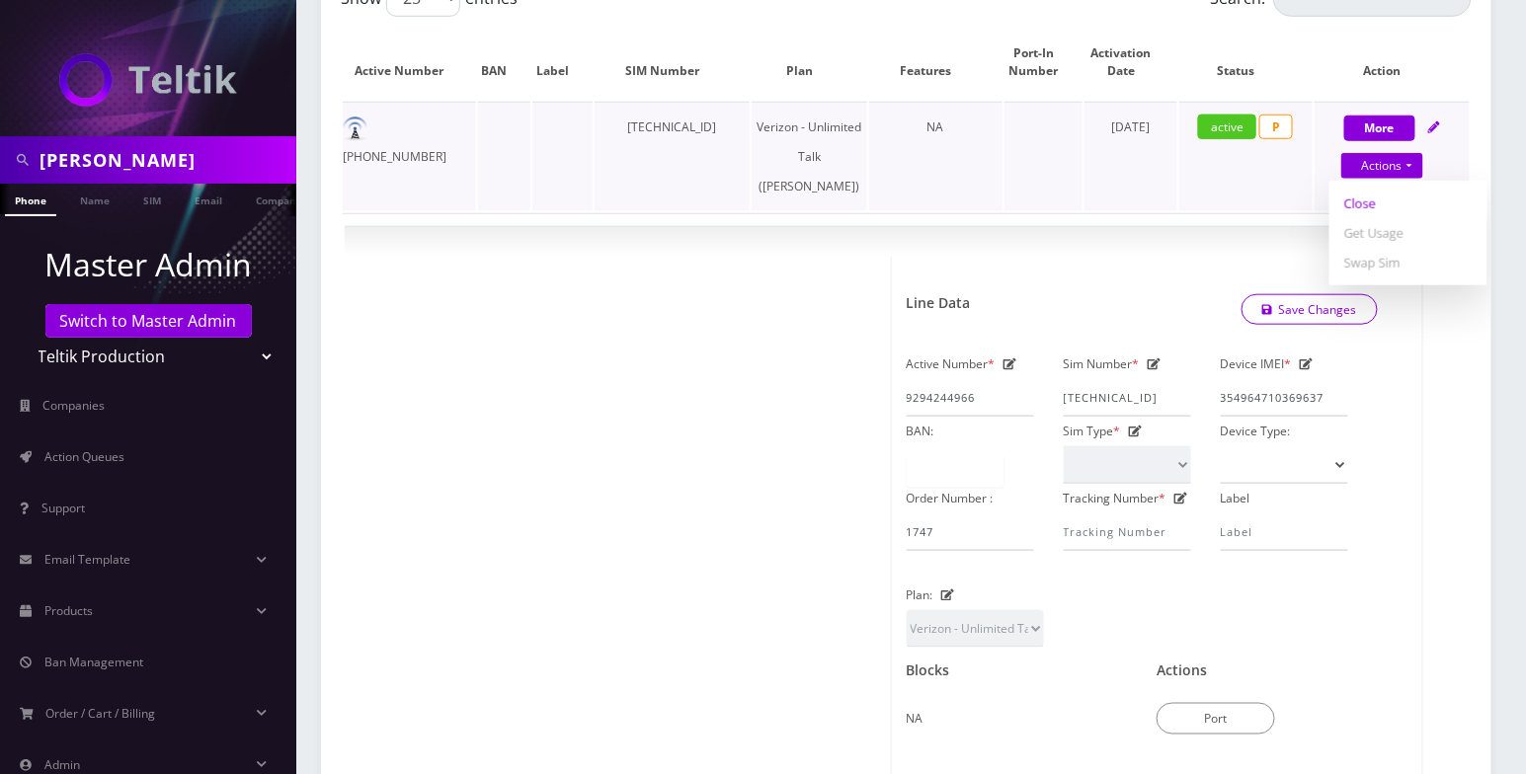
click at [1372, 202] on link "Close" at bounding box center [1408, 204] width 158 height 30
select select "459"
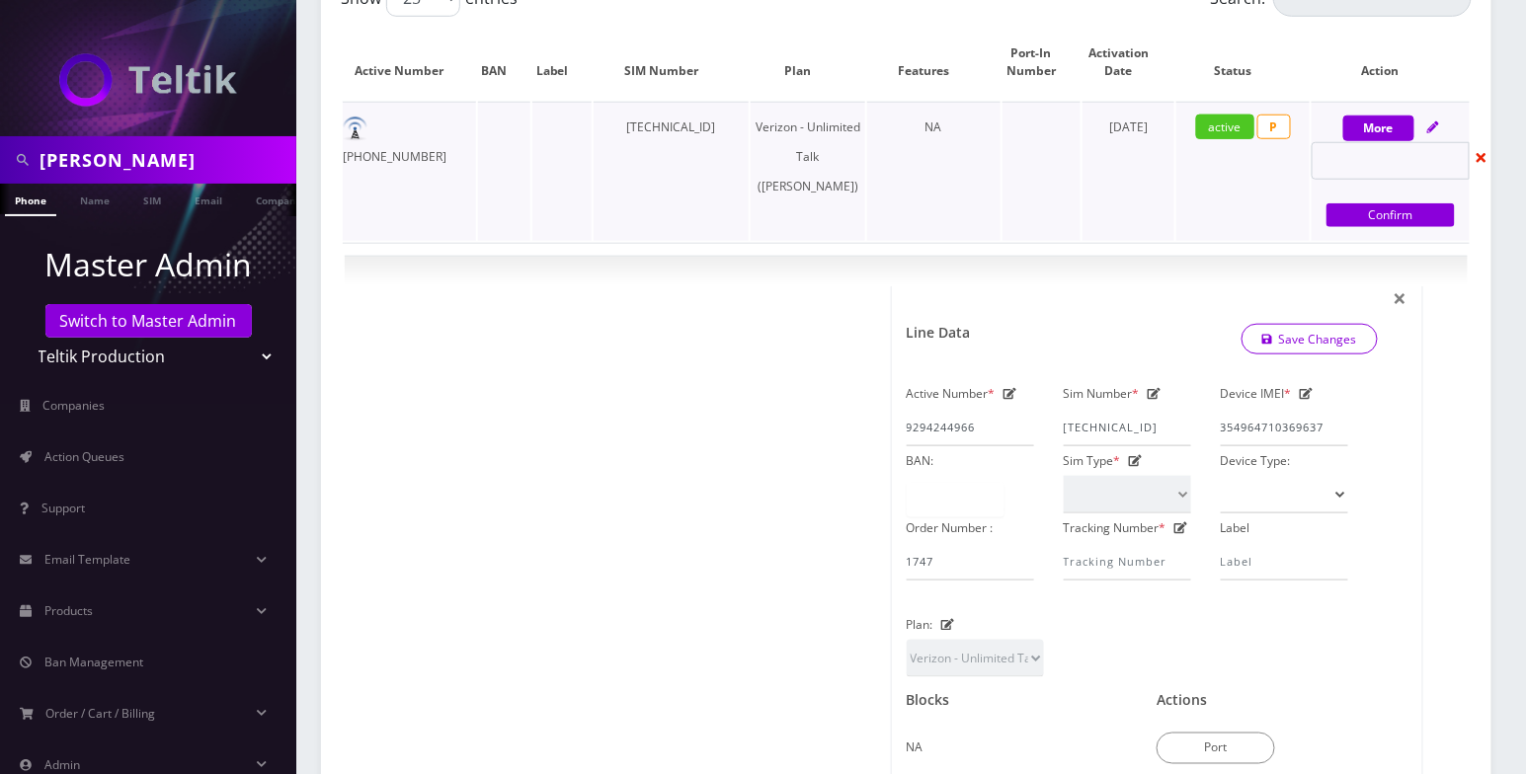
click at [1394, 179] on div "Confirm" at bounding box center [1390, 186] width 158 height 89
select select "459"
click at [1394, 167] on input "text" at bounding box center [1390, 161] width 158 height 38
select select "459"
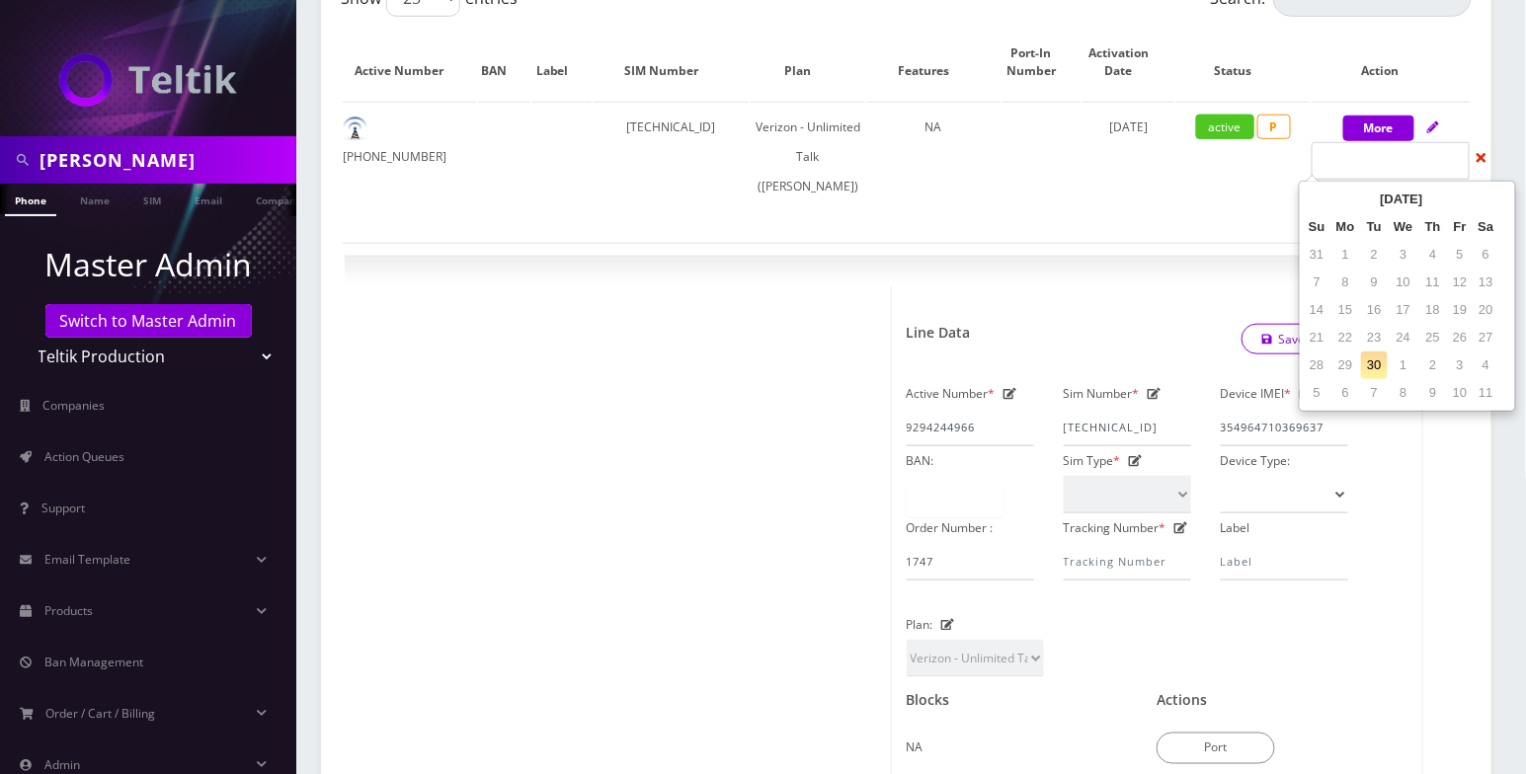
click at [1378, 357] on td "30" at bounding box center [1374, 366] width 27 height 28
type input "09/30/2025"
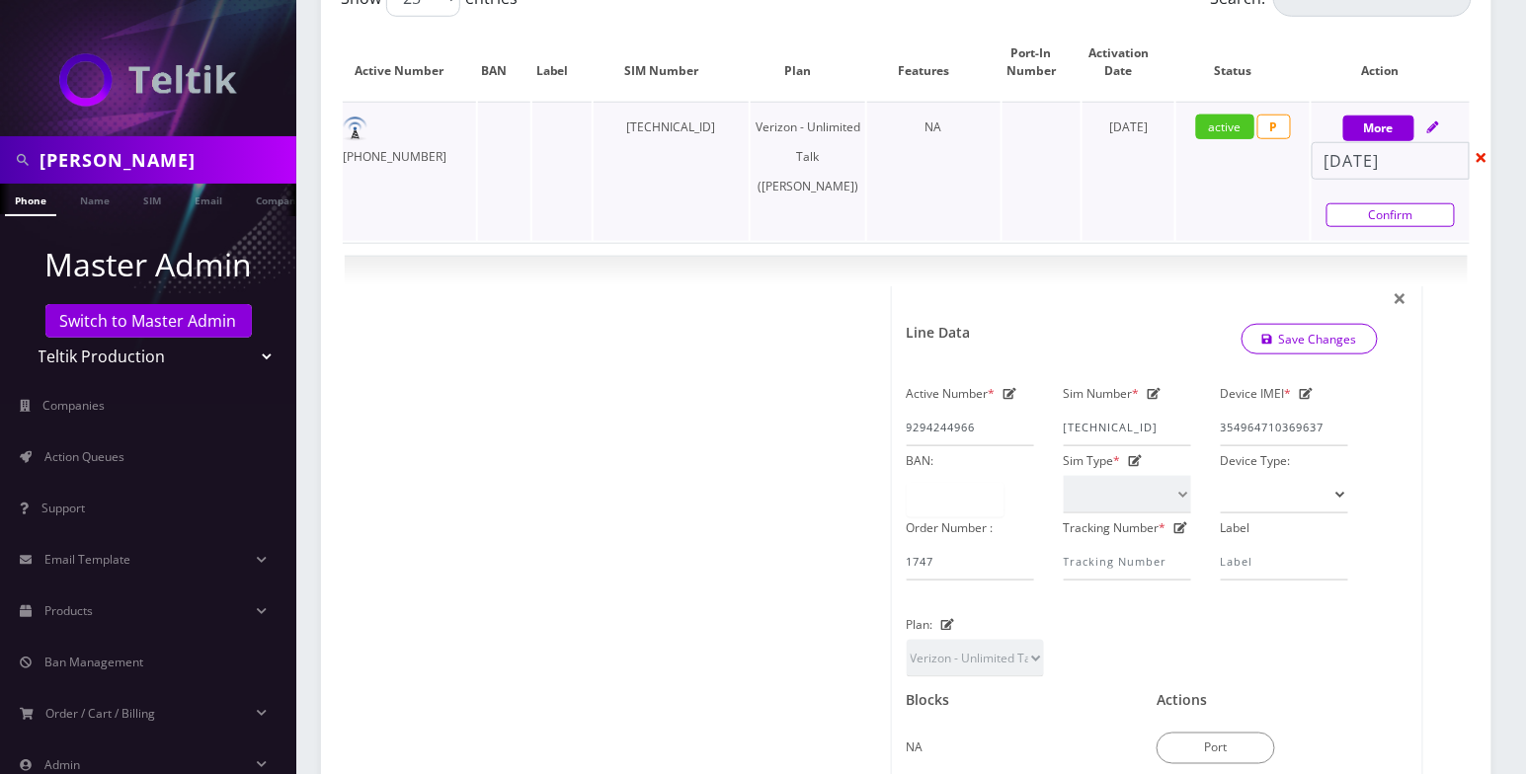
click at [1387, 212] on link "Confirm" at bounding box center [1390, 215] width 128 height 24
select select "459"
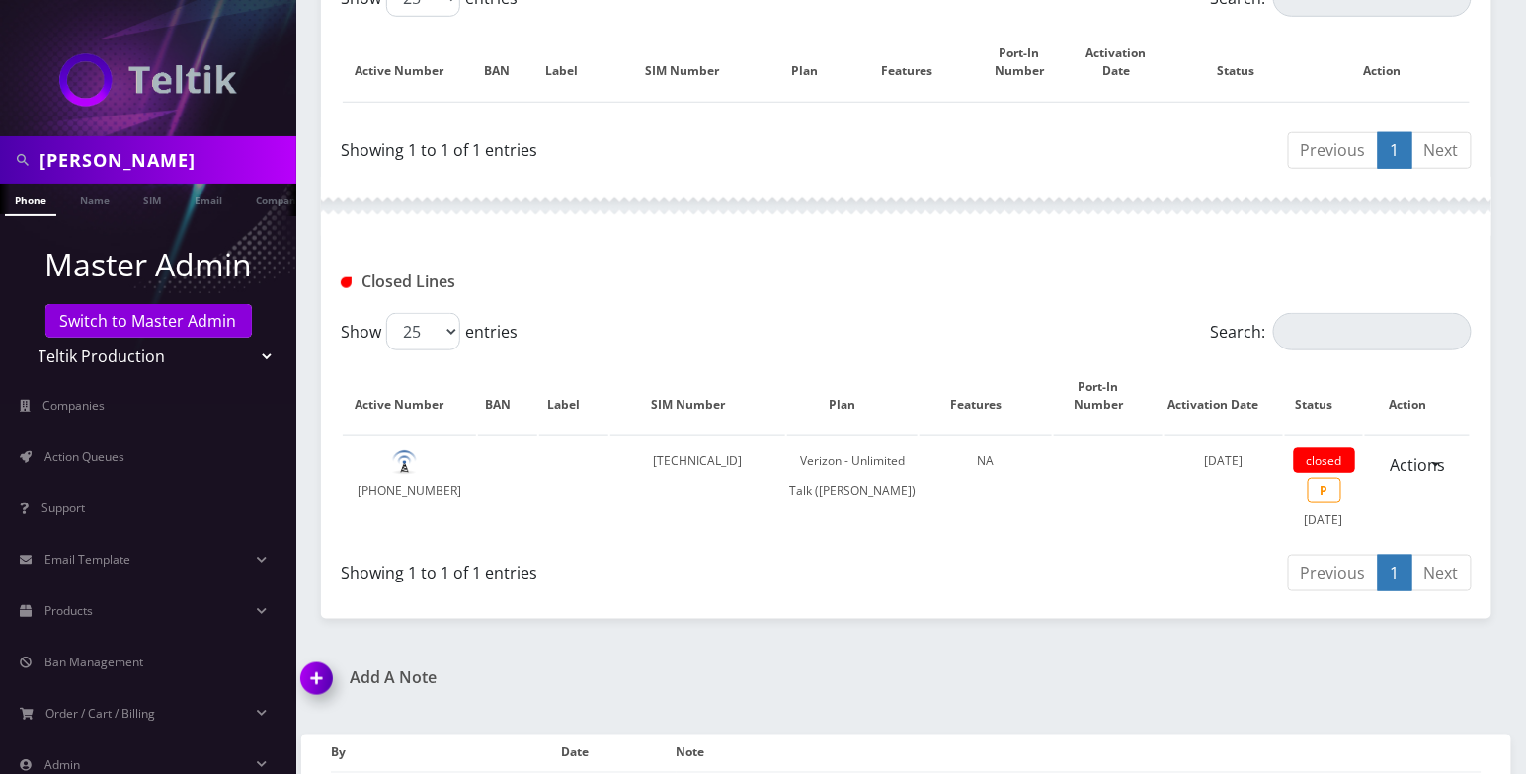
click at [40, 198] on link "Phone" at bounding box center [30, 200] width 51 height 33
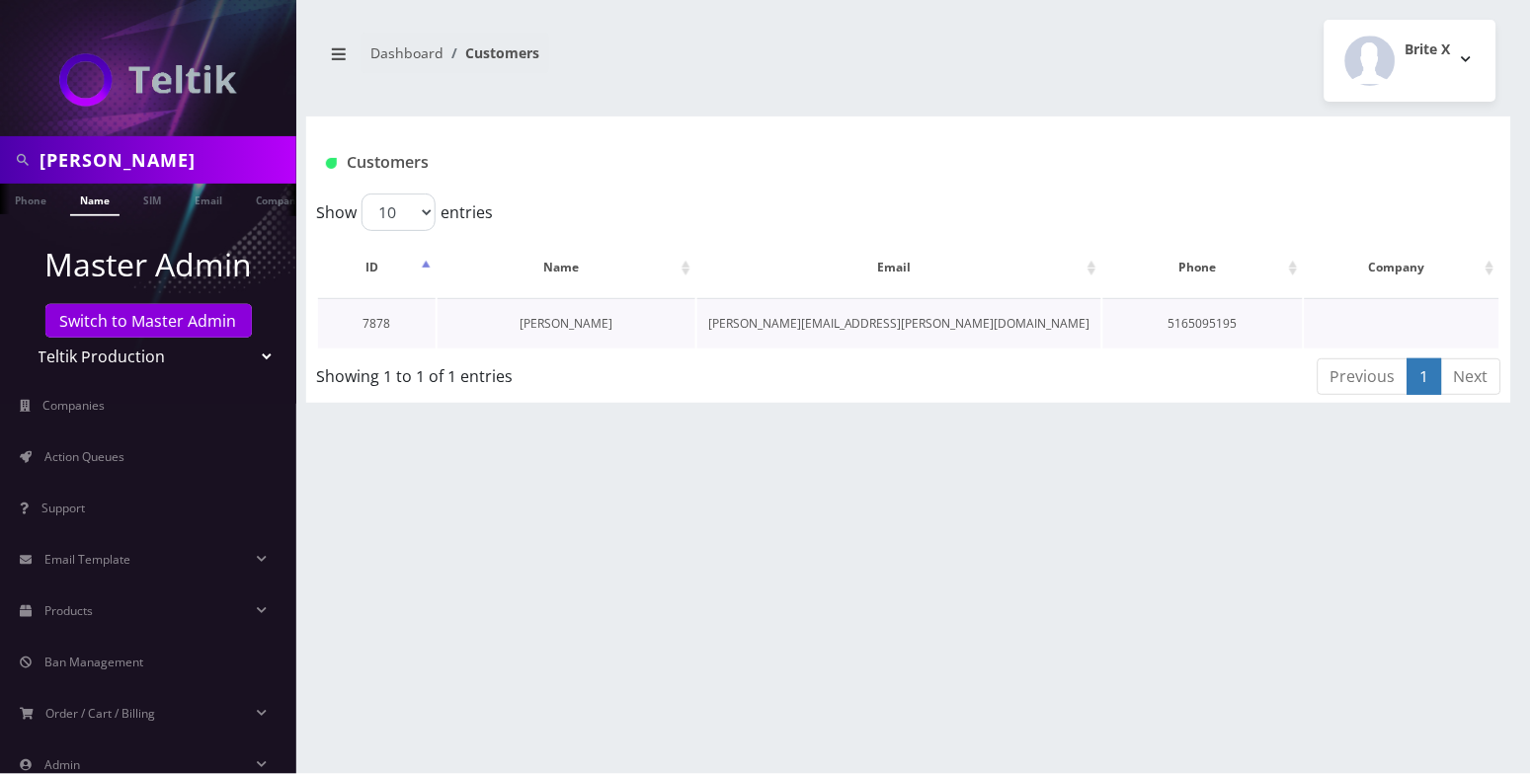
click at [575, 323] on link "[PERSON_NAME]" at bounding box center [565, 323] width 93 height 17
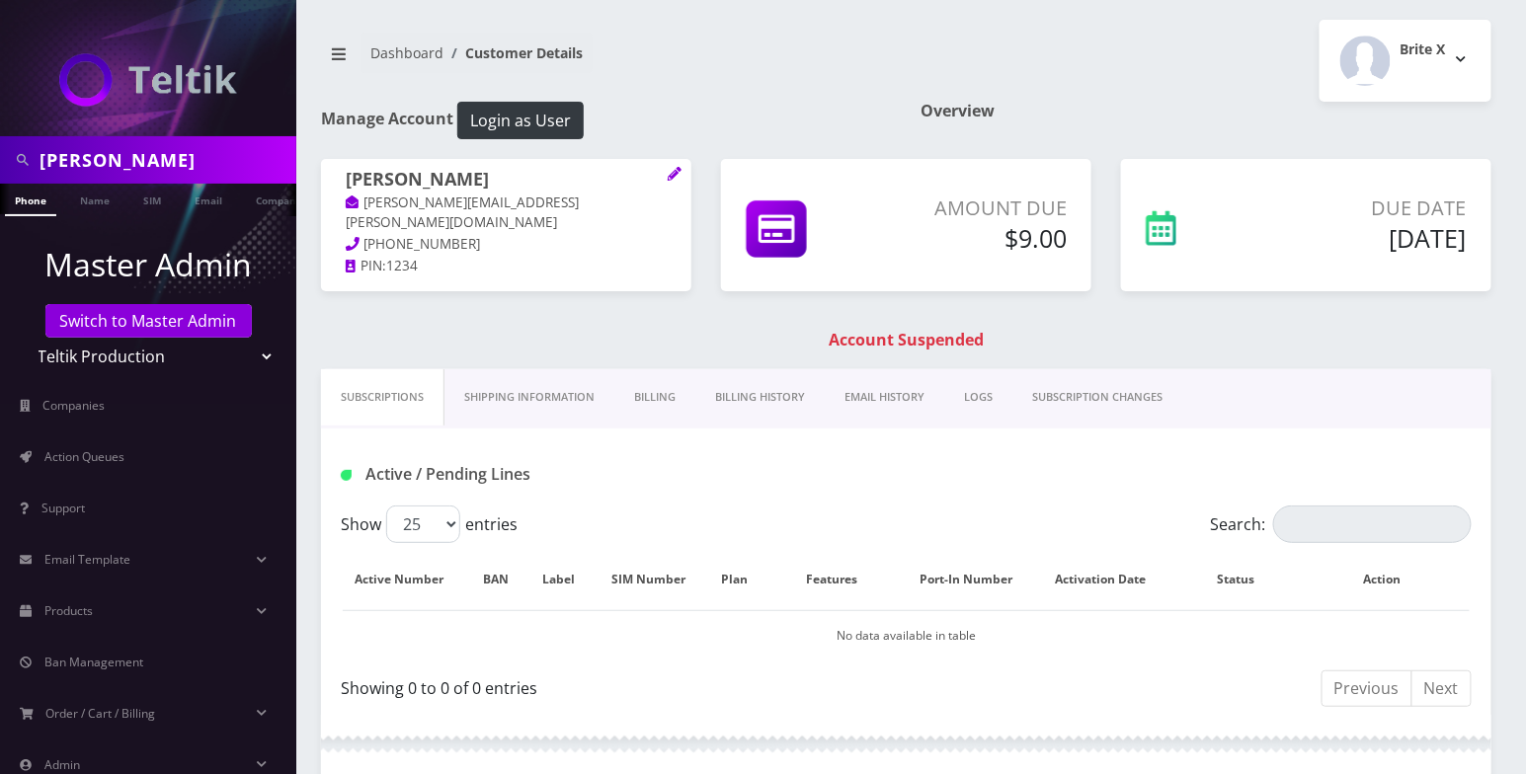
click at [112, 157] on input "[PERSON_NAME]" at bounding box center [166, 160] width 252 height 38
click at [133, 328] on link "Switch to Master Admin" at bounding box center [148, 321] width 206 height 34
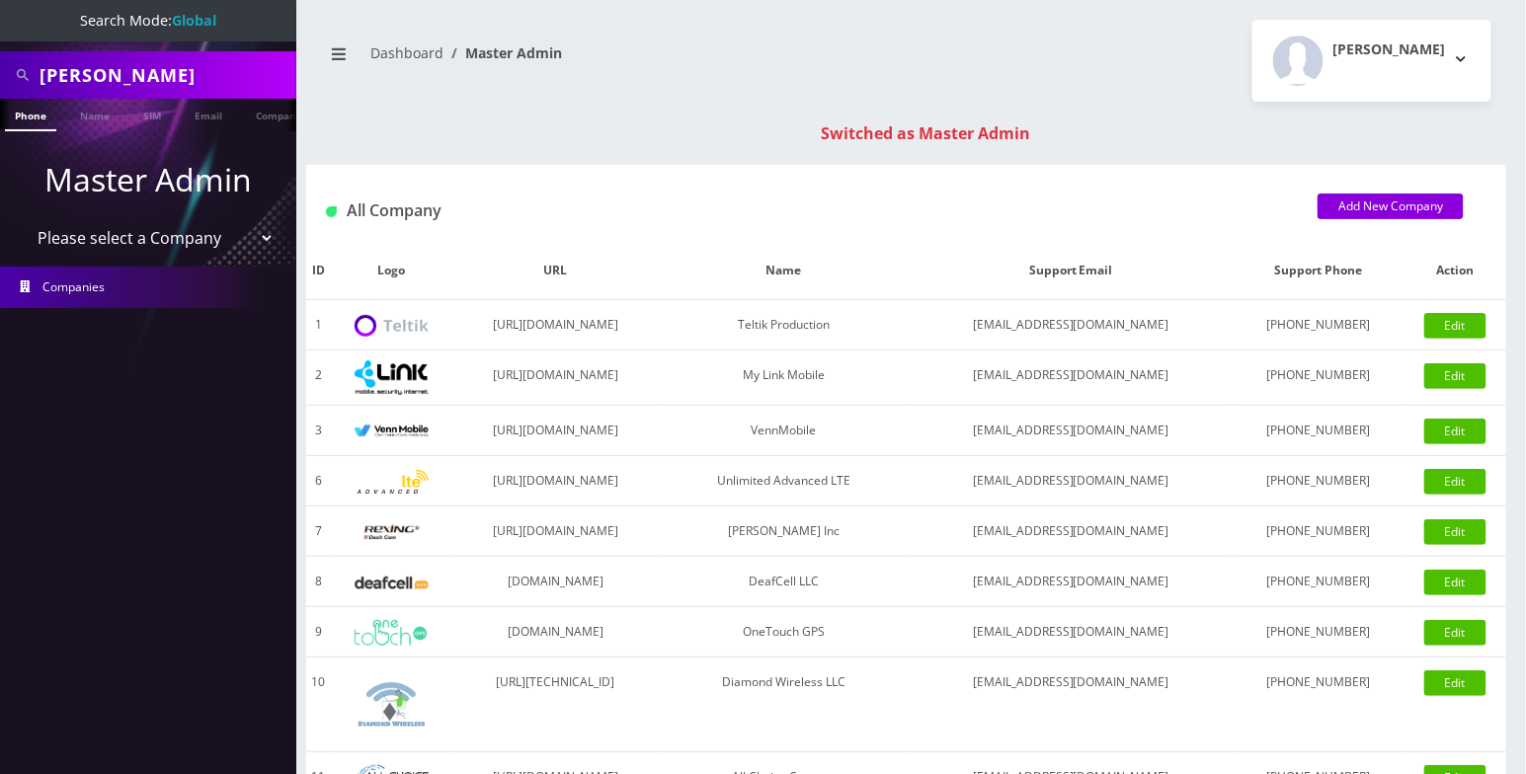
click at [115, 70] on input "Adam Ostreicher" at bounding box center [166, 75] width 252 height 38
click at [115, 70] on input "[PERSON_NAME]" at bounding box center [166, 75] width 252 height 38
paste input "15163184288"
click at [47, 74] on input "15163184288" at bounding box center [166, 75] width 252 height 38
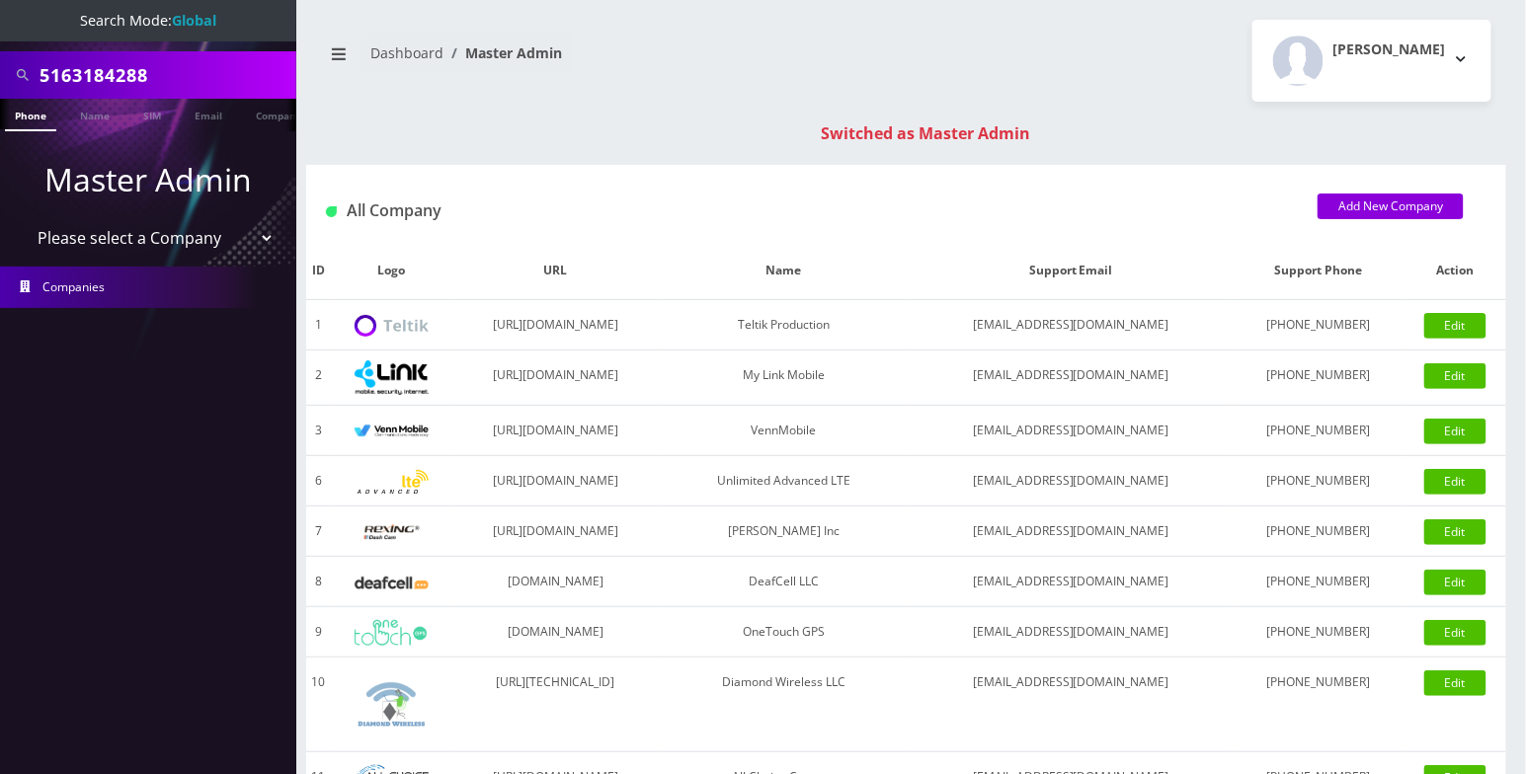
type input "5163184288"
click at [44, 116] on link "Phone" at bounding box center [30, 115] width 51 height 33
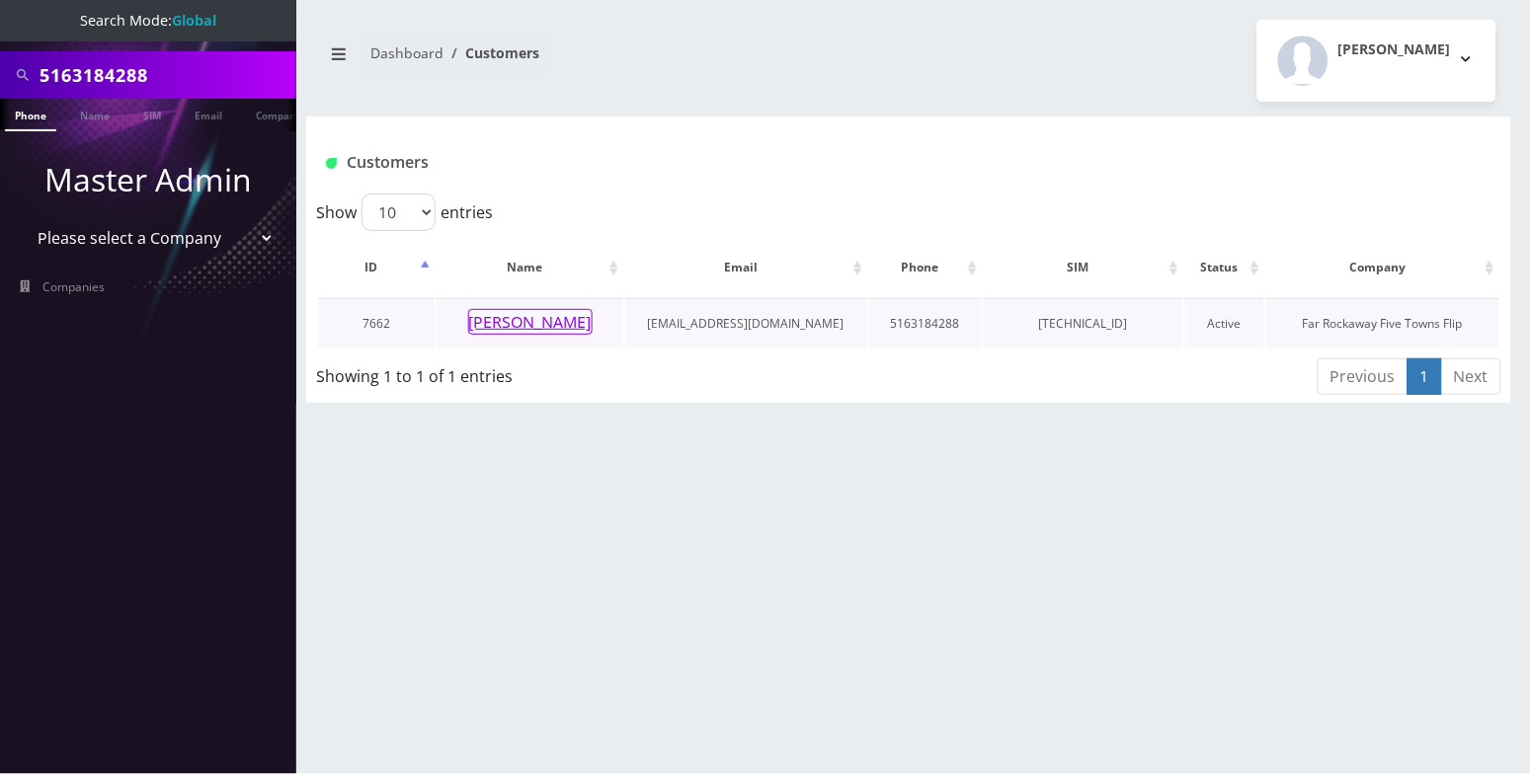
click at [509, 320] on button "[PERSON_NAME]" at bounding box center [530, 322] width 124 height 26
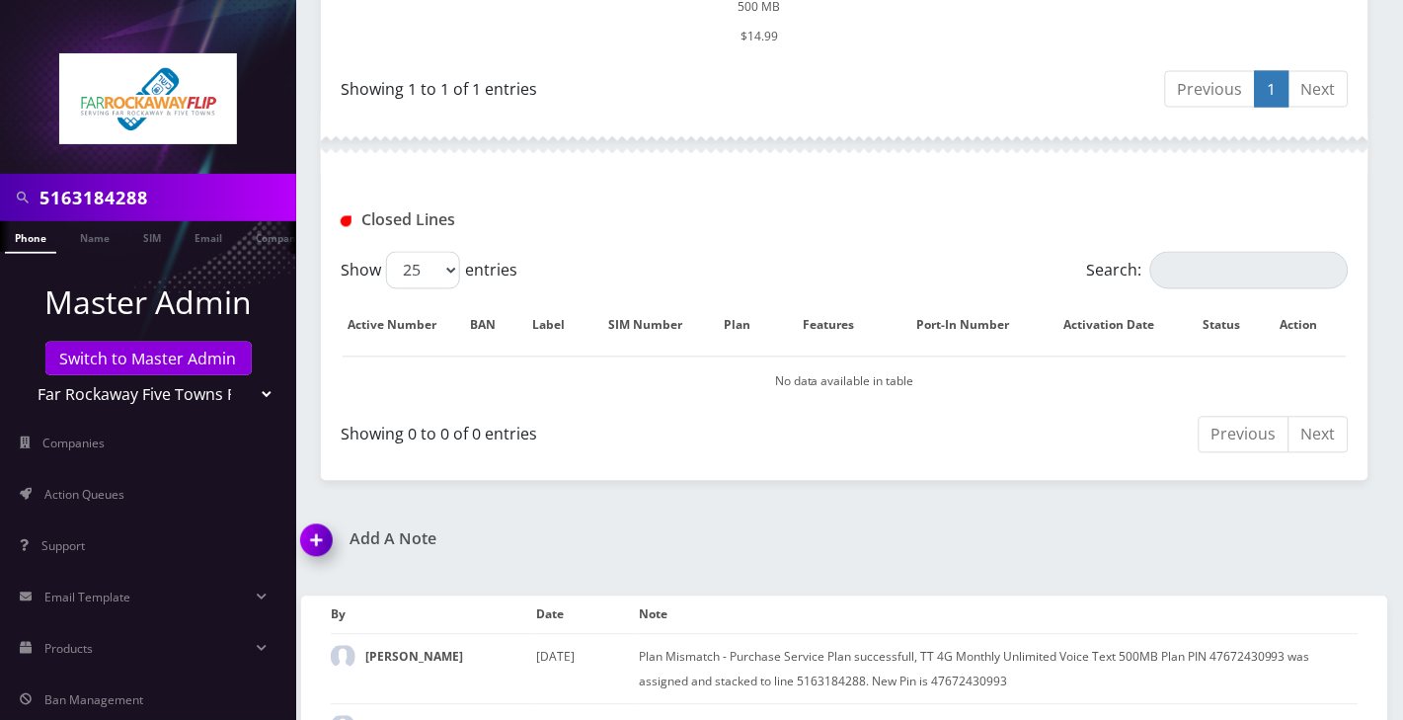
scroll to position [717, 0]
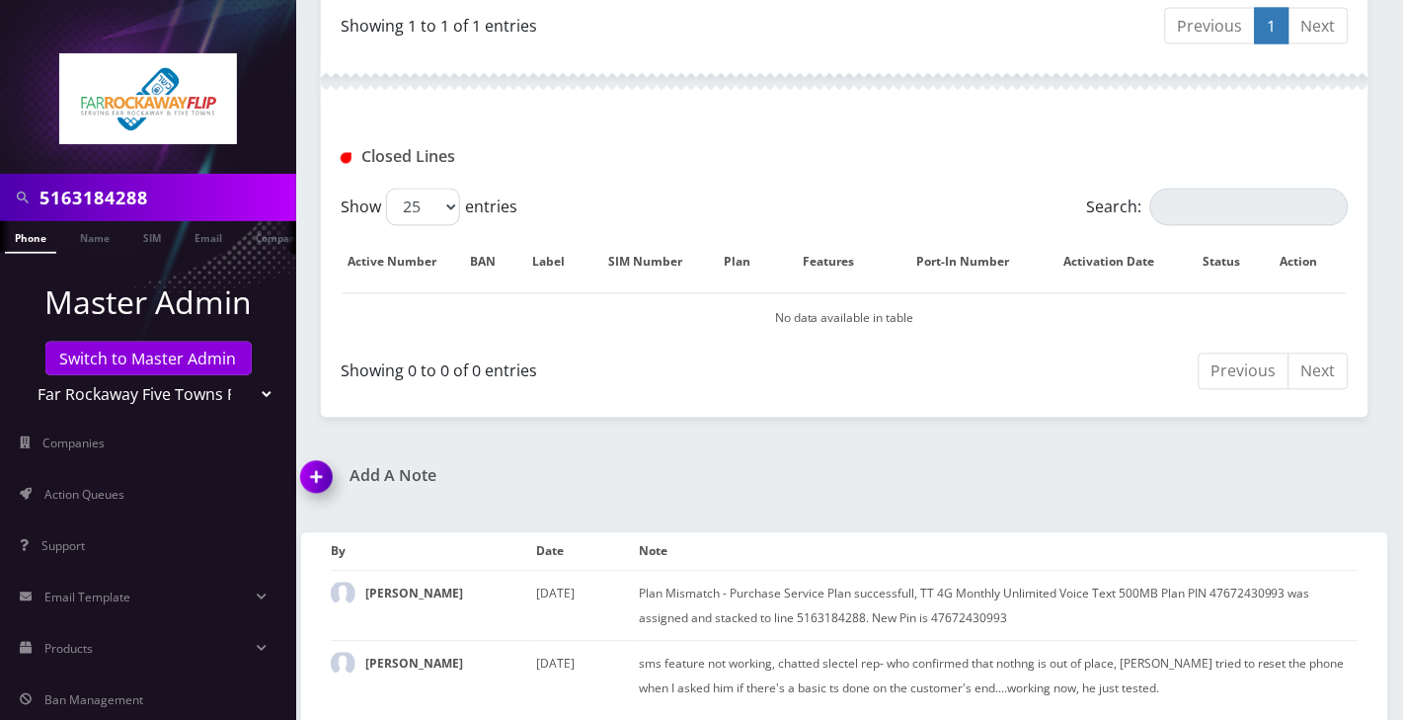
drag, startPoint x: 325, startPoint y: 472, endPoint x: 370, endPoint y: 468, distance: 45.6
click at [325, 472] on img at bounding box center [320, 484] width 58 height 58
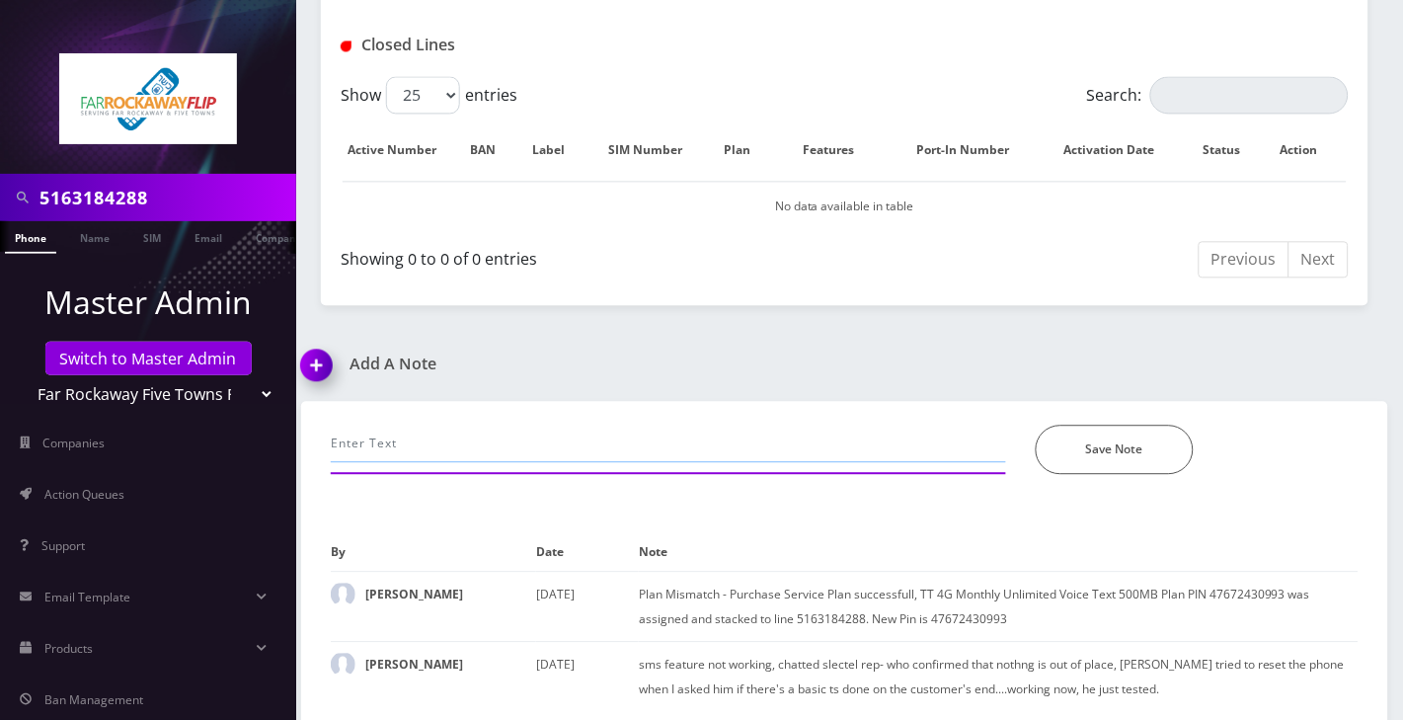
click at [391, 436] on input "text" at bounding box center [668, 444] width 675 height 38
click at [390, 436] on input "call- sms issue," at bounding box center [668, 444] width 675 height 38
click at [626, 447] on input "call- sms issue," at bounding box center [668, 444] width 675 height 38
paste input "Device restriction or insufficient funds, per Selectel: Please power cycle the …"
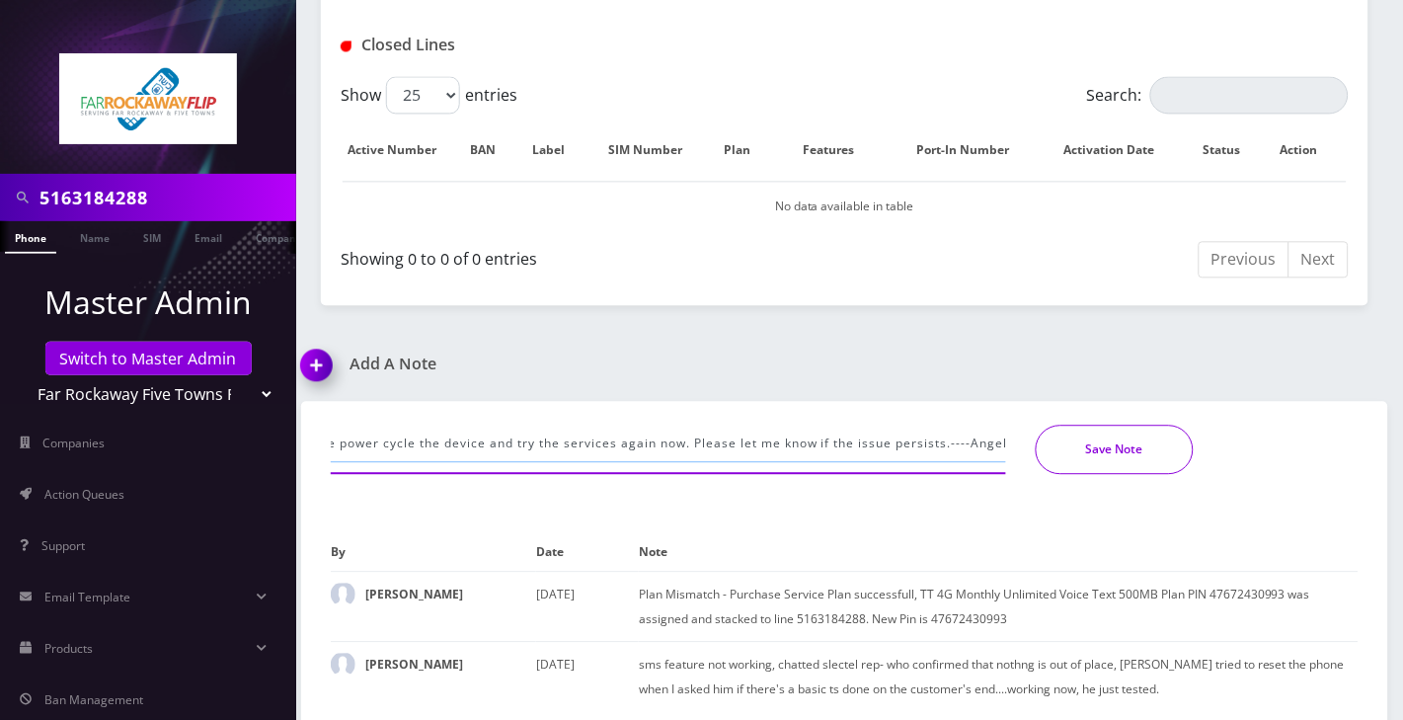
type input "call- sms issue, error: Device restriction or insufficient funds, per Selectel:…"
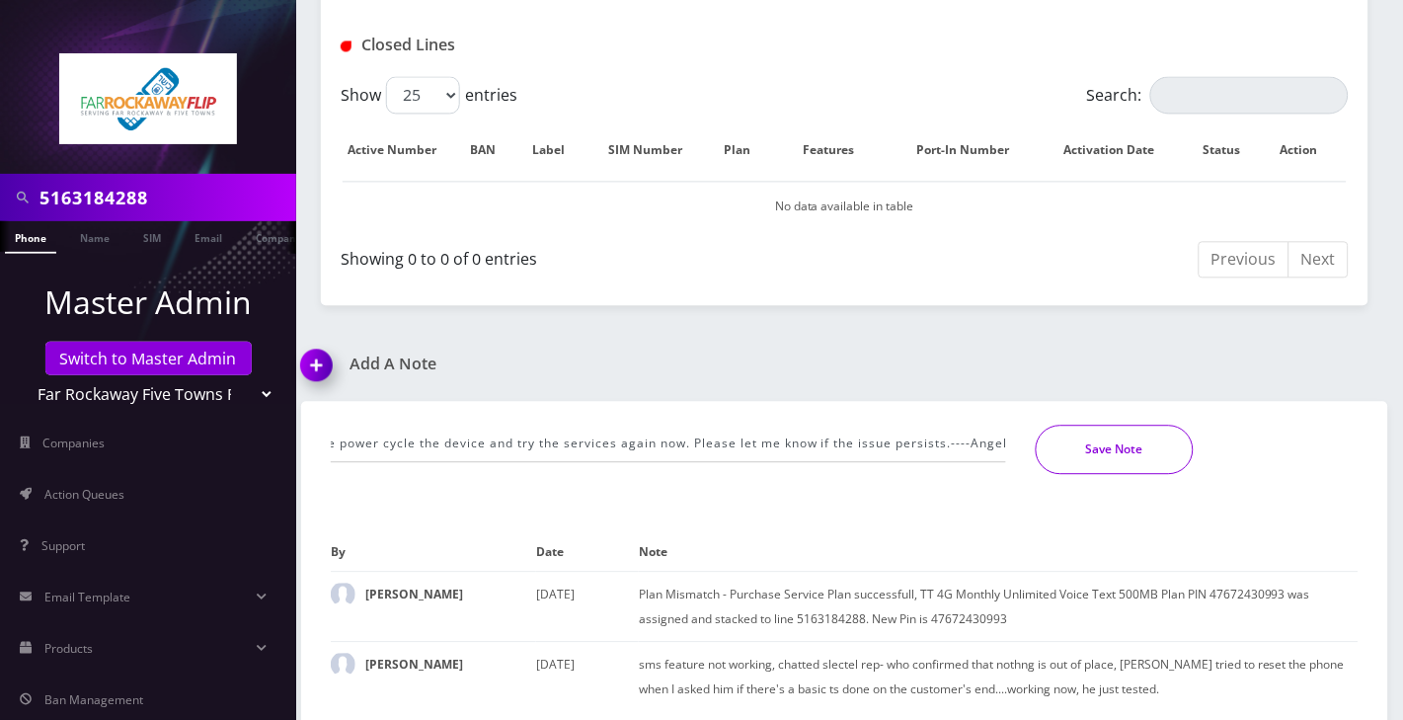
click at [1120, 443] on button "Save Note" at bounding box center [1115, 449] width 158 height 49
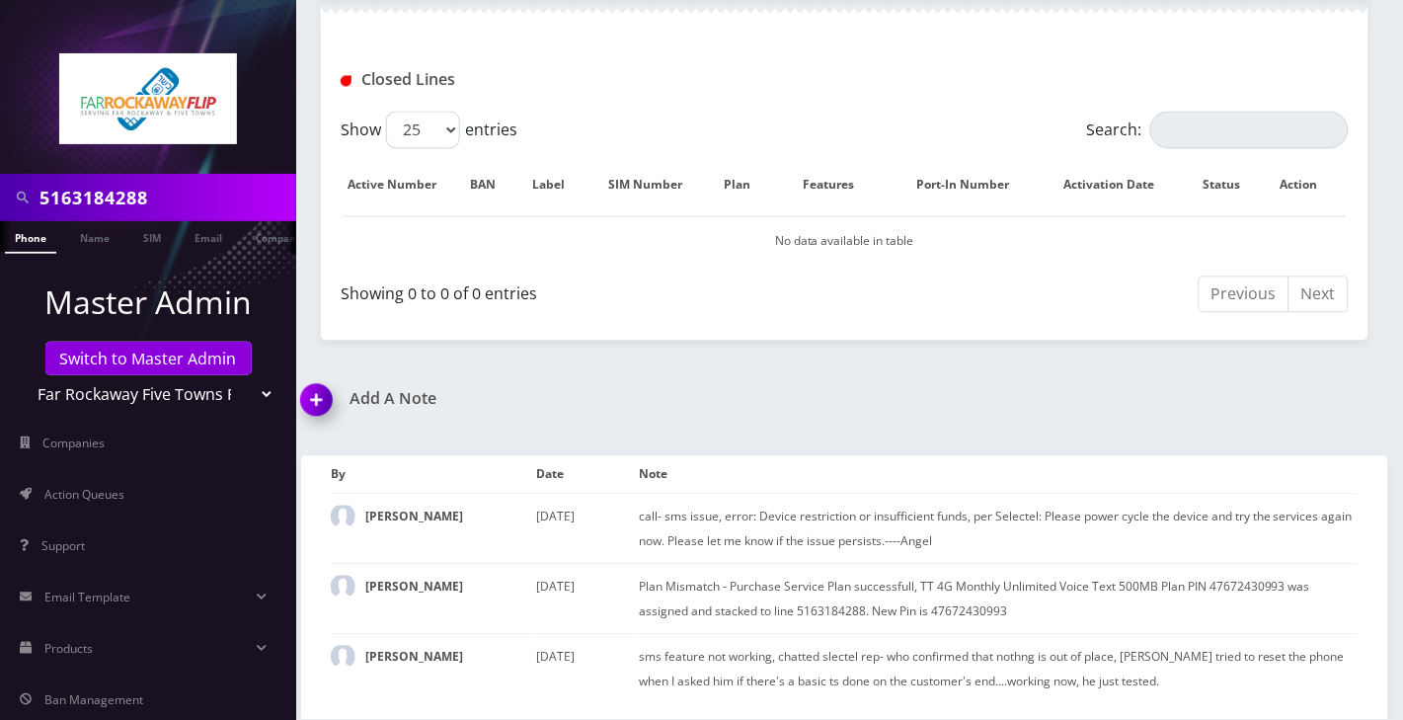
scroll to position [787, 0]
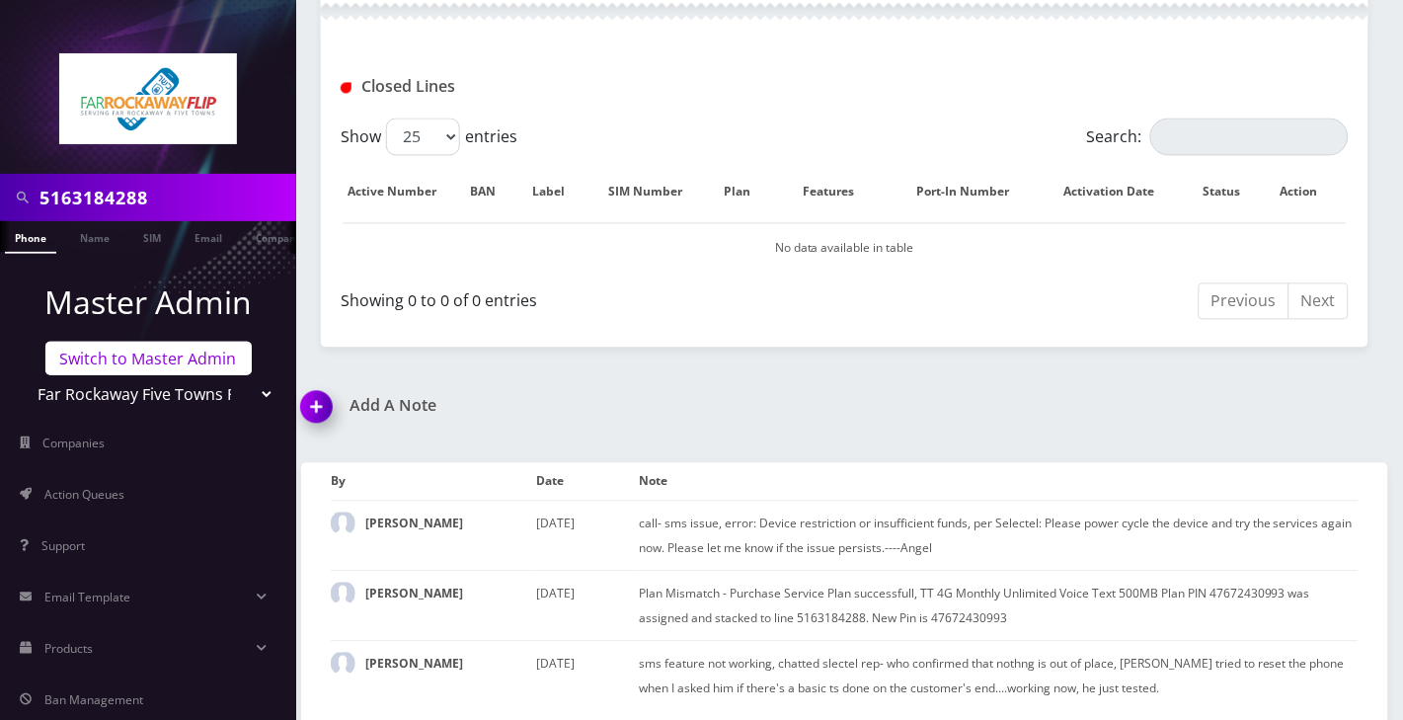
click at [84, 355] on link "Switch to Master Admin" at bounding box center [148, 359] width 206 height 34
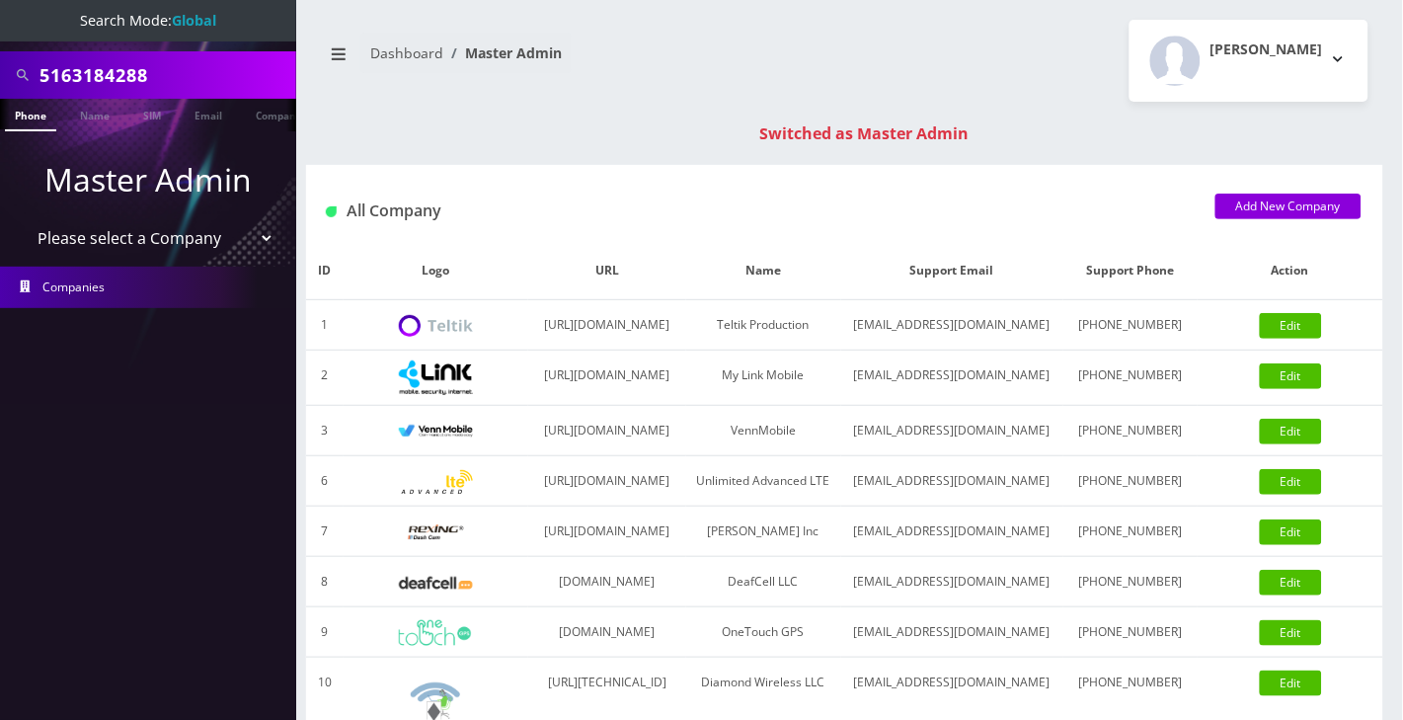
click at [106, 80] on input "5163184288" at bounding box center [166, 75] width 252 height 38
type input "[PERSON_NAME]"
click at [88, 126] on link "Name" at bounding box center [94, 115] width 49 height 33
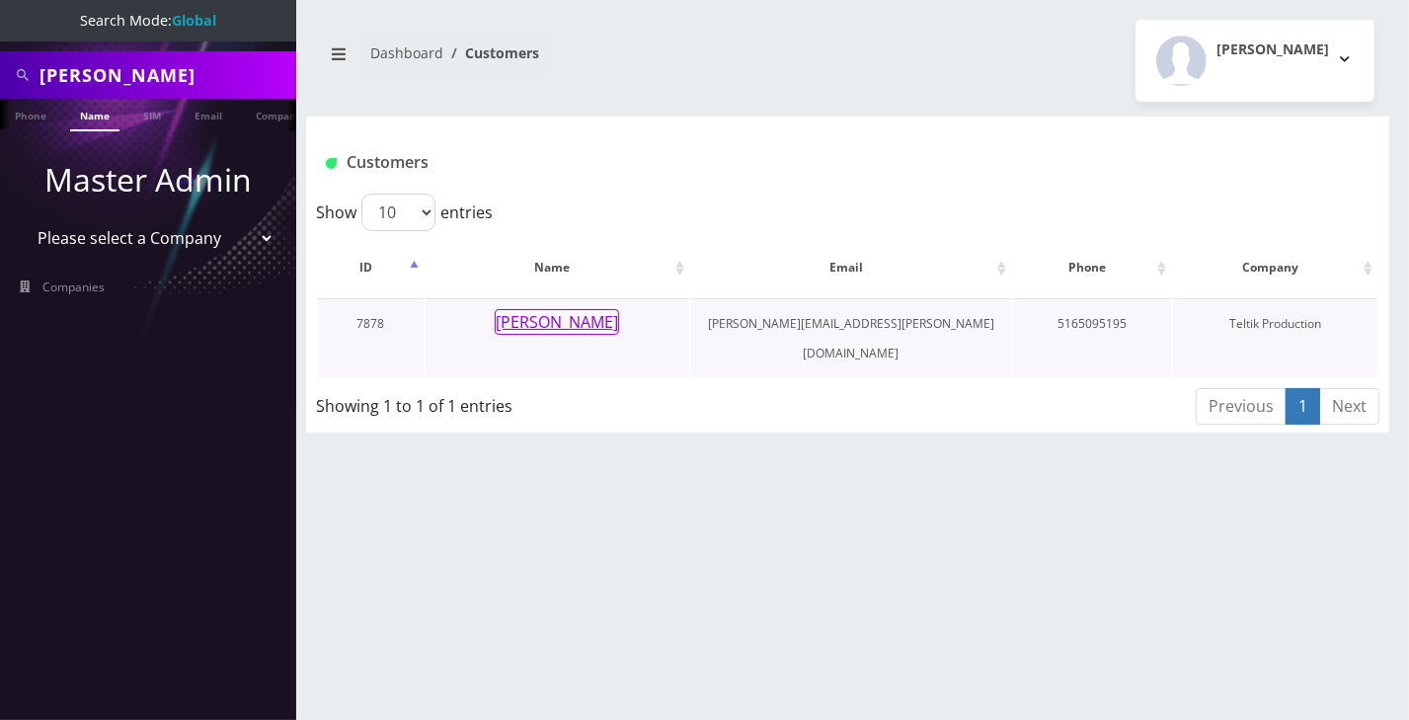
click at [596, 329] on button "[PERSON_NAME]" at bounding box center [557, 322] width 124 height 26
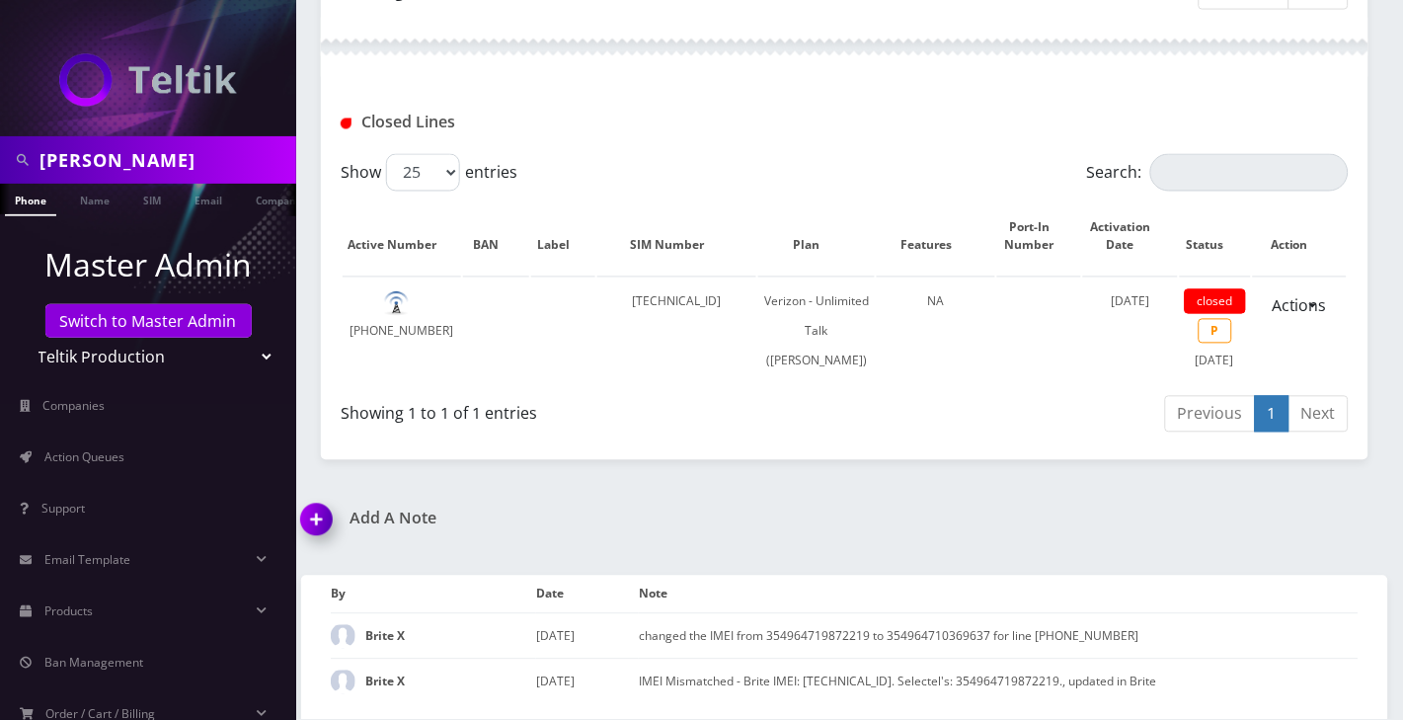
scroll to position [715, 0]
click at [320, 520] on img at bounding box center [320, 527] width 58 height 58
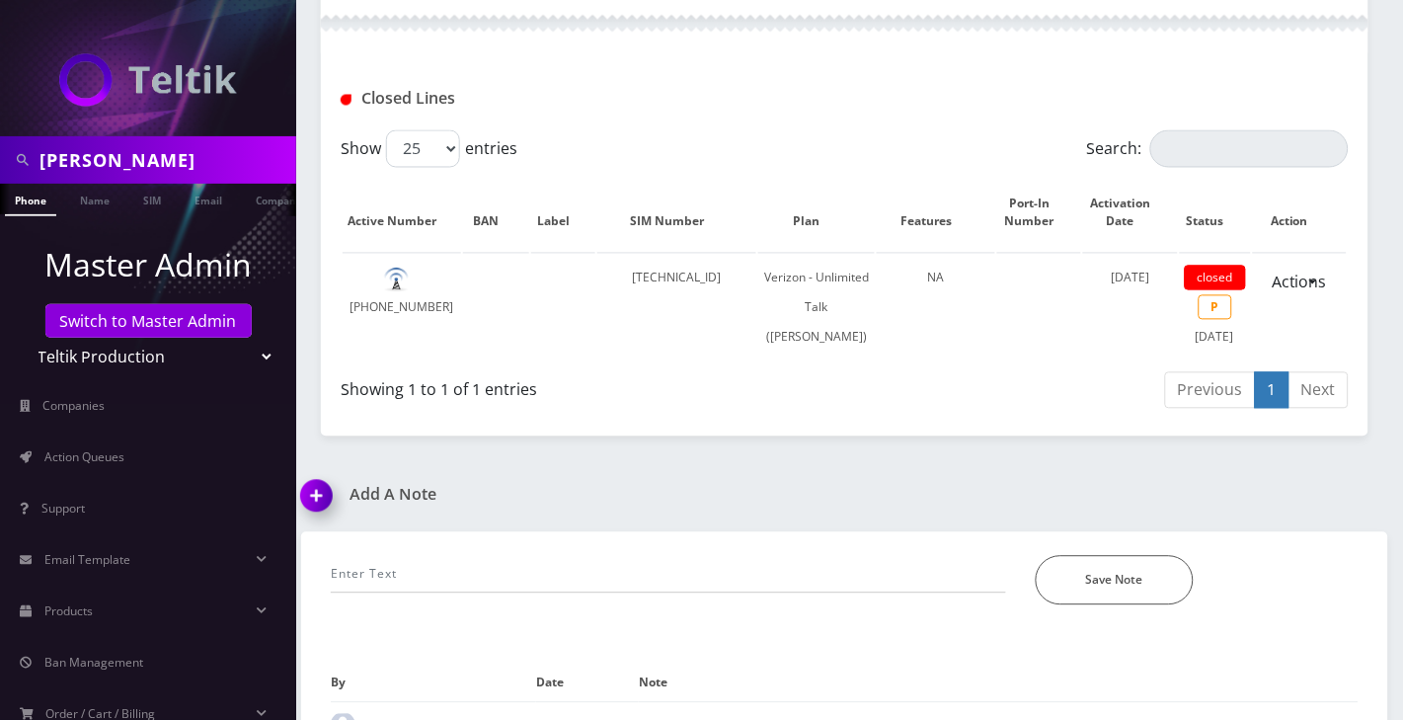
scroll to position [828, 0]
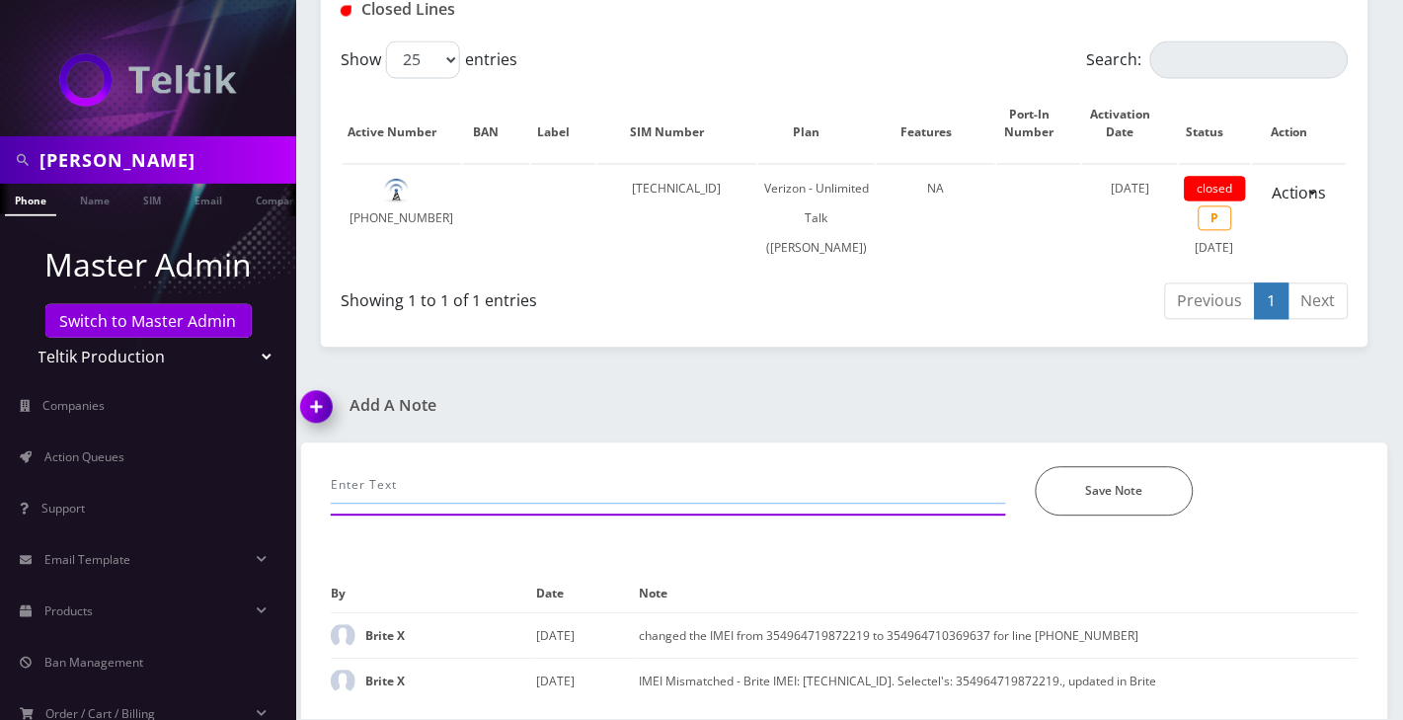
click at [413, 496] on input "text" at bounding box center [668, 486] width 675 height 38
click at [332, 486] on input "daughter went to [GEOGRAPHIC_DATA] , requested to close immediately ---Angel" at bounding box center [668, 486] width 675 height 38
type input "email: daughter went to [GEOGRAPHIC_DATA] , requested to close immediately ---A…"
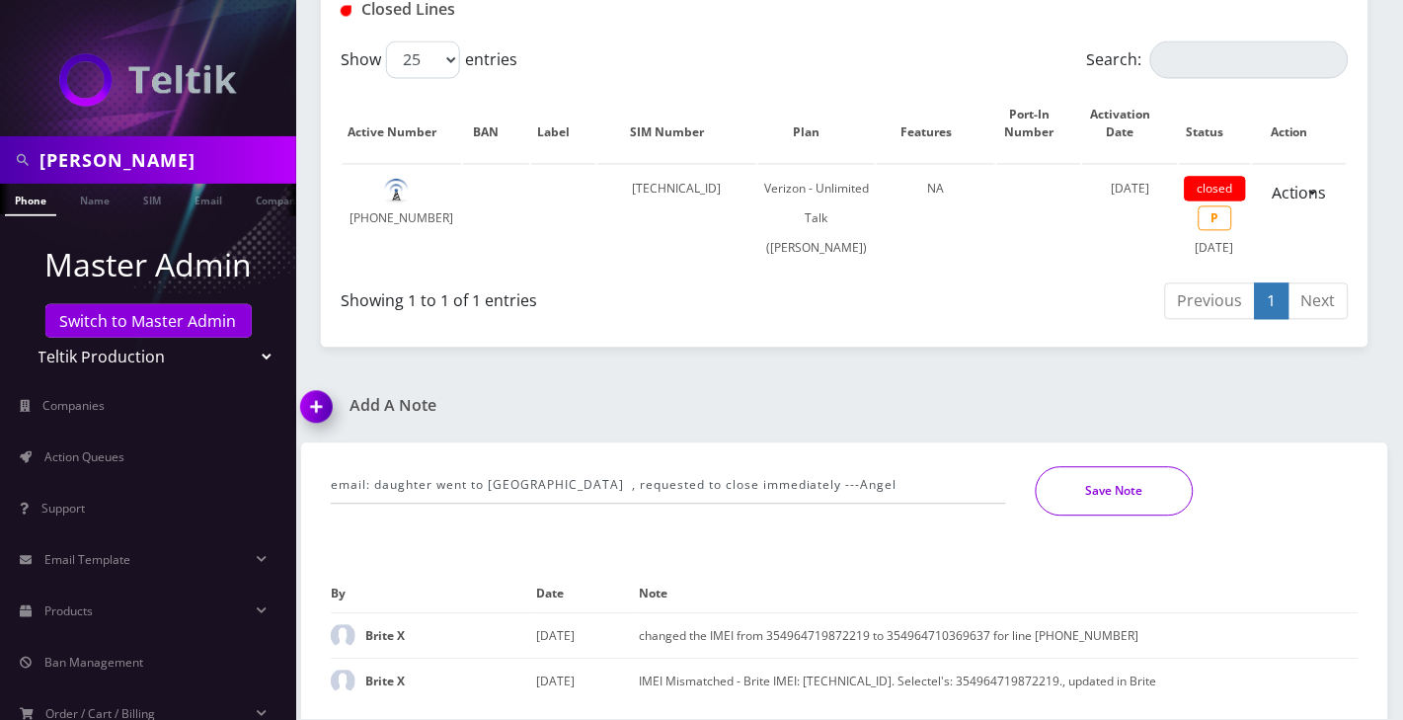
click at [1097, 489] on button "Save Note" at bounding box center [1115, 491] width 158 height 49
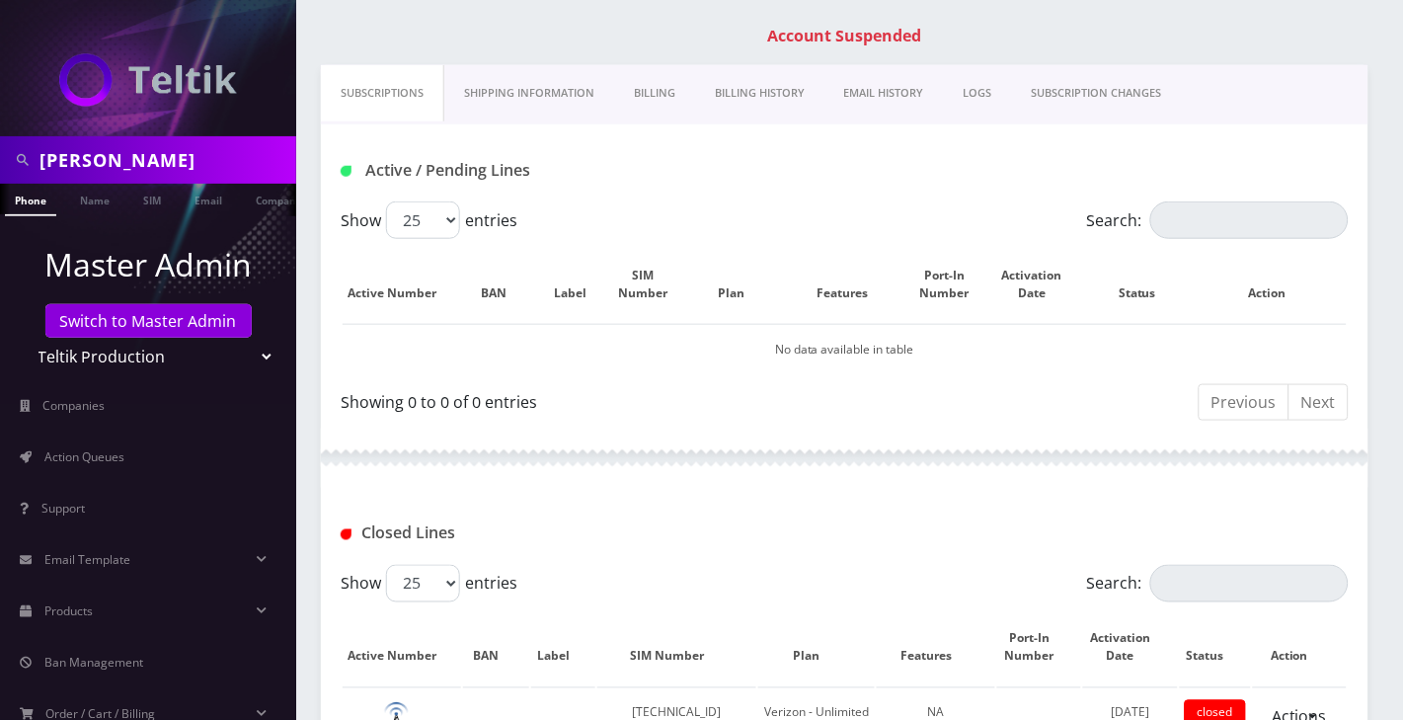
scroll to position [126, 0]
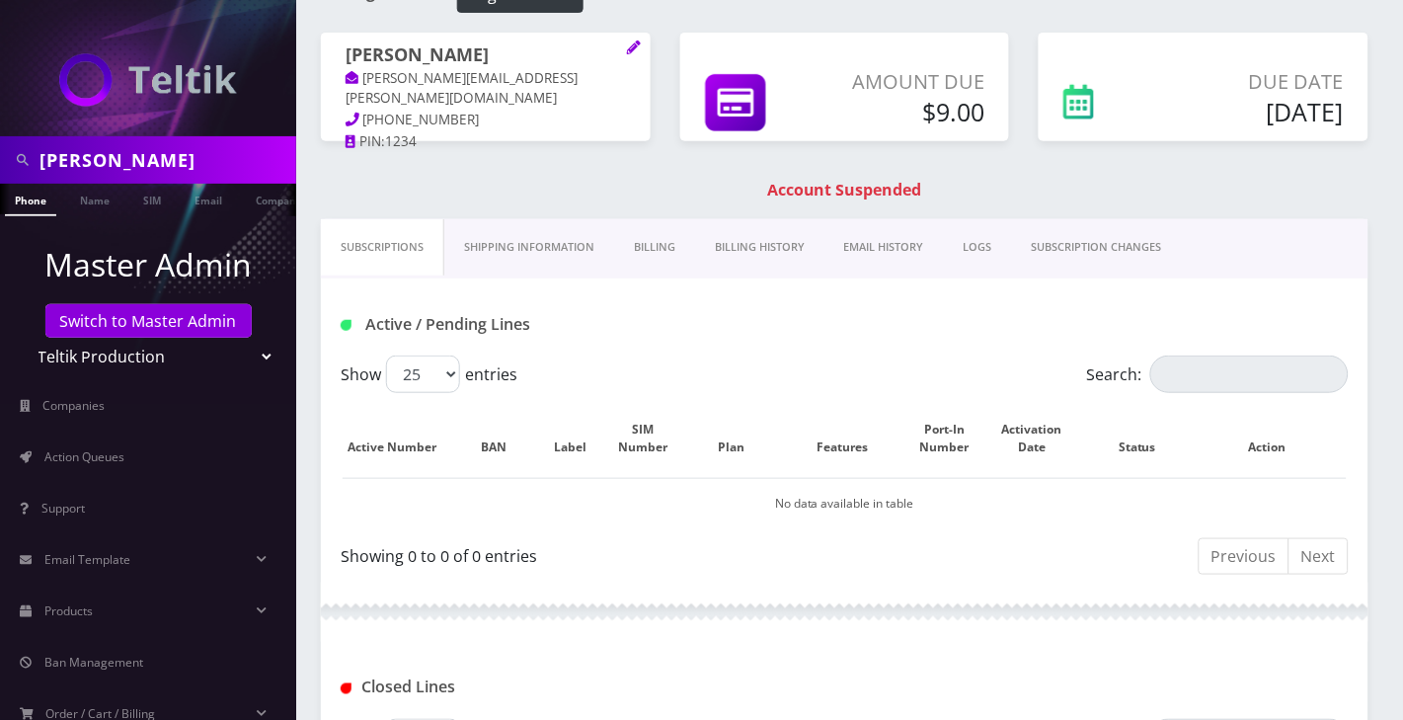
click at [113, 155] on input "Adam Ostreicher" at bounding box center [166, 160] width 252 height 38
paste input "8483892921"
type input "8483892921"
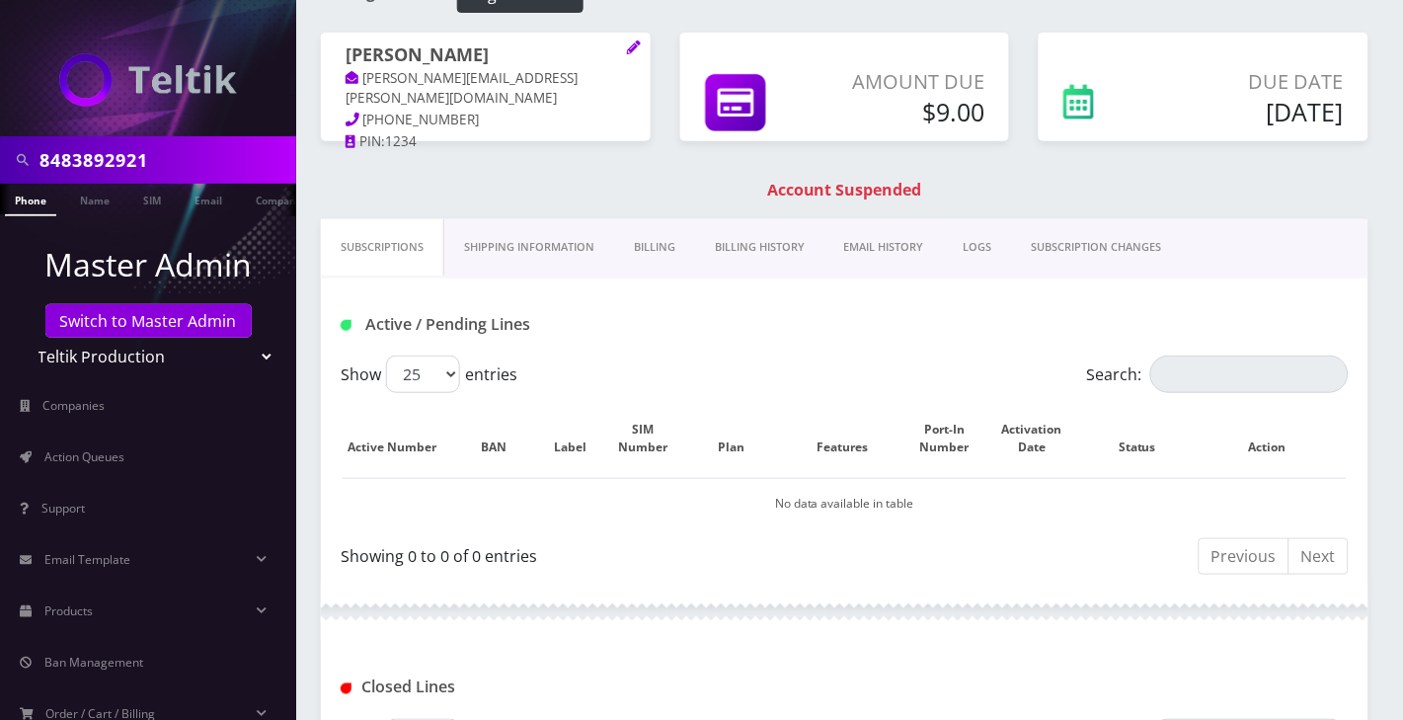
click at [45, 206] on link "Phone" at bounding box center [30, 200] width 51 height 33
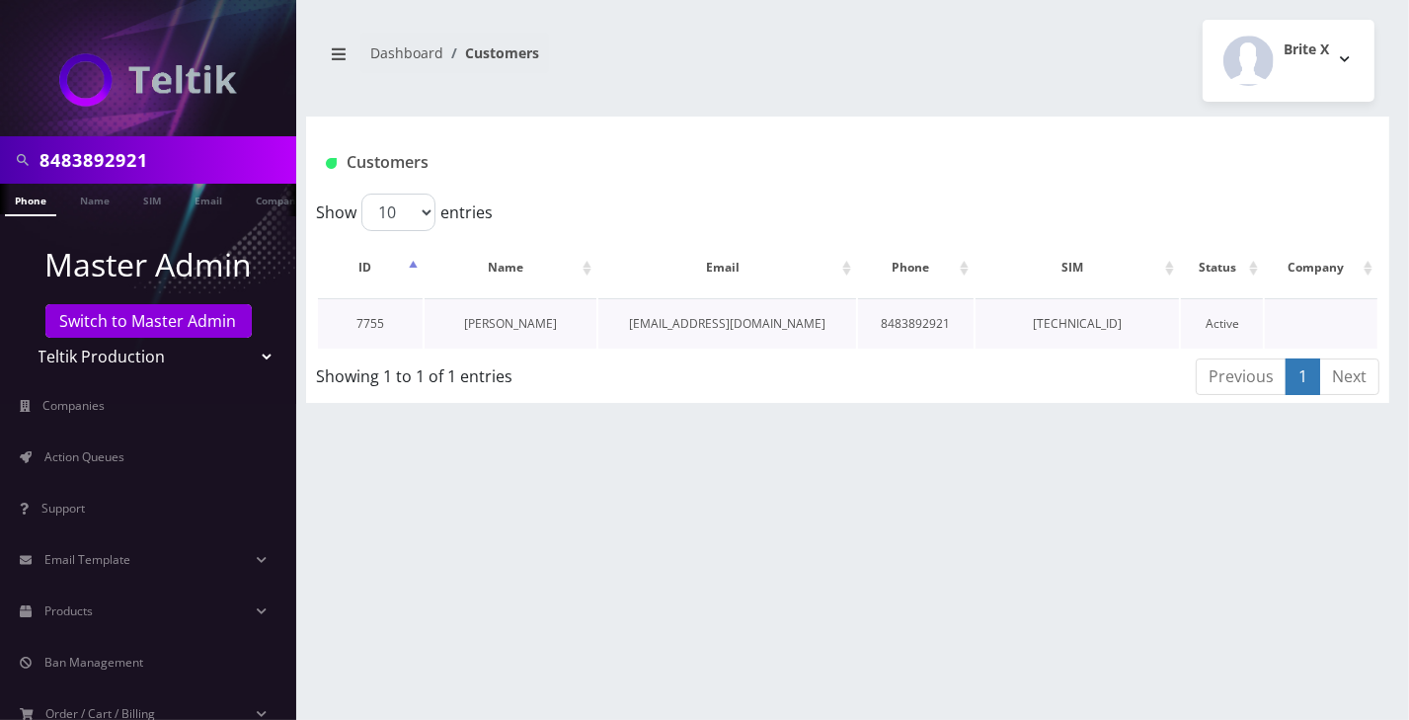
click at [507, 315] on link "[PERSON_NAME]" at bounding box center [510, 323] width 93 height 17
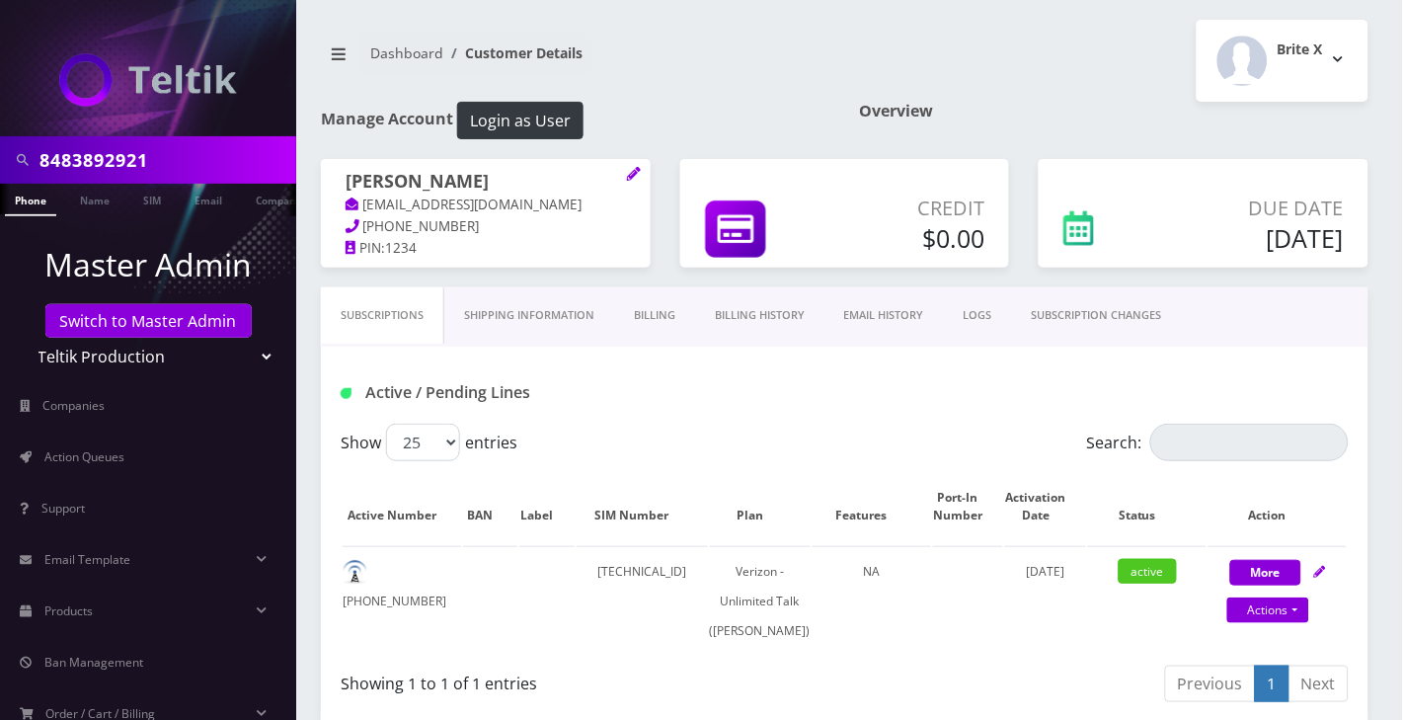
click at [753, 316] on link "Billing History" at bounding box center [759, 315] width 129 height 56
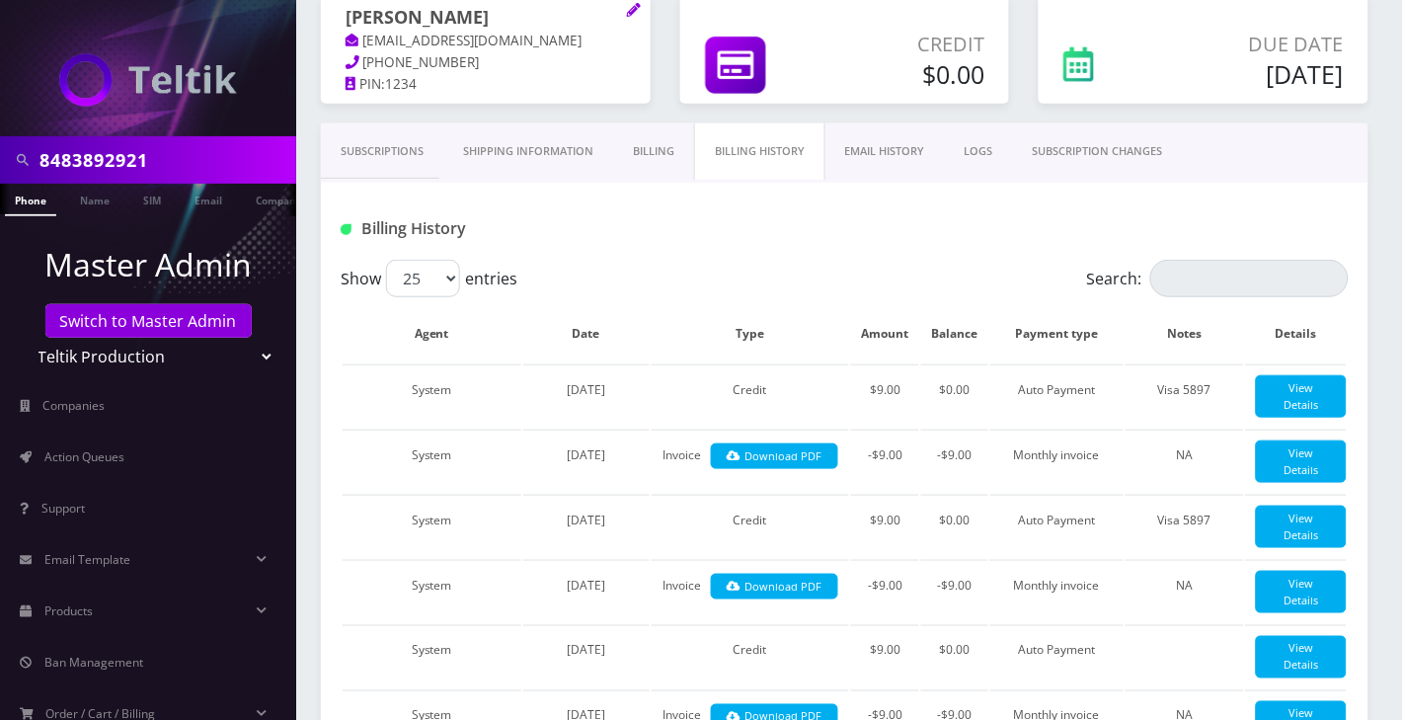
scroll to position [131, 0]
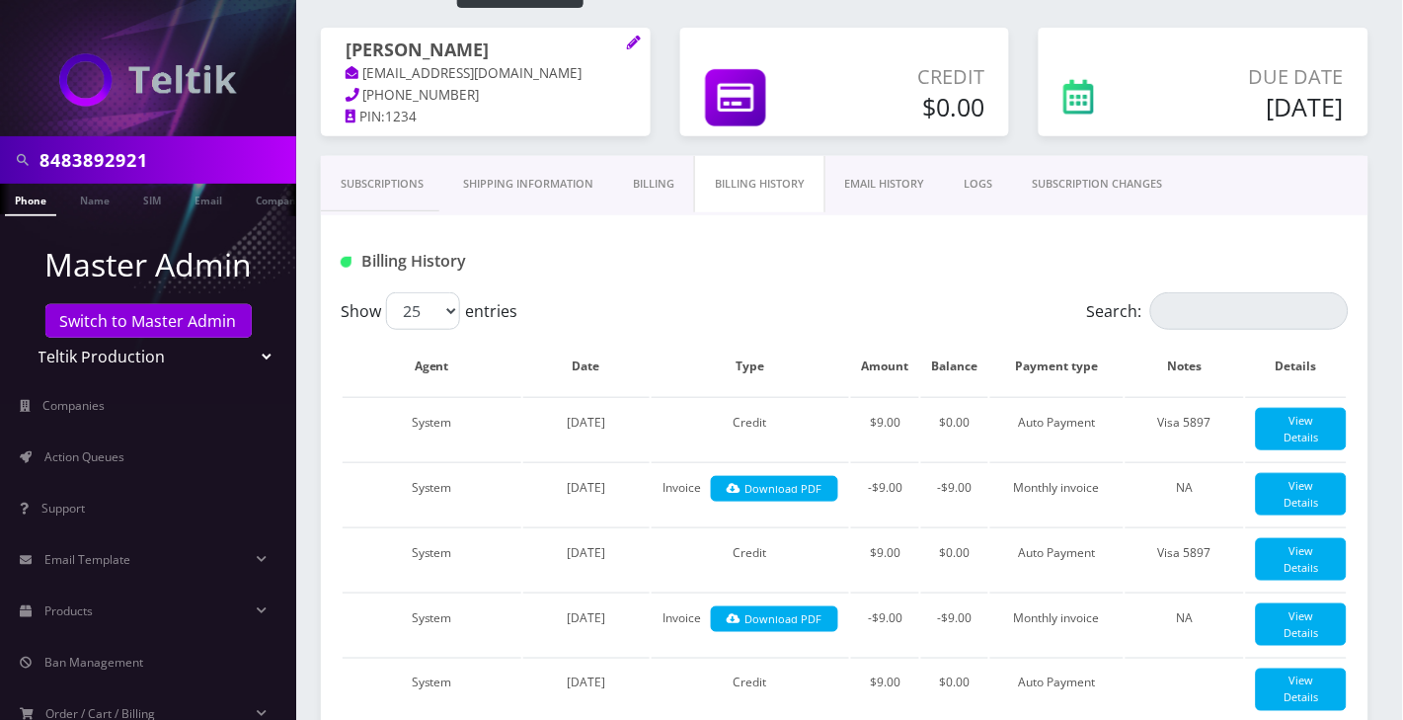
click at [672, 187] on link "Billing" at bounding box center [653, 184] width 81 height 56
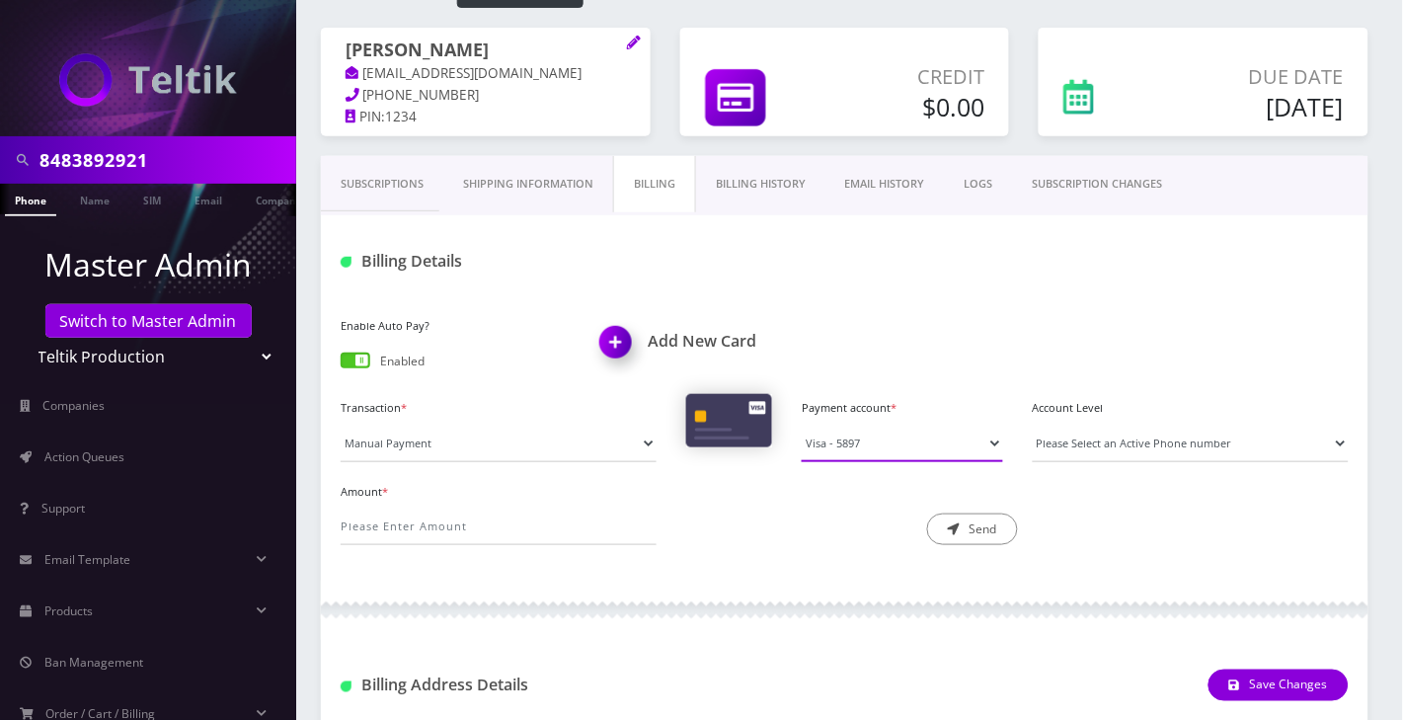
click at [863, 436] on select "Visa - 5897" at bounding box center [902, 444] width 201 height 38
click at [796, 577] on div "Enable Auto Pay? Enabled Add New Card Transaction * Manual Payment Custom Charg…" at bounding box center [845, 436] width 1048 height 288
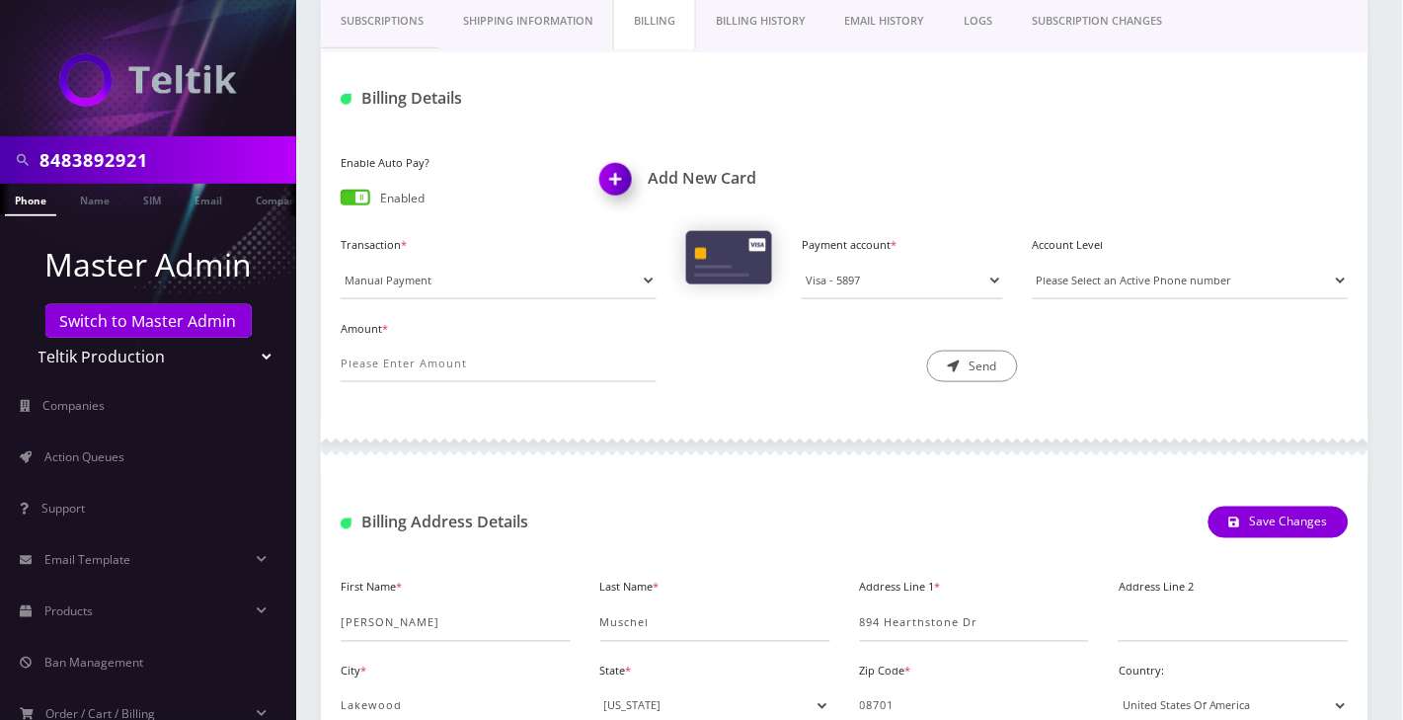
scroll to position [188, 0]
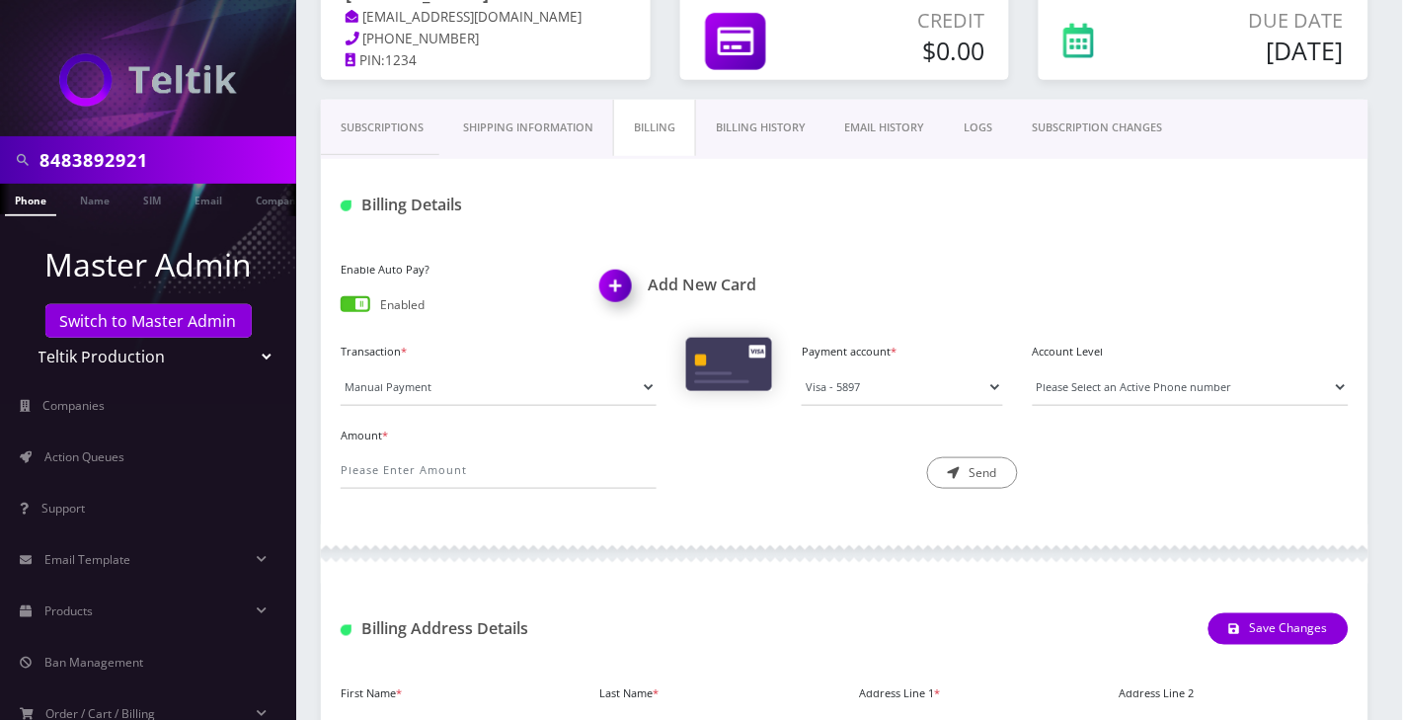
click at [813, 127] on link "Billing History" at bounding box center [760, 128] width 129 height 56
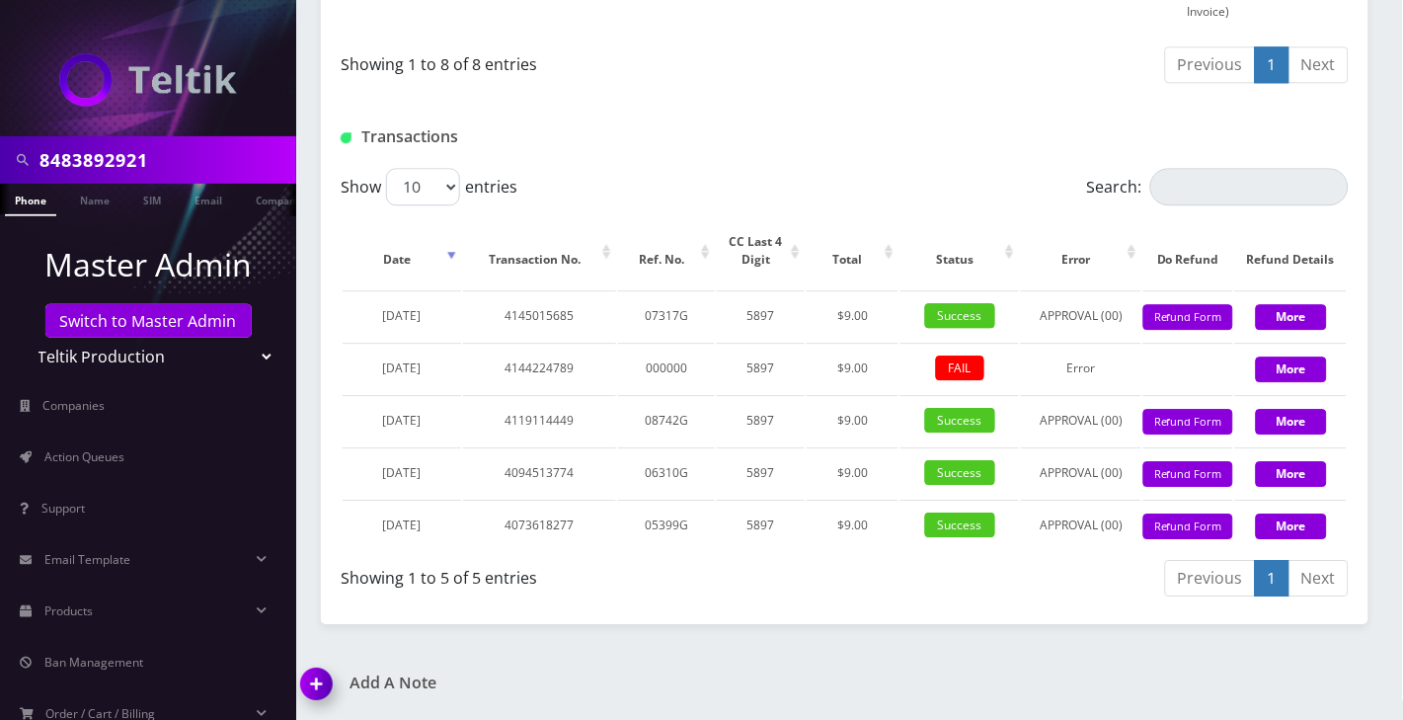
scroll to position [1220, 0]
click at [326, 688] on img at bounding box center [320, 691] width 58 height 58
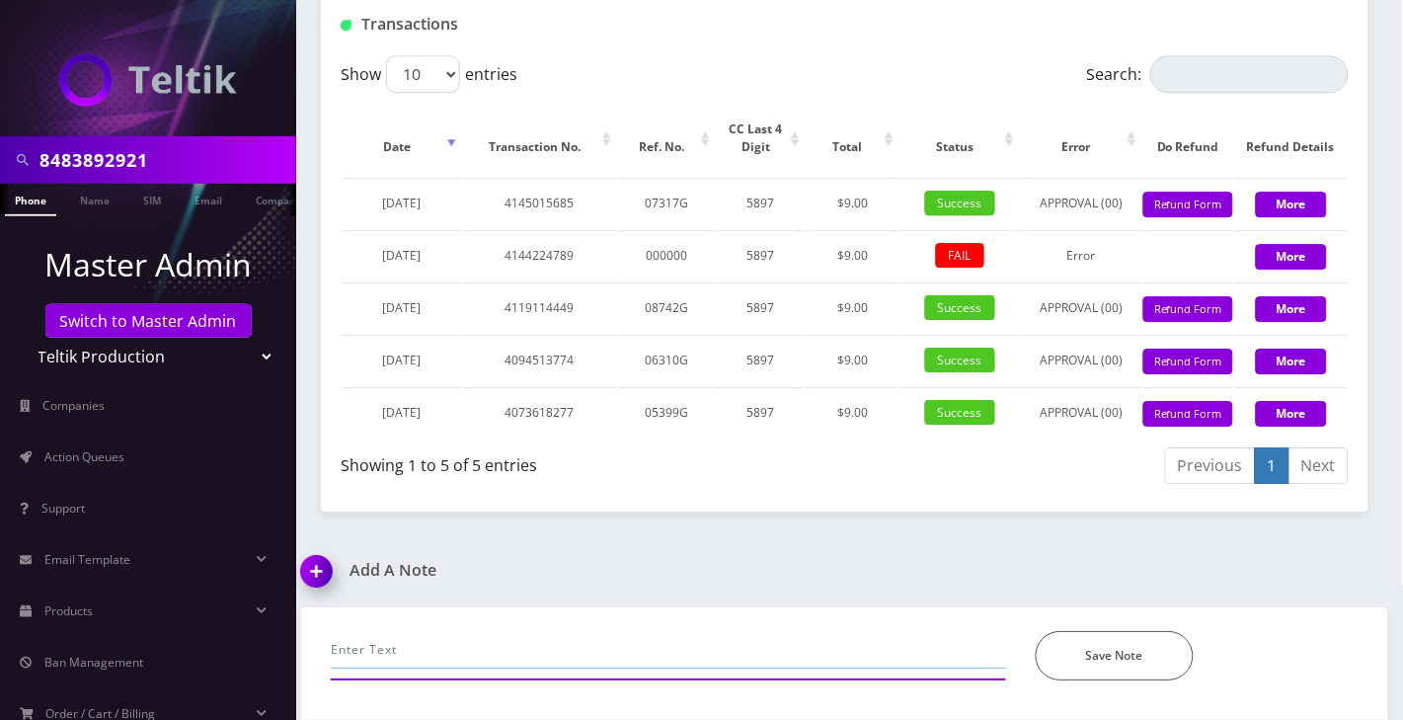
click at [466, 657] on input "text" at bounding box center [668, 650] width 675 height 38
type input "call- informed cust that AP went through--Angel"
click at [1128, 654] on button "Save Note" at bounding box center [1115, 655] width 158 height 49
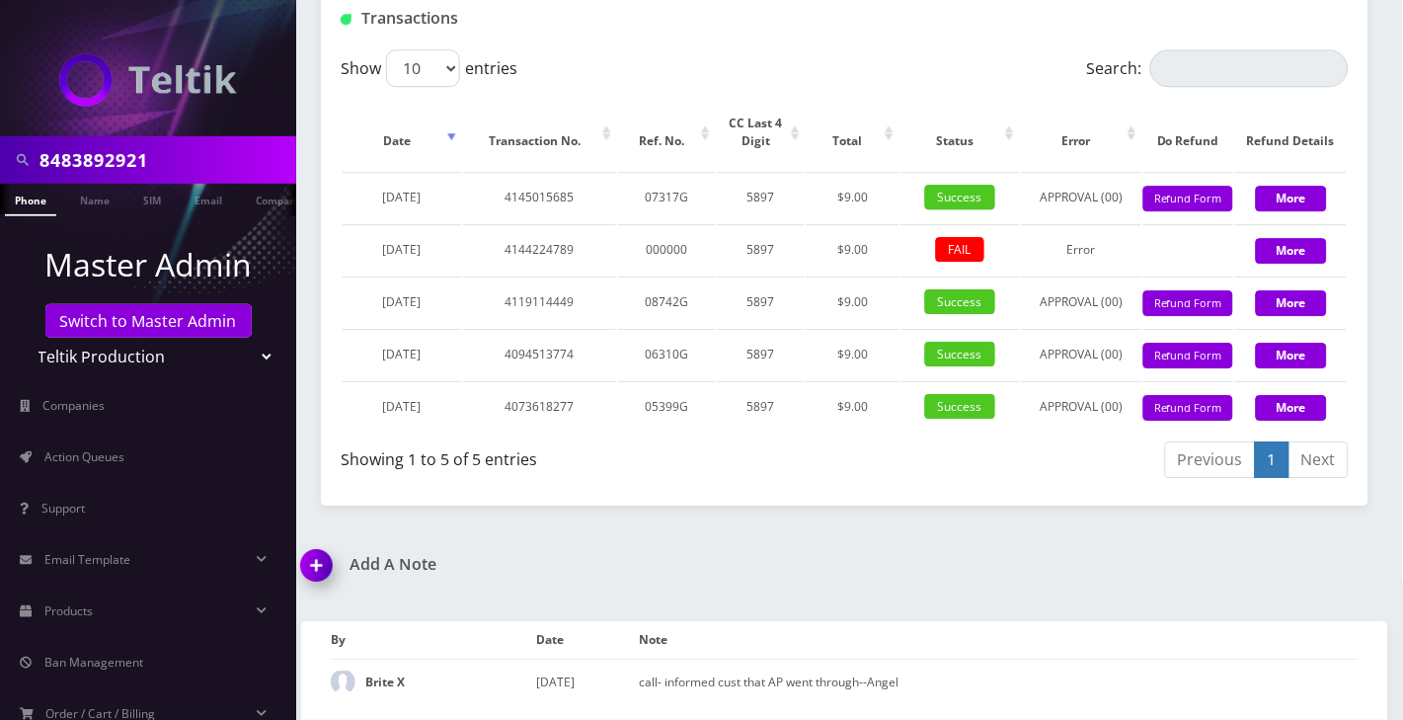
click at [73, 157] on input "8483892921" at bounding box center [166, 160] width 252 height 38
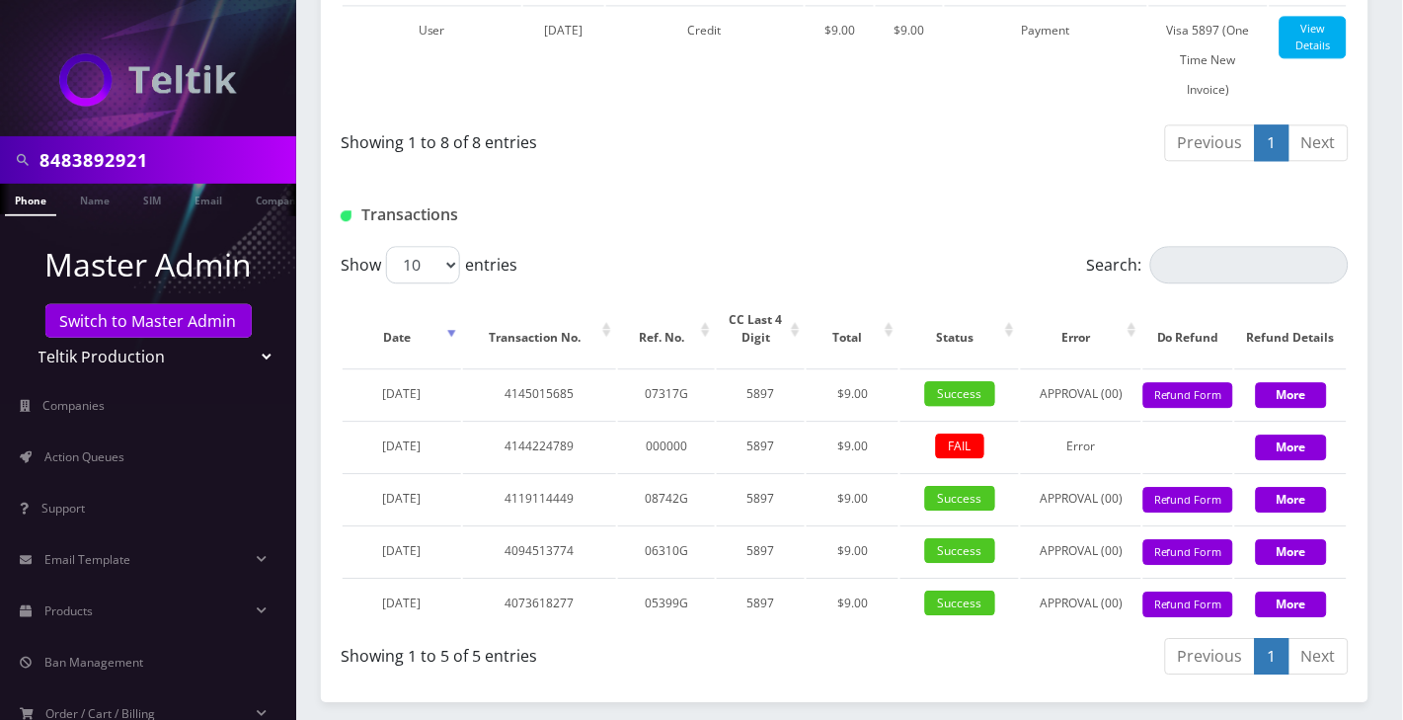
scroll to position [806, 0]
